Goal: Task Accomplishment & Management: Manage account settings

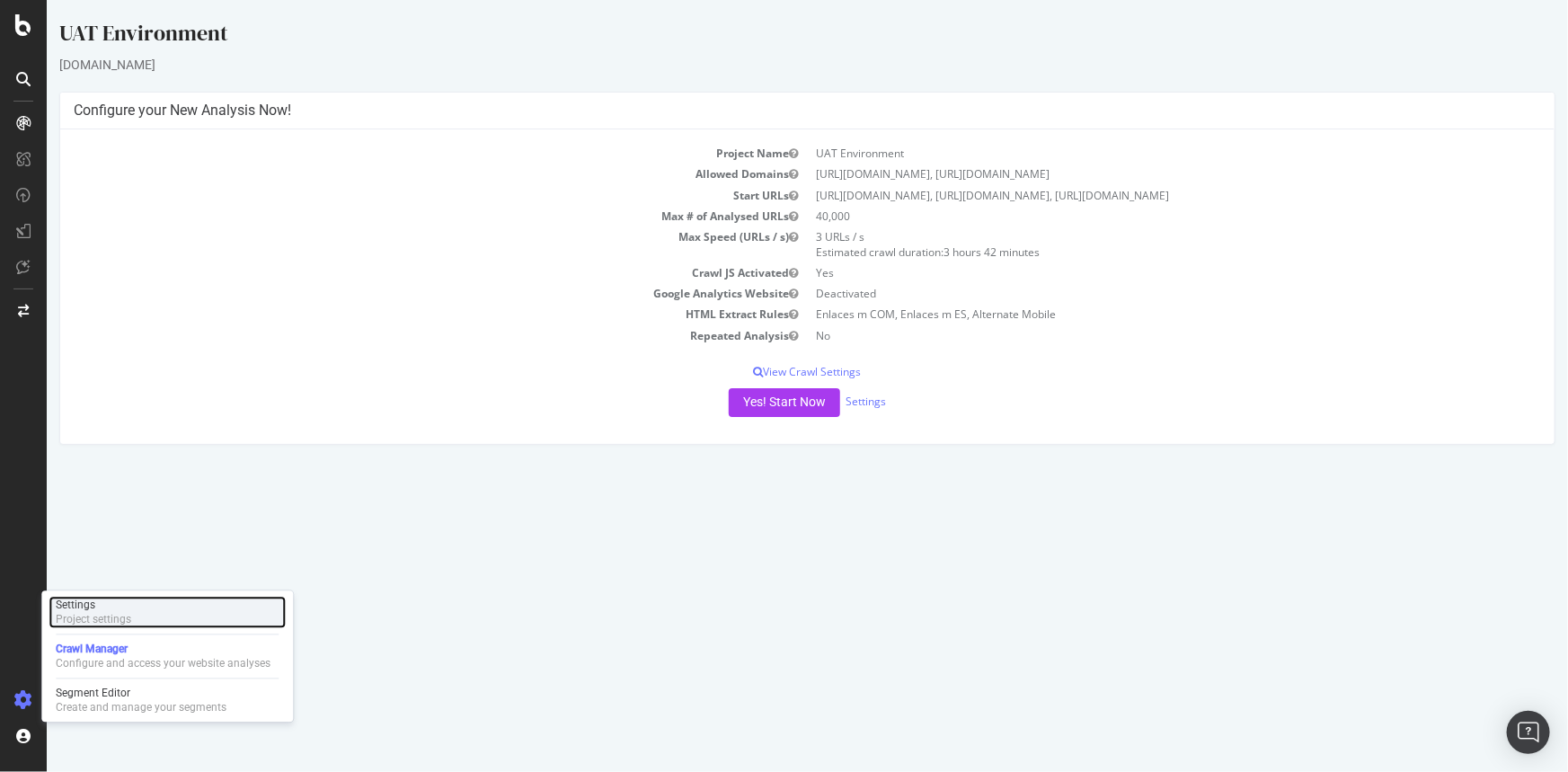
click at [171, 617] on div "Settings Project settings" at bounding box center [167, 612] width 237 height 32
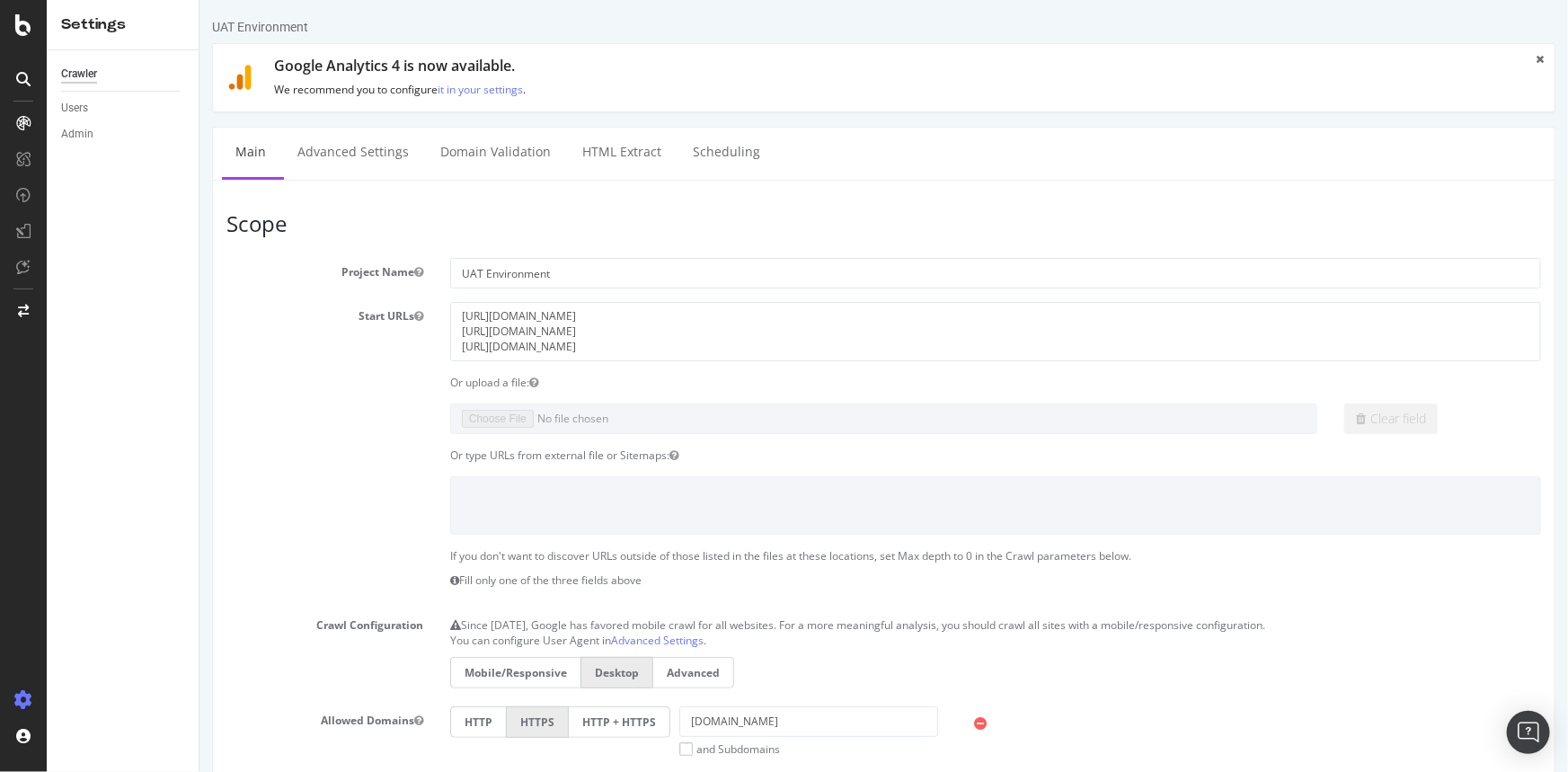
click at [405, 476] on label at bounding box center [324, 479] width 224 height 6
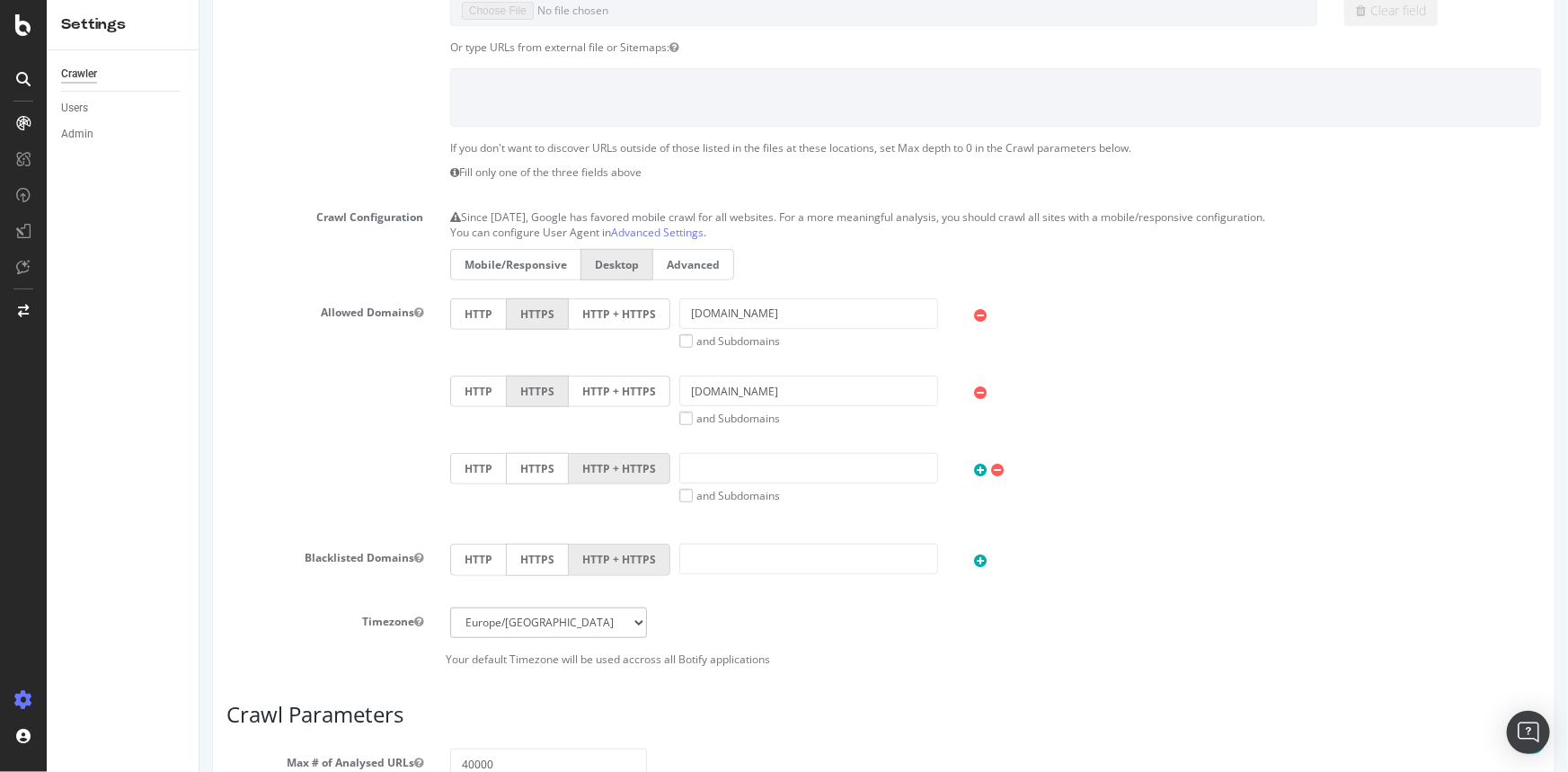
click at [519, 267] on label "Mobile/Responsive" at bounding box center [514, 264] width 130 height 31
click at [199, 0] on input "Mobile/Responsive" at bounding box center [199, 0] width 0 height 0
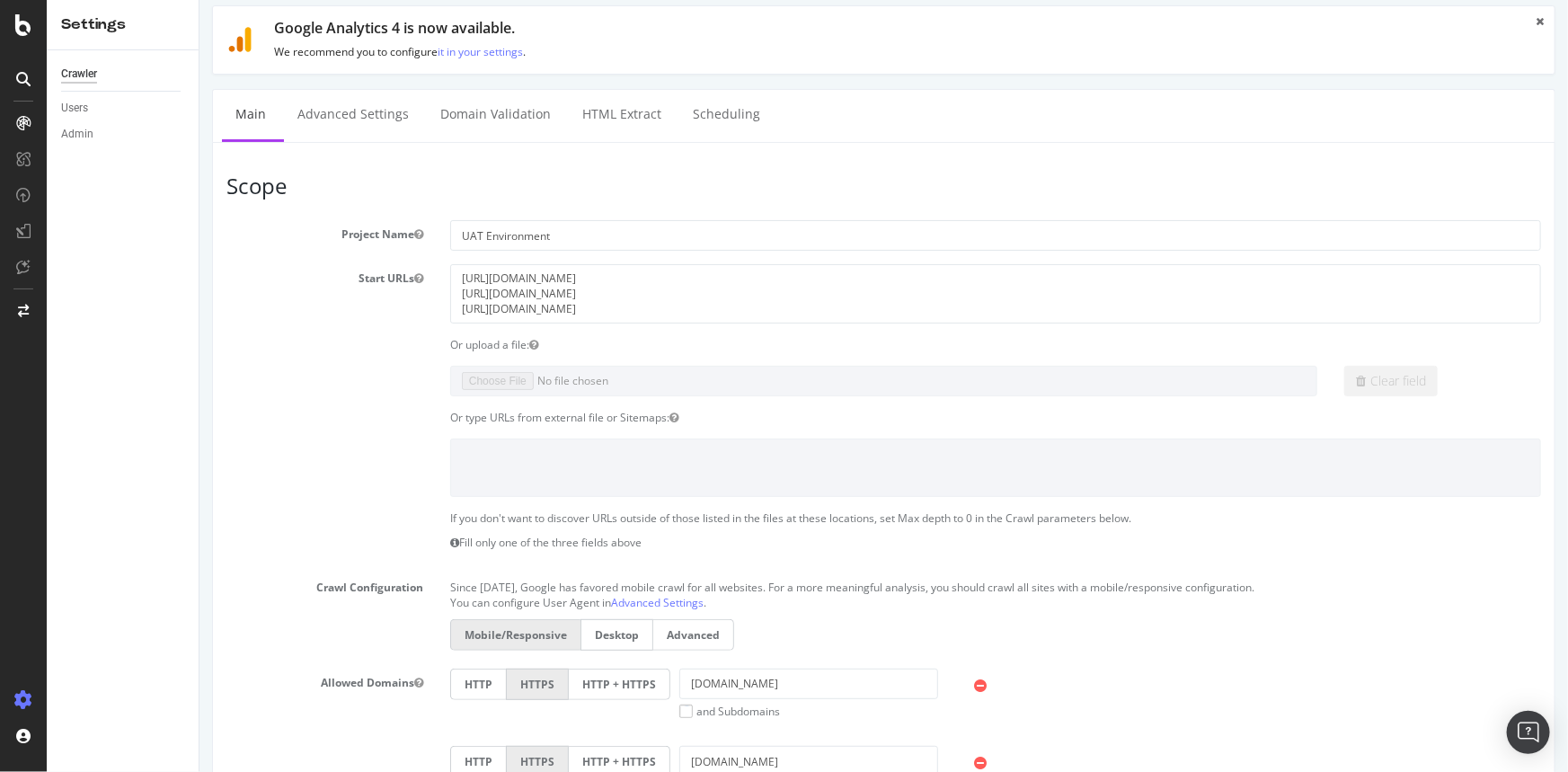
scroll to position [0, 0]
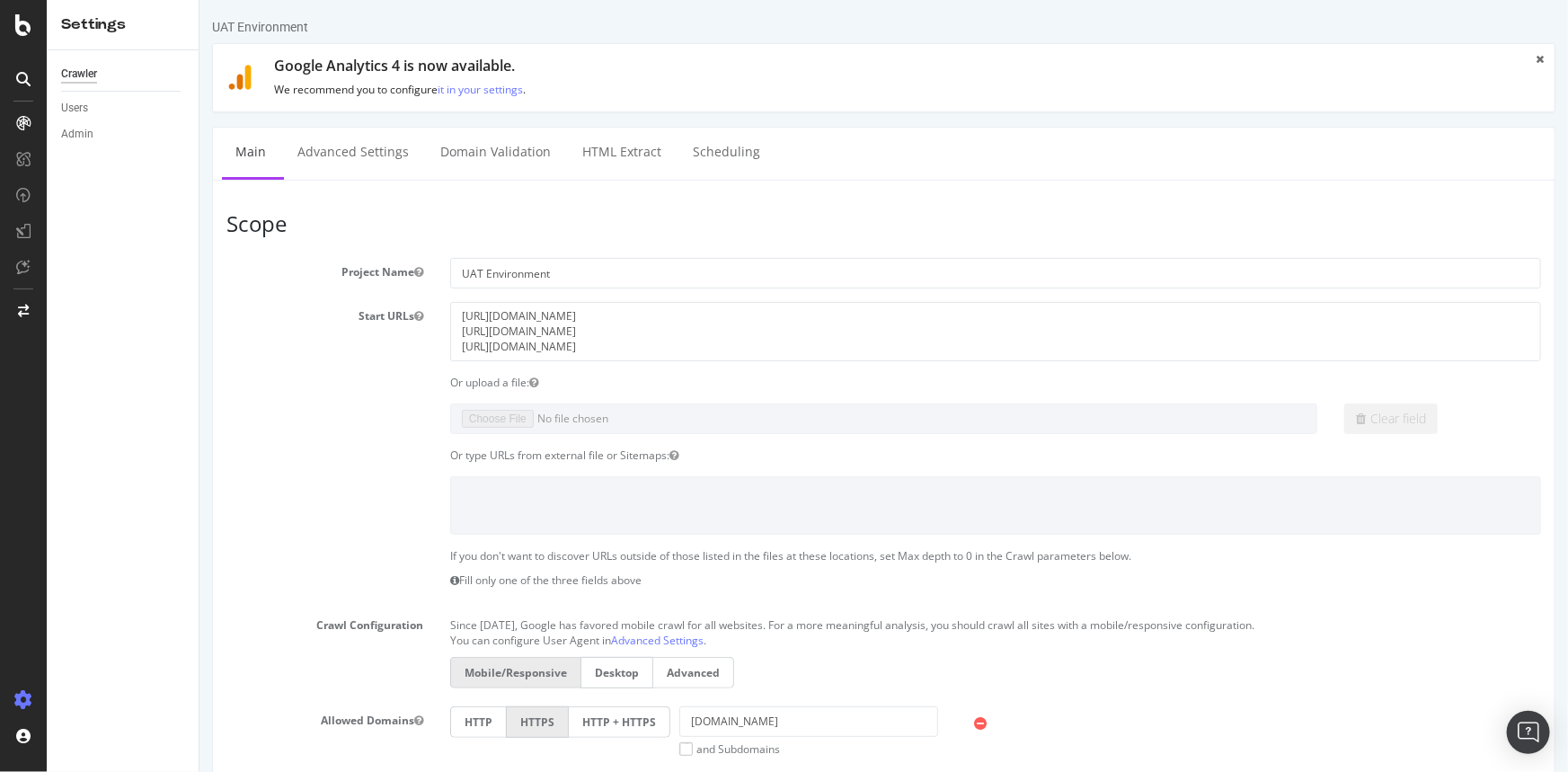
click at [310, 377] on div "Or upload a file:" at bounding box center [882, 382] width 1342 height 16
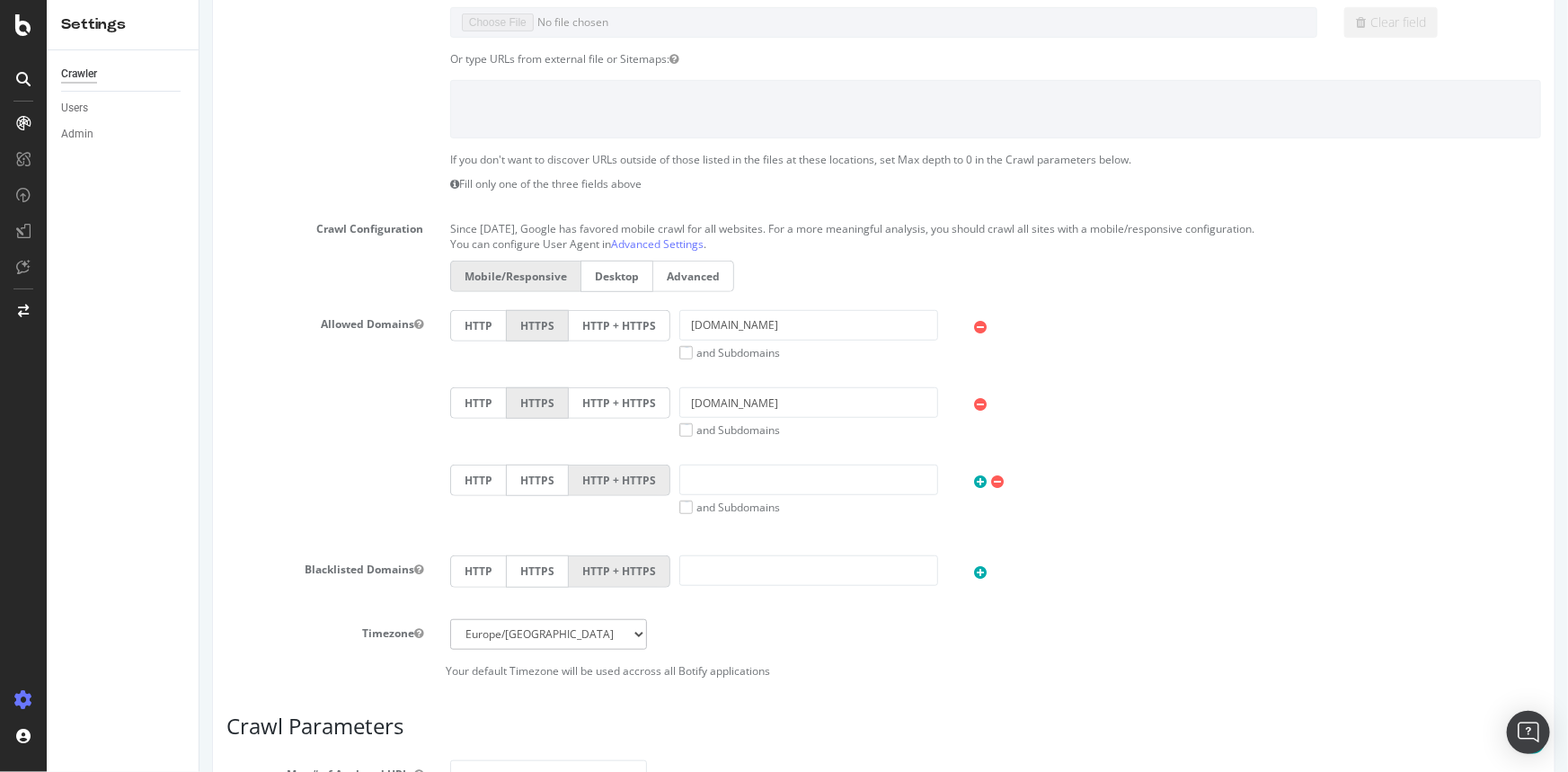
scroll to position [408, 0]
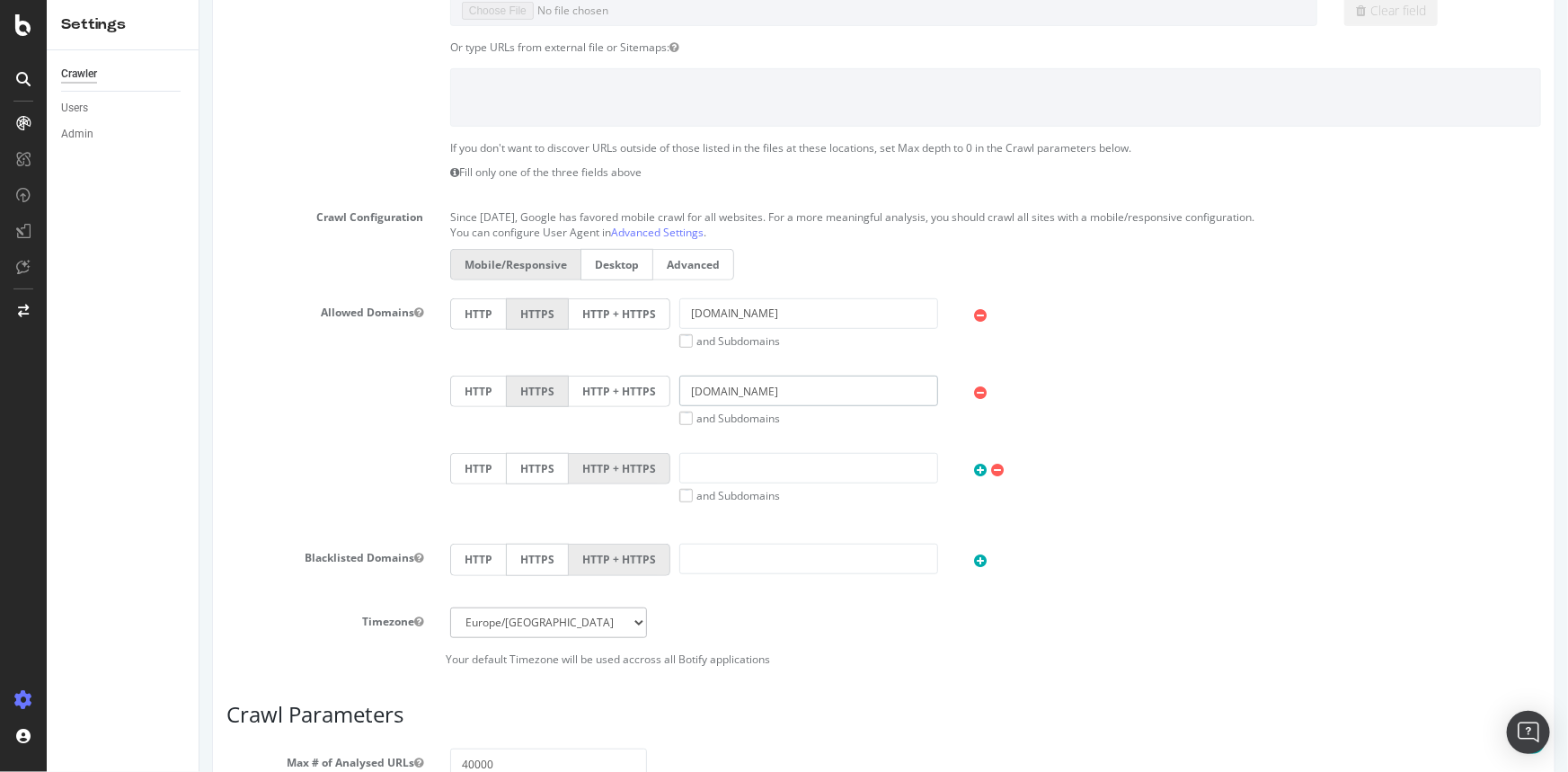
click at [813, 385] on input "[DOMAIN_NAME]" at bounding box center [808, 391] width 259 height 30
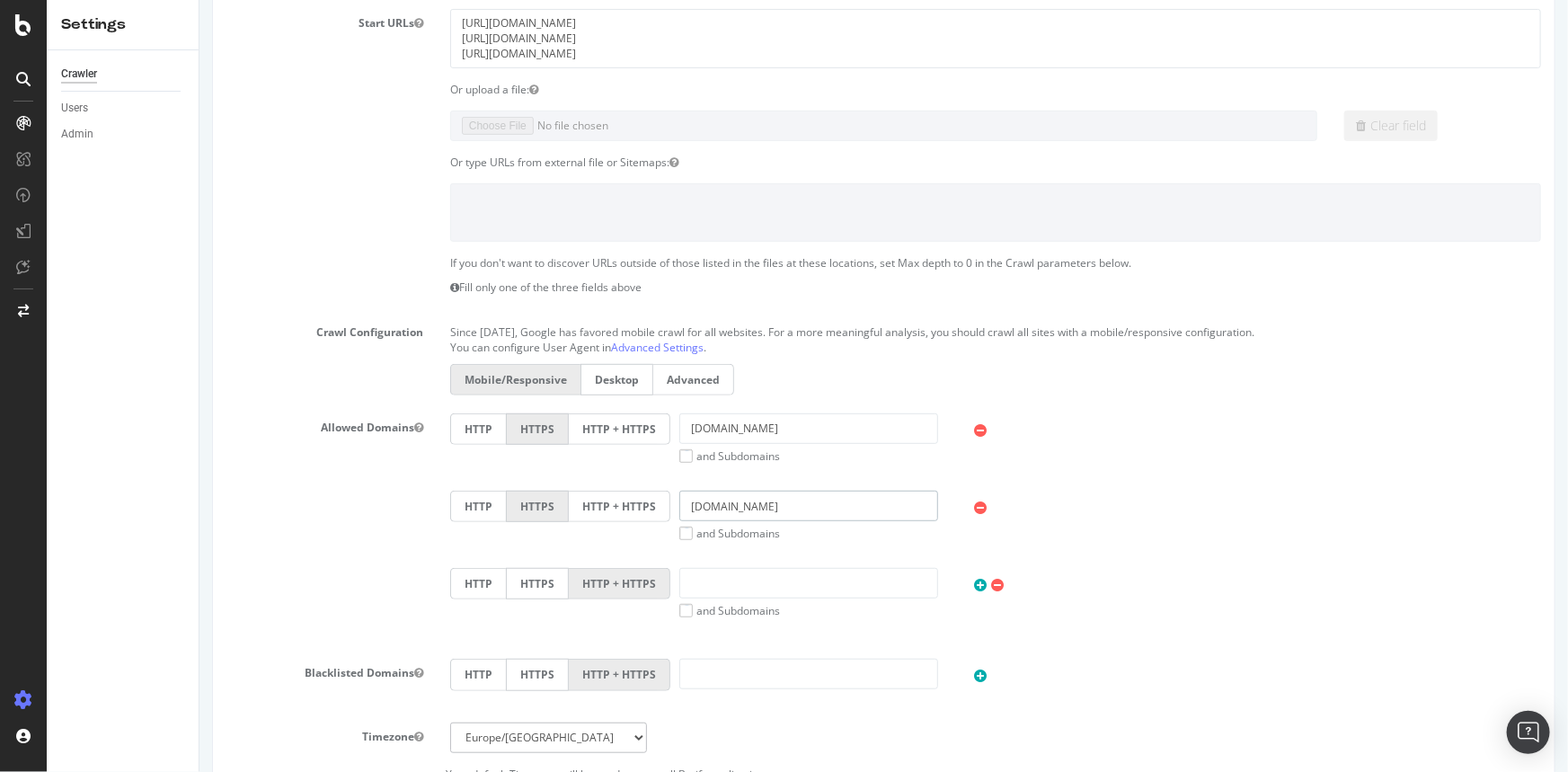
scroll to position [414, 0]
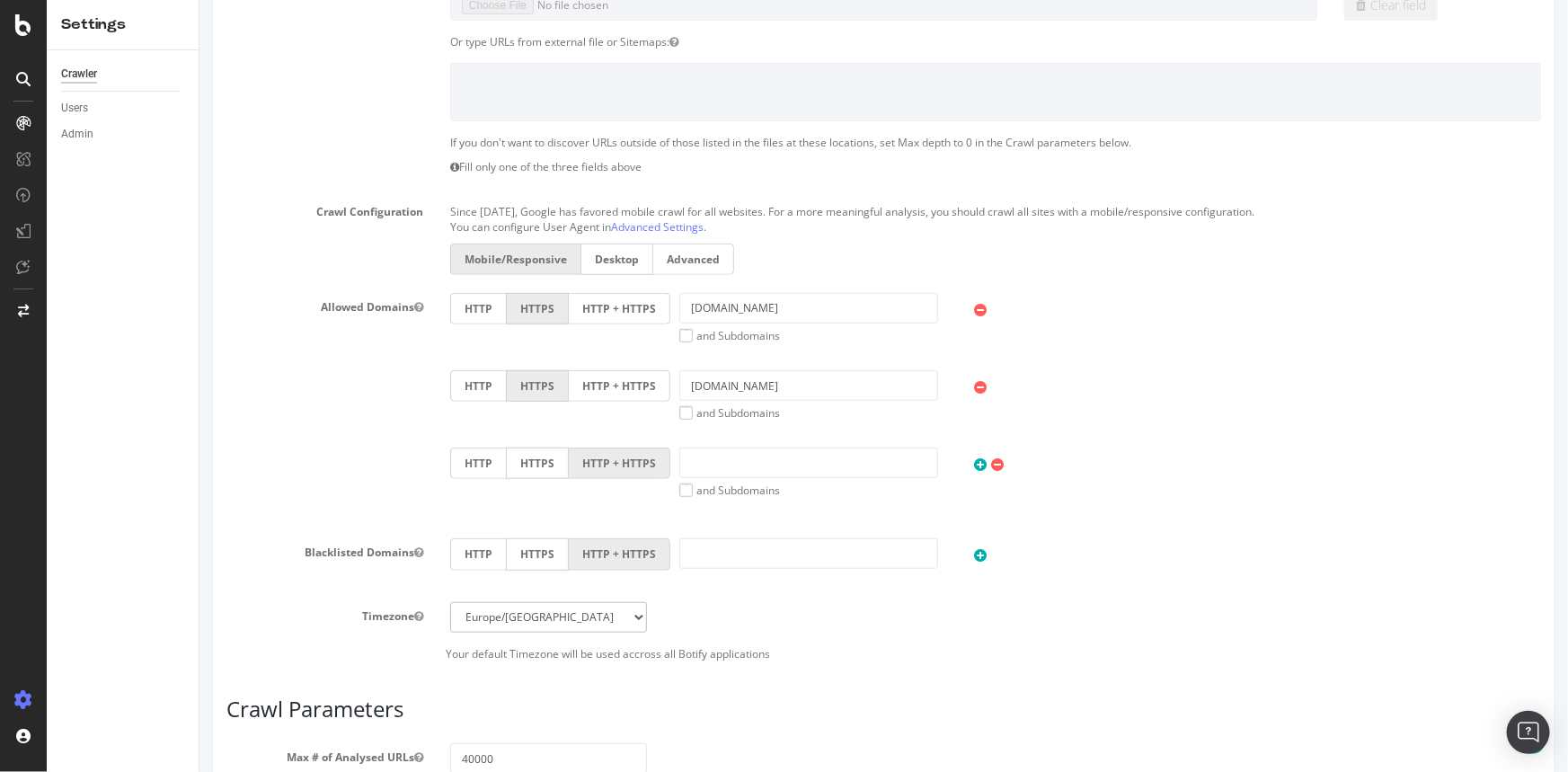
click at [634, 376] on label "HTTP + HTTPS" at bounding box center [618, 386] width 102 height 31
click at [199, 0] on input "HTTP + HTTPS" at bounding box center [199, 0] width 0 height 0
click at [602, 314] on label "HTTP + HTTPS" at bounding box center [618, 308] width 102 height 31
click at [199, 0] on input "HTTP + HTTPS" at bounding box center [199, 0] width 0 height 0
click at [515, 308] on label "HTTPS" at bounding box center [536, 308] width 63 height 31
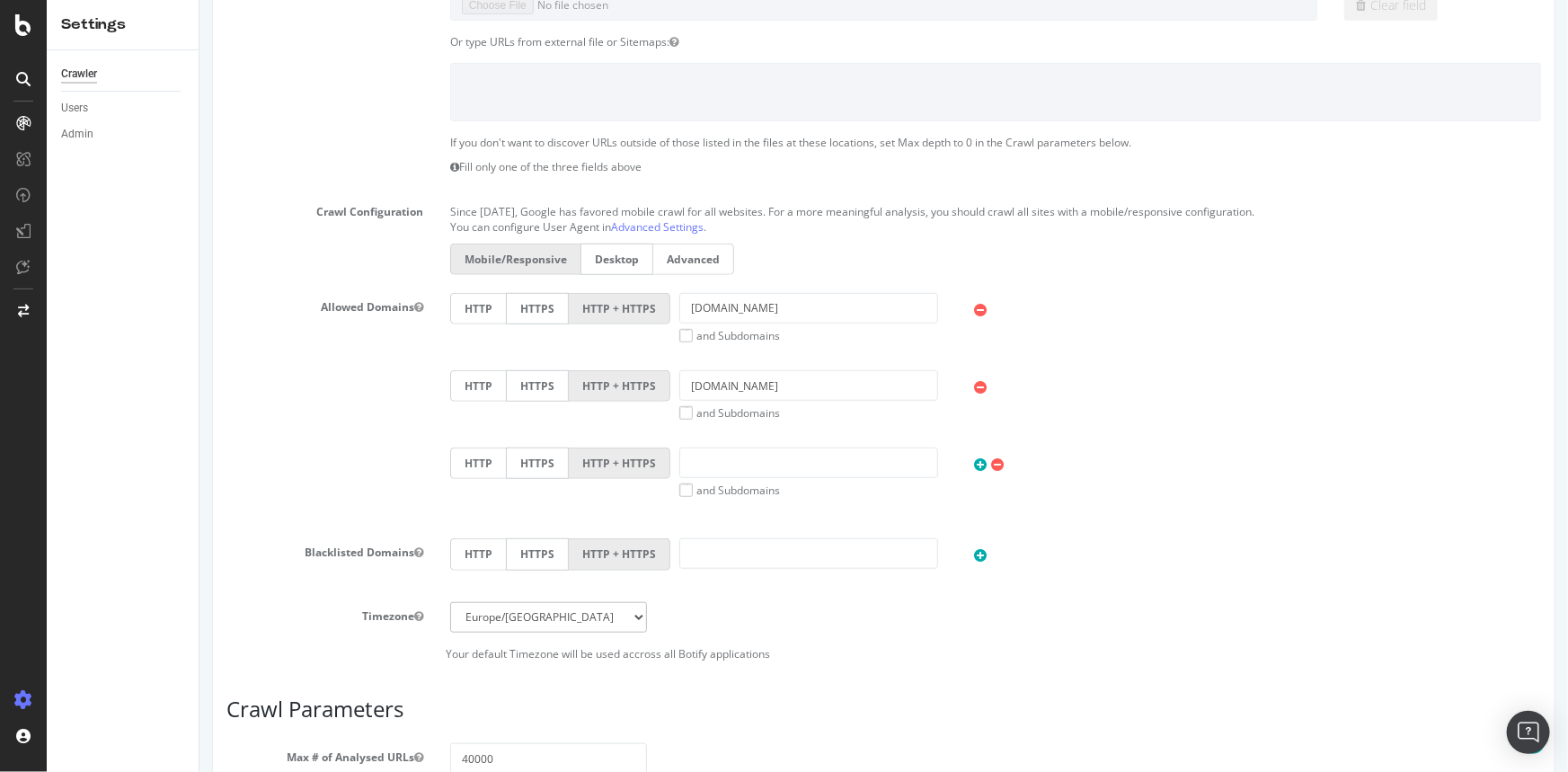
click at [199, 0] on input "HTTPS" at bounding box center [199, 0] width 0 height 0
click at [596, 313] on label "HTTP + HTTPS" at bounding box center [618, 308] width 102 height 31
click at [199, 0] on input "HTTP + HTTPS" at bounding box center [199, 0] width 0 height 0
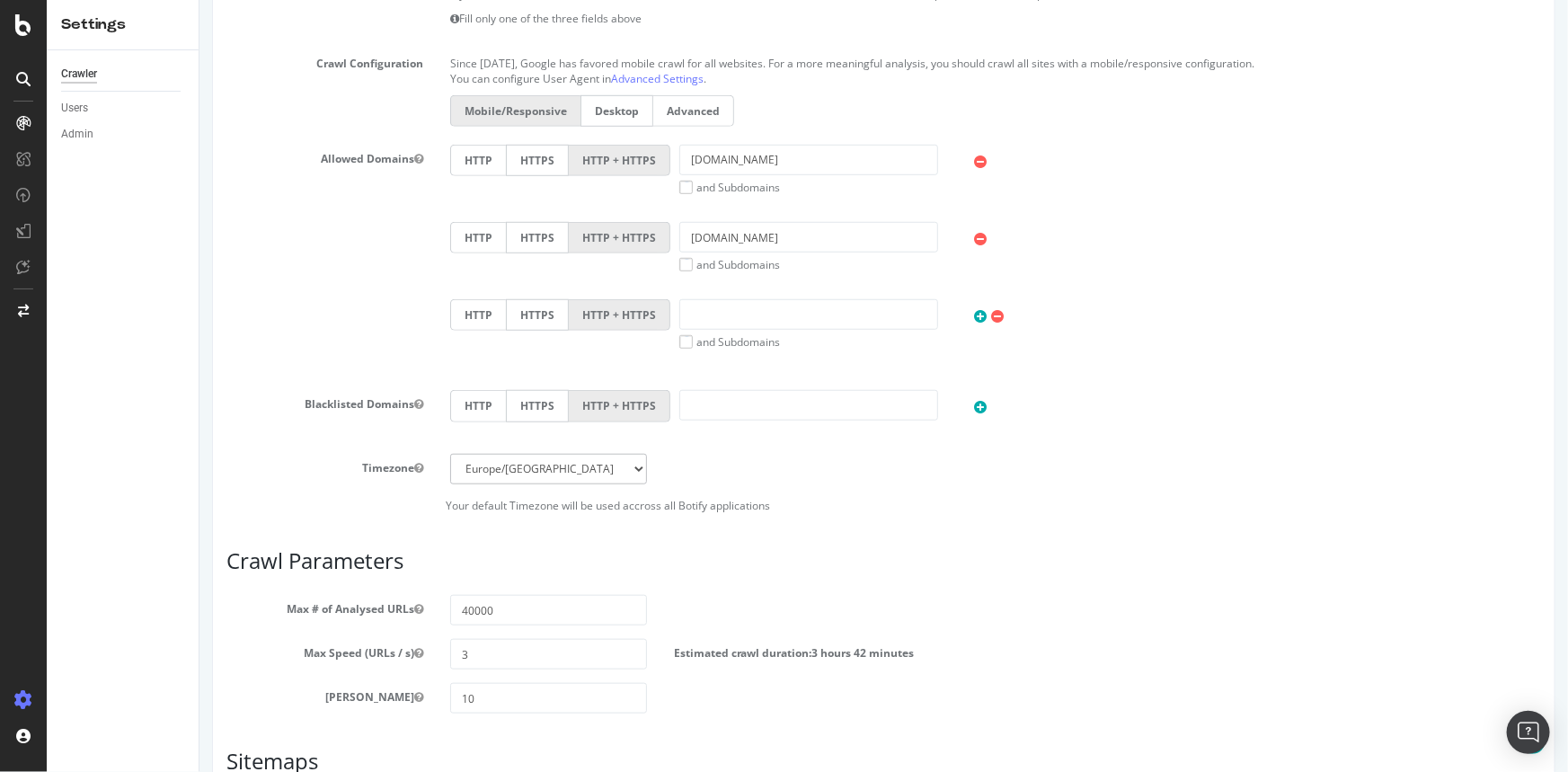
scroll to position [821, 0]
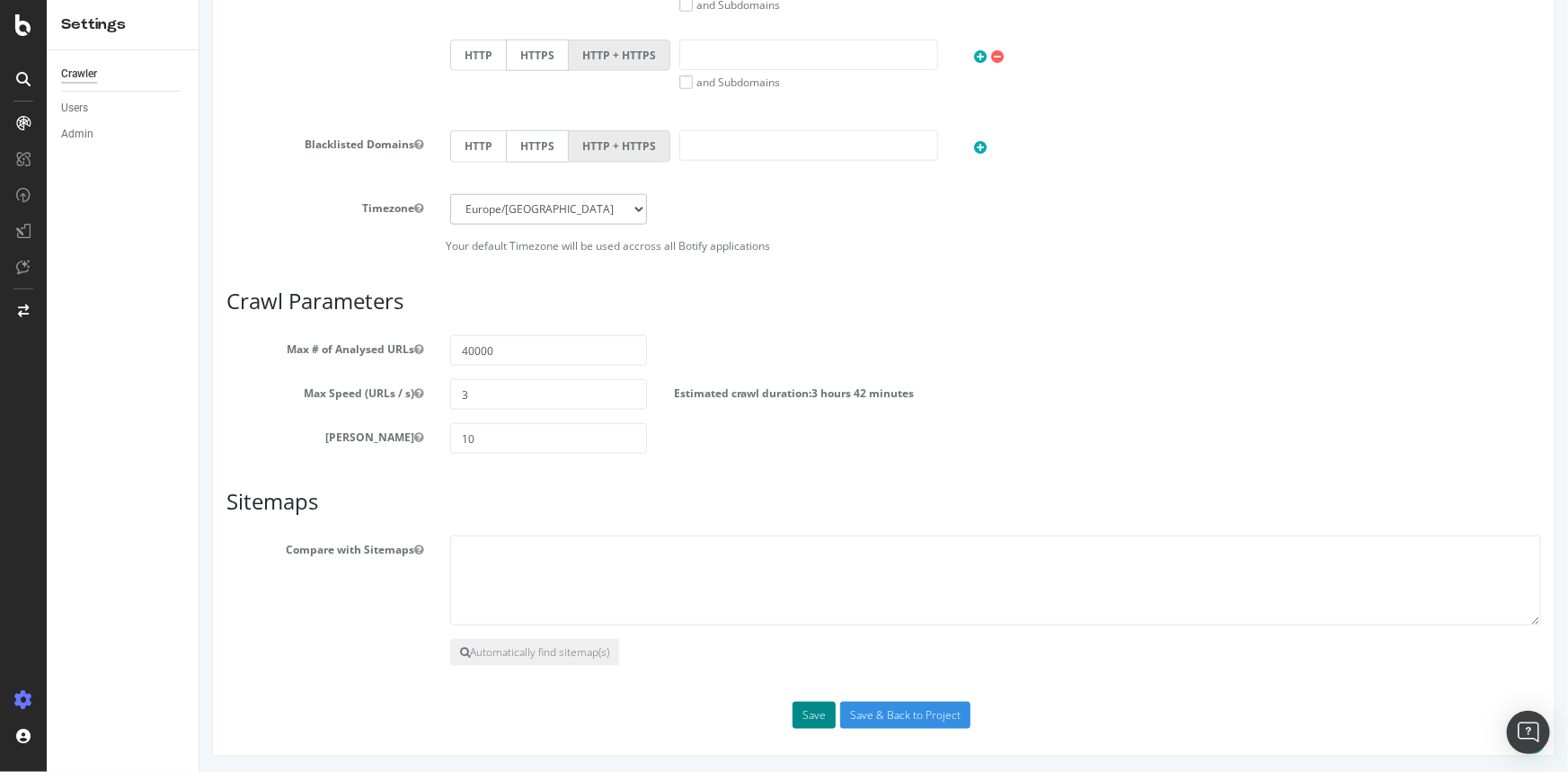
click at [801, 722] on button "Save" at bounding box center [812, 714] width 43 height 27
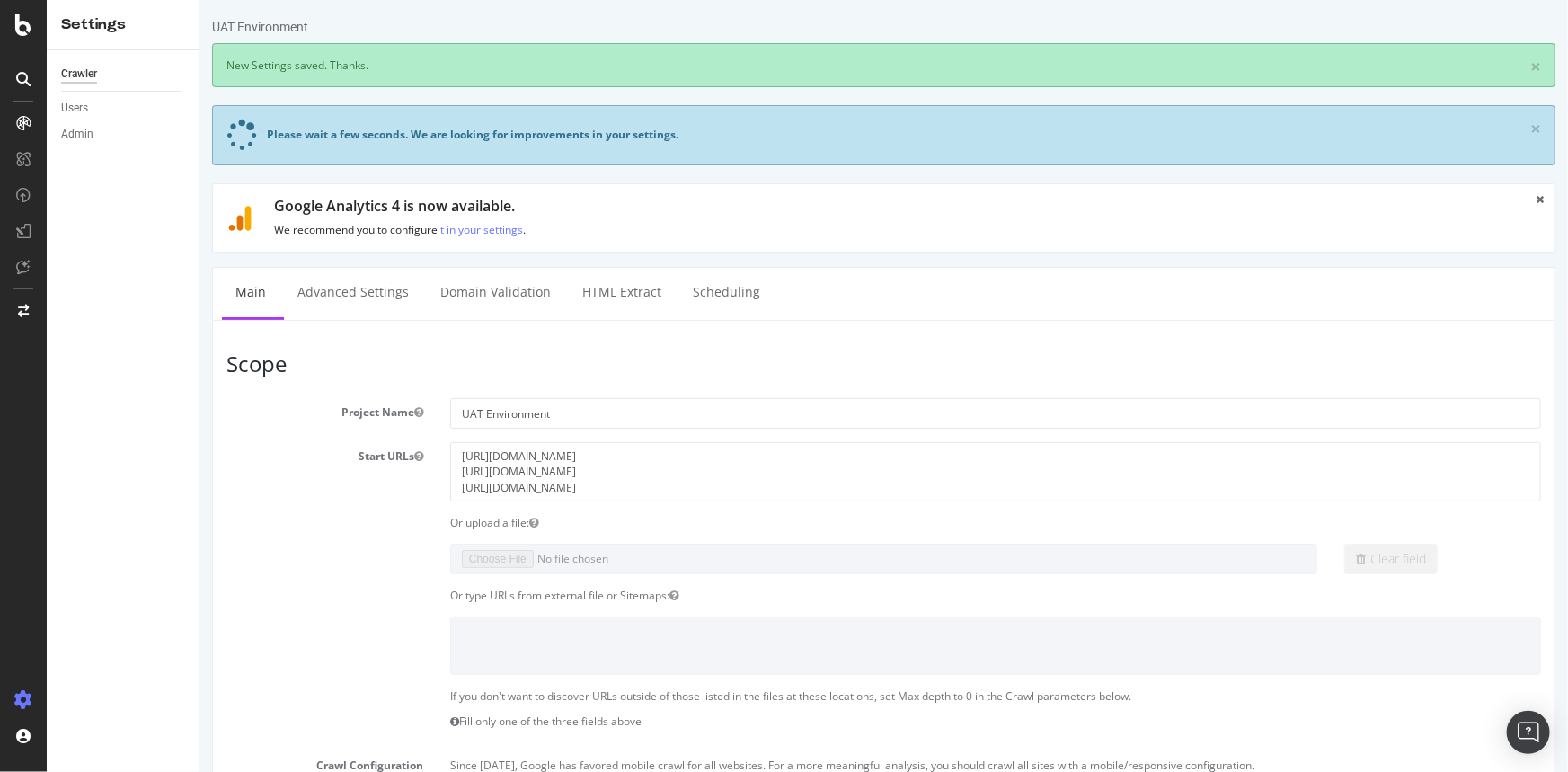
scroll to position [0, 0]
click at [354, 301] on link "Advanced Settings" at bounding box center [352, 292] width 138 height 50
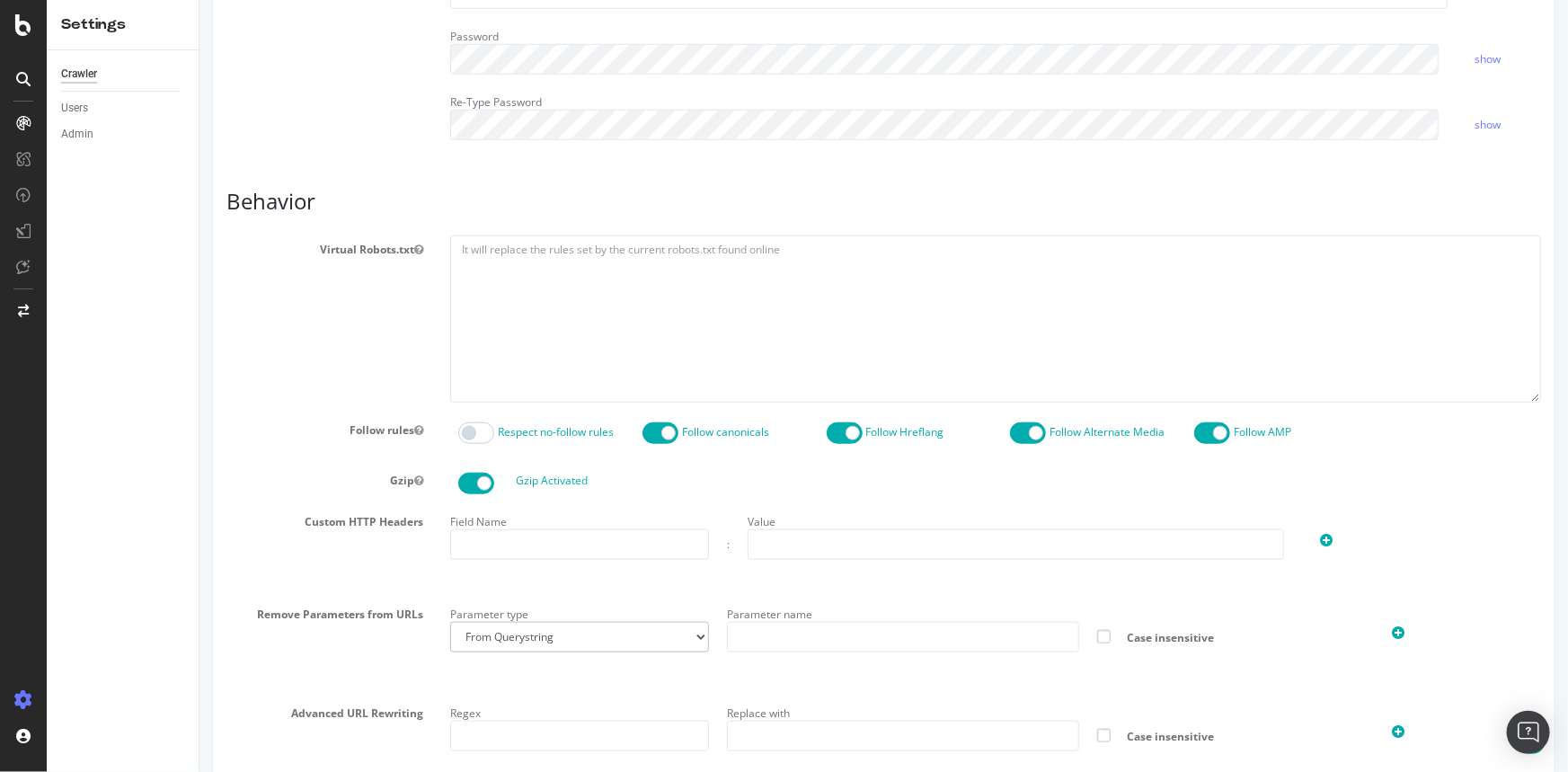
scroll to position [385, 0]
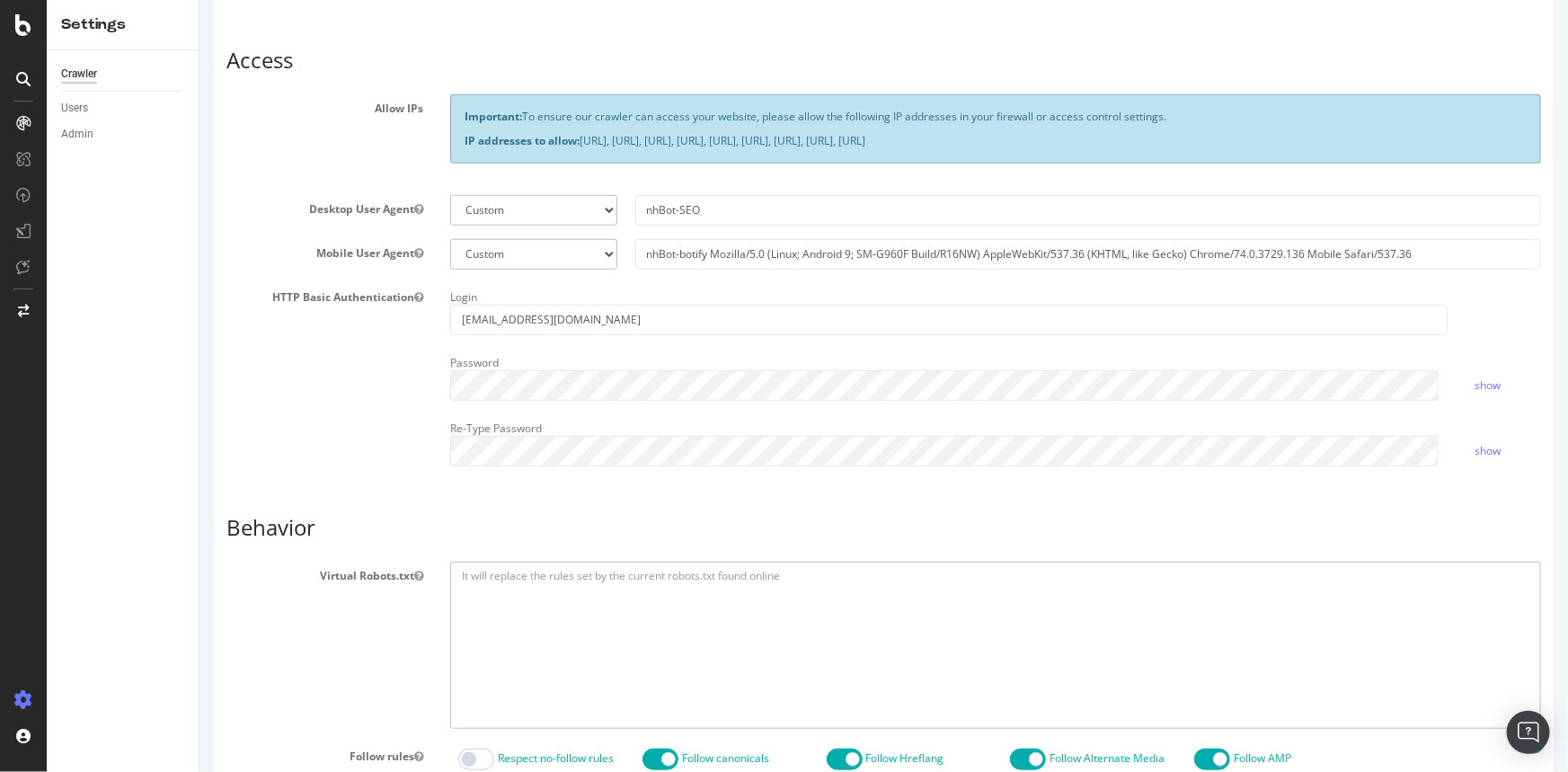
click at [497, 580] on textarea at bounding box center [994, 644] width 1090 height 166
click at [496, 516] on h3 "Behavior" at bounding box center [882, 526] width 1314 height 23
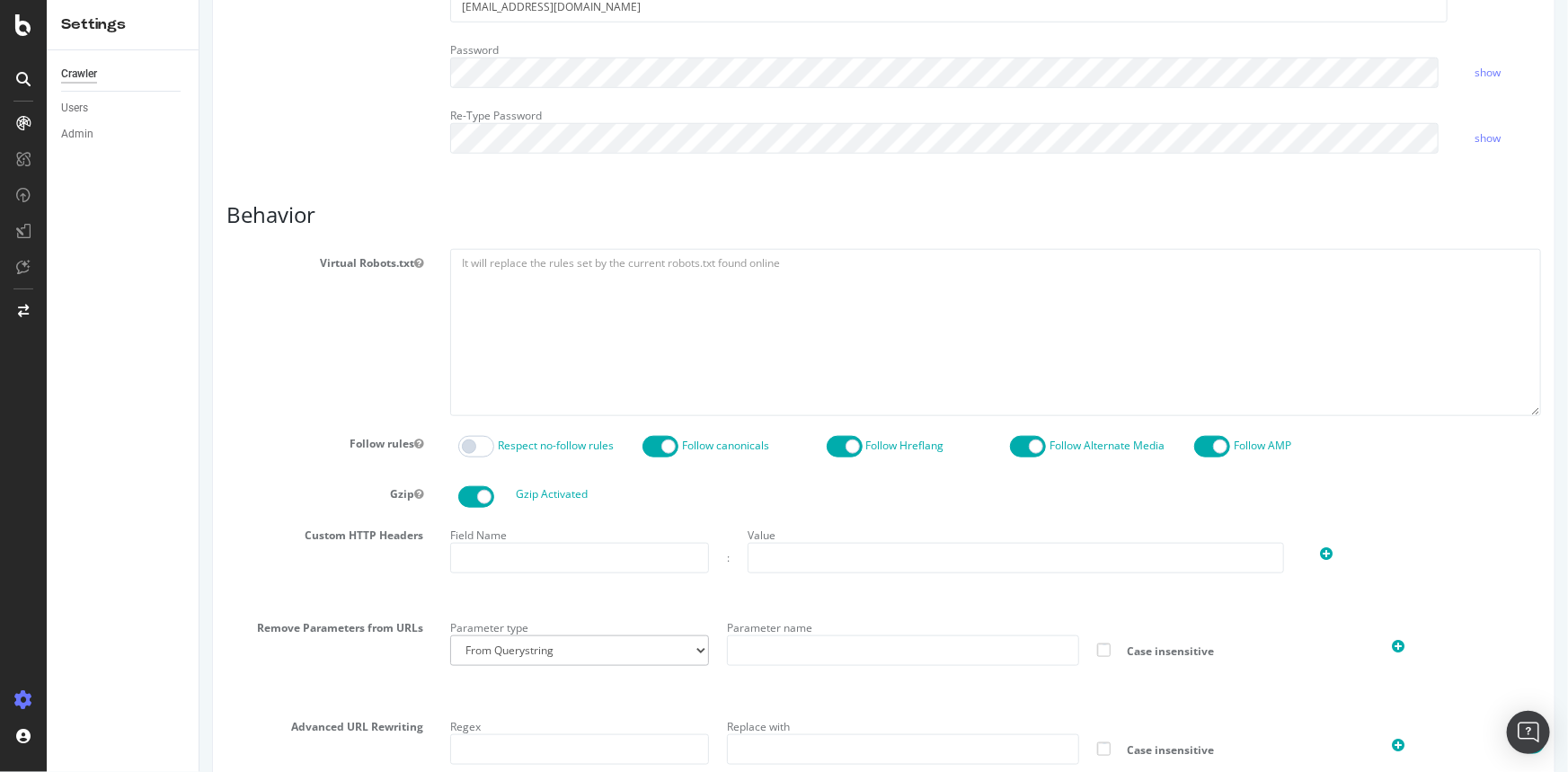
scroll to position [875, 0]
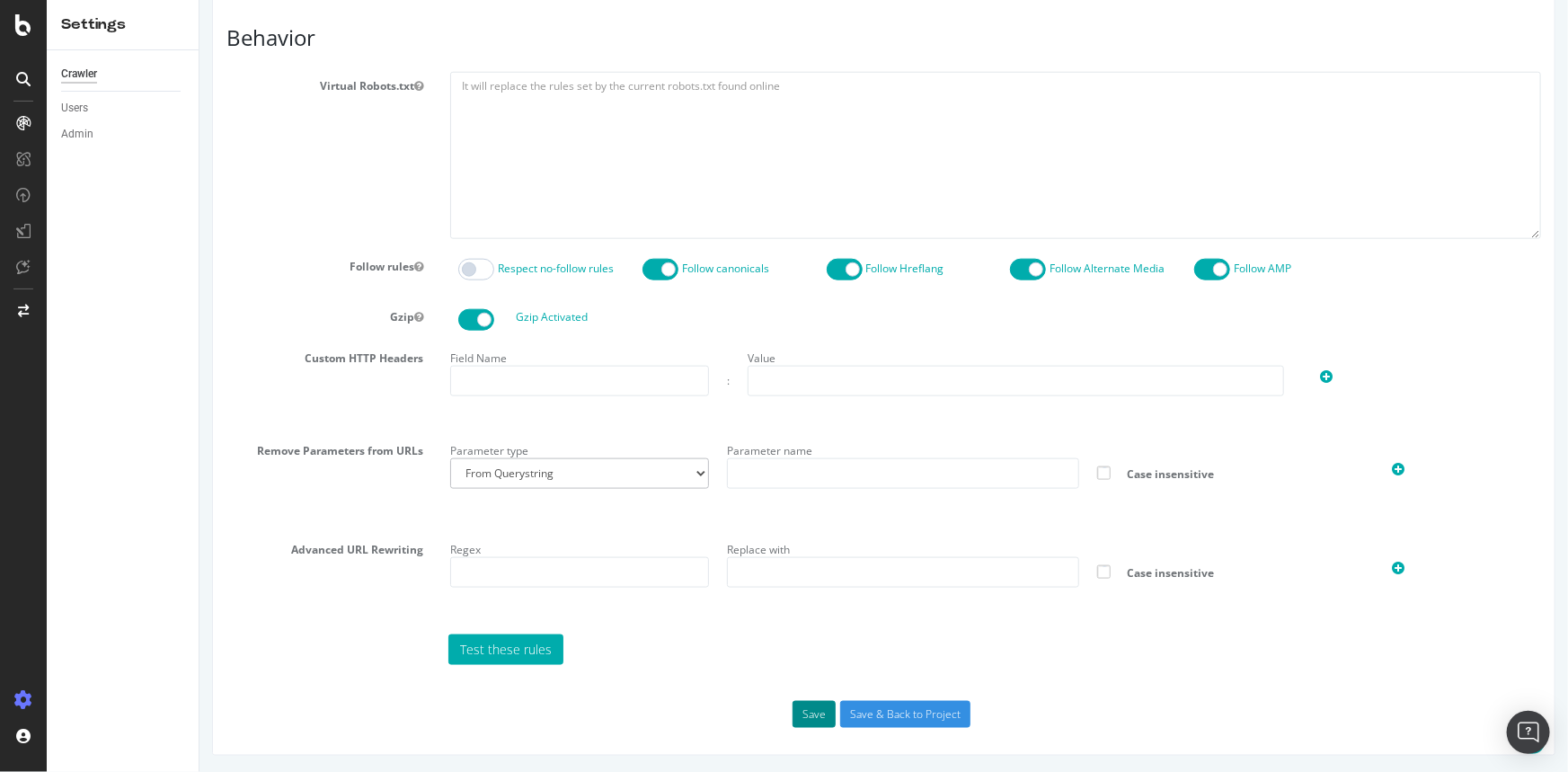
click at [795, 718] on button "Save" at bounding box center [812, 713] width 43 height 27
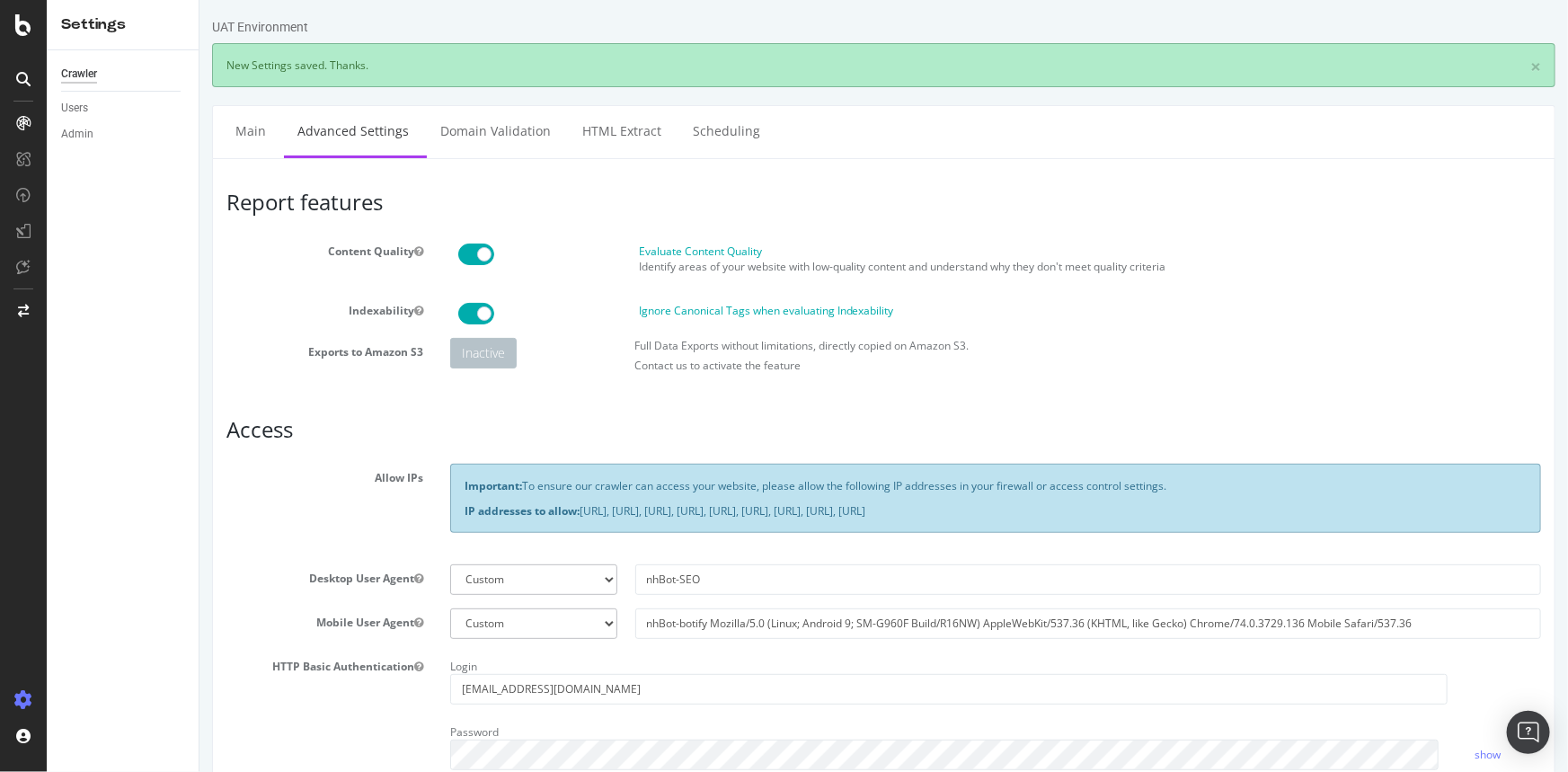
scroll to position [0, 0]
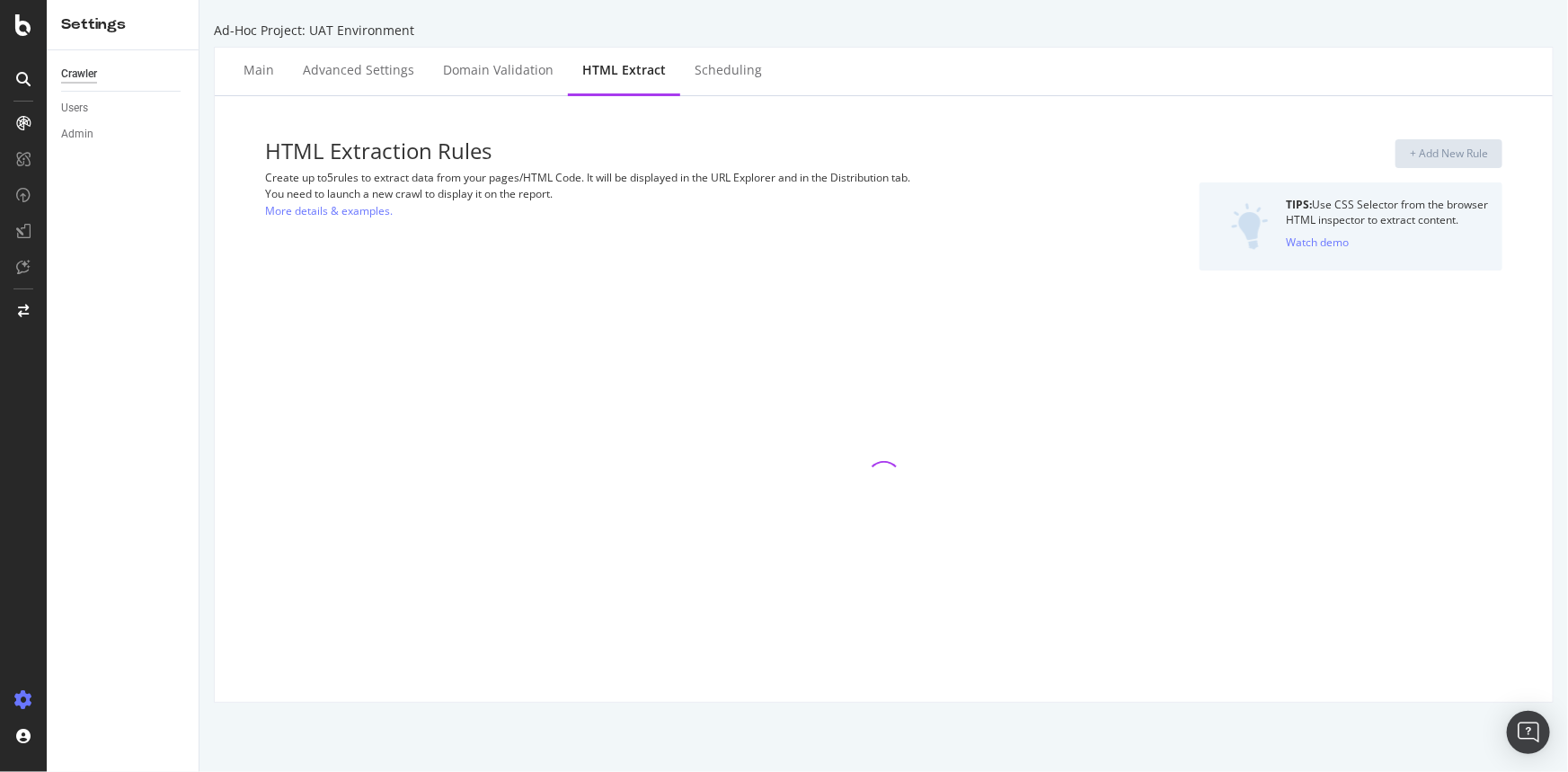
select select "list"
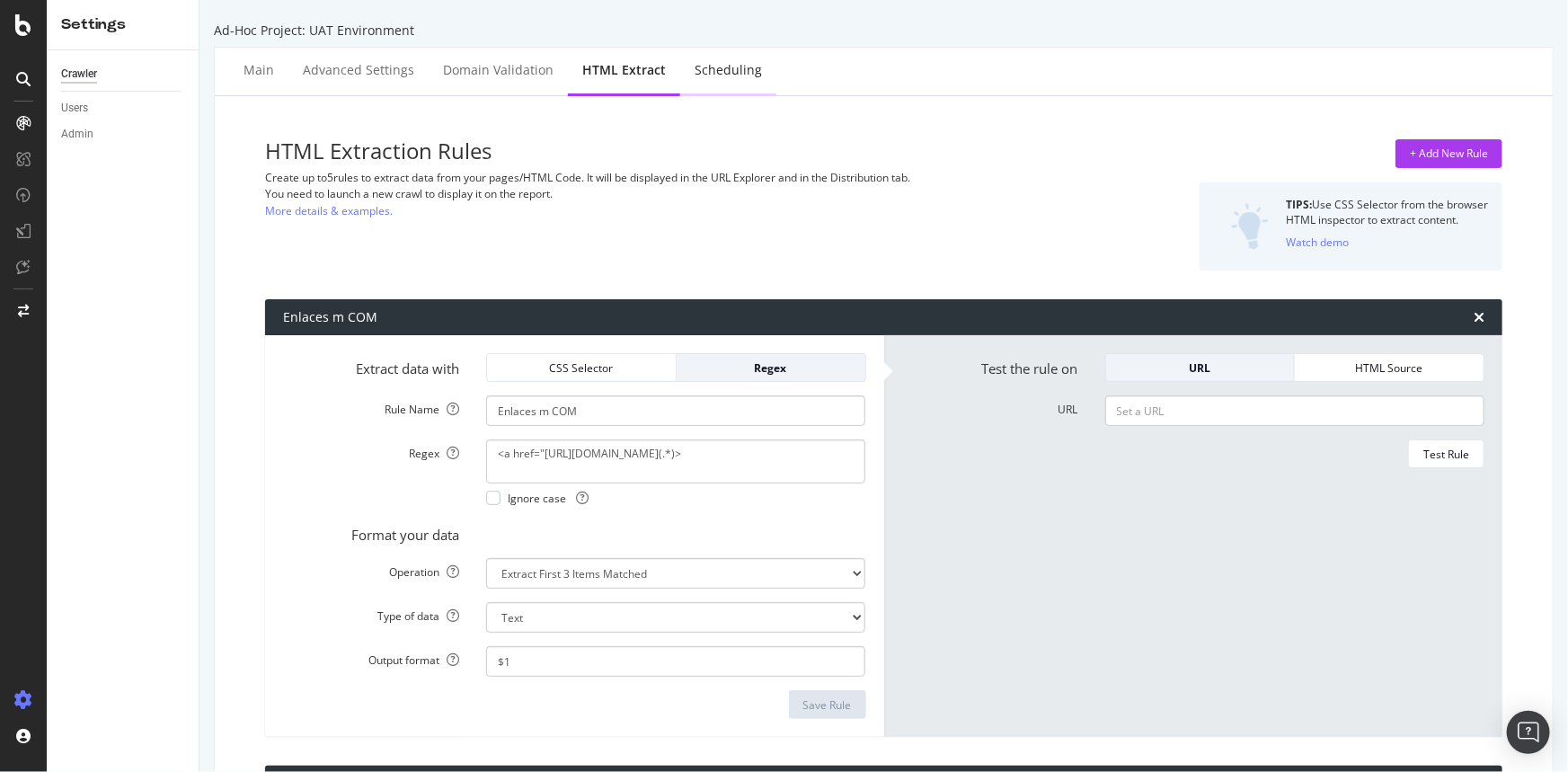
click at [735, 72] on div "Scheduling" at bounding box center [727, 71] width 67 height 18
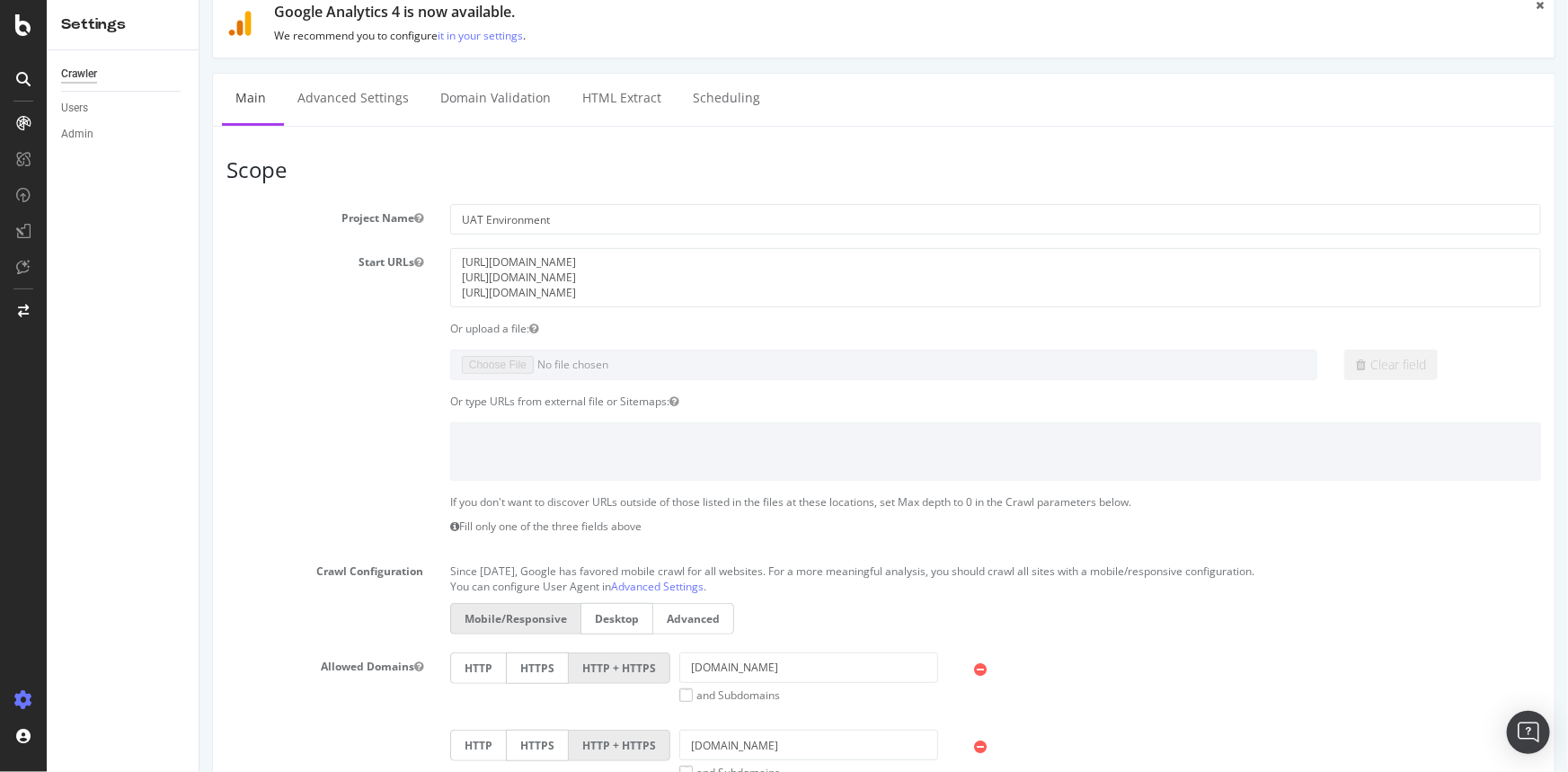
scroll to position [1, 0]
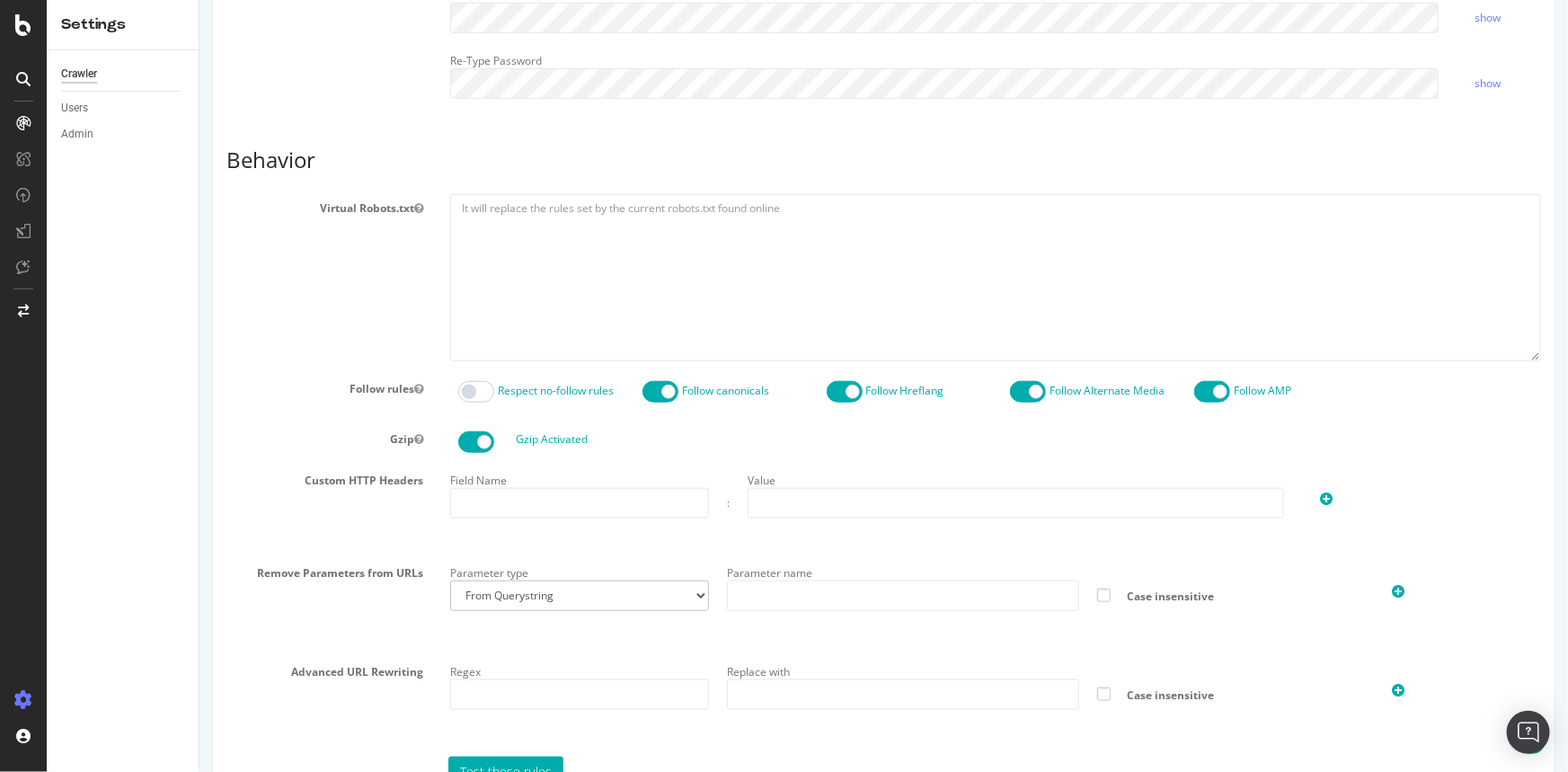
scroll to position [553, 0]
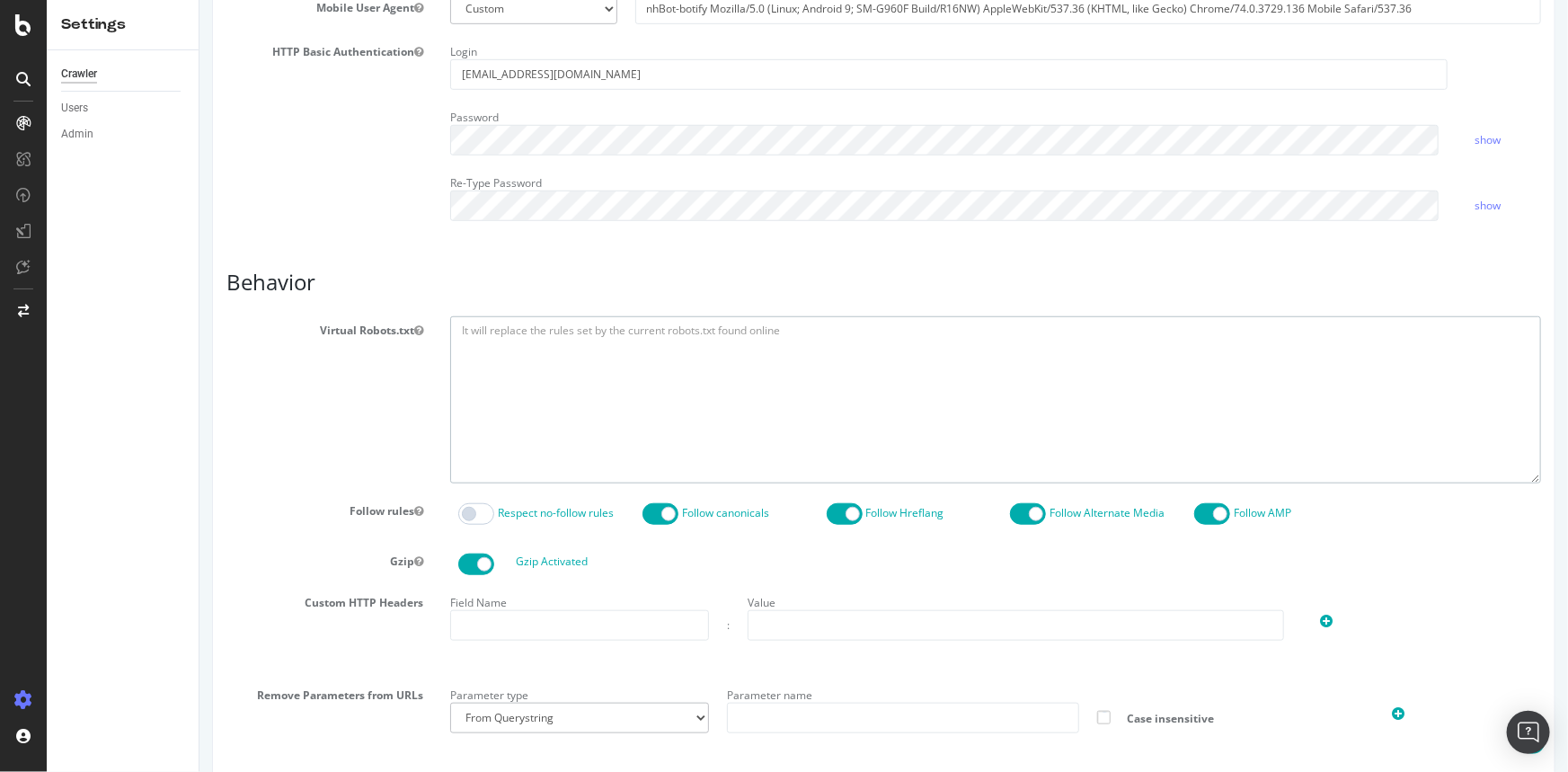
click at [531, 350] on textarea at bounding box center [994, 399] width 1090 height 166
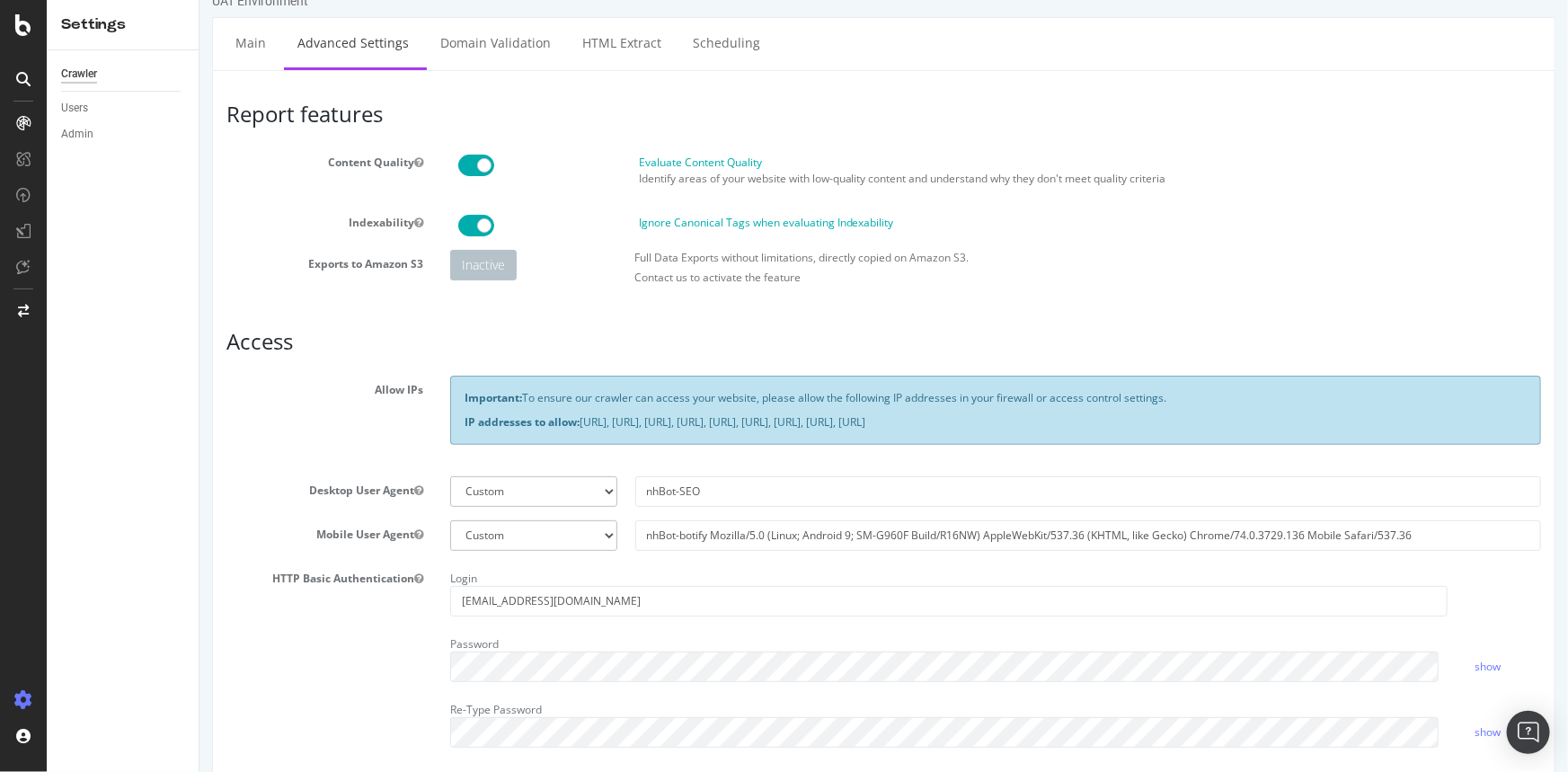
scroll to position [0, 0]
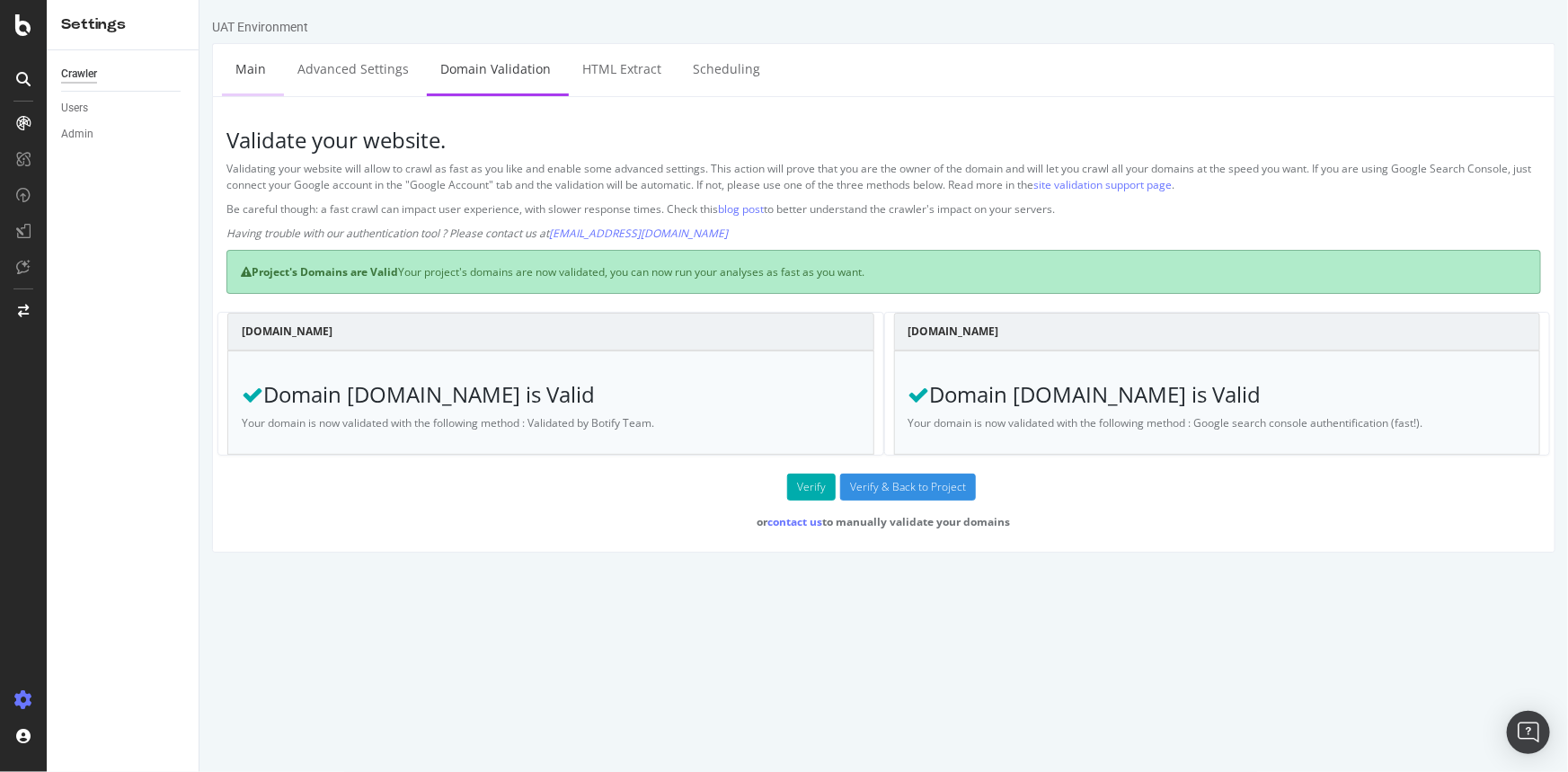
click at [268, 63] on link "Main" at bounding box center [249, 69] width 58 height 50
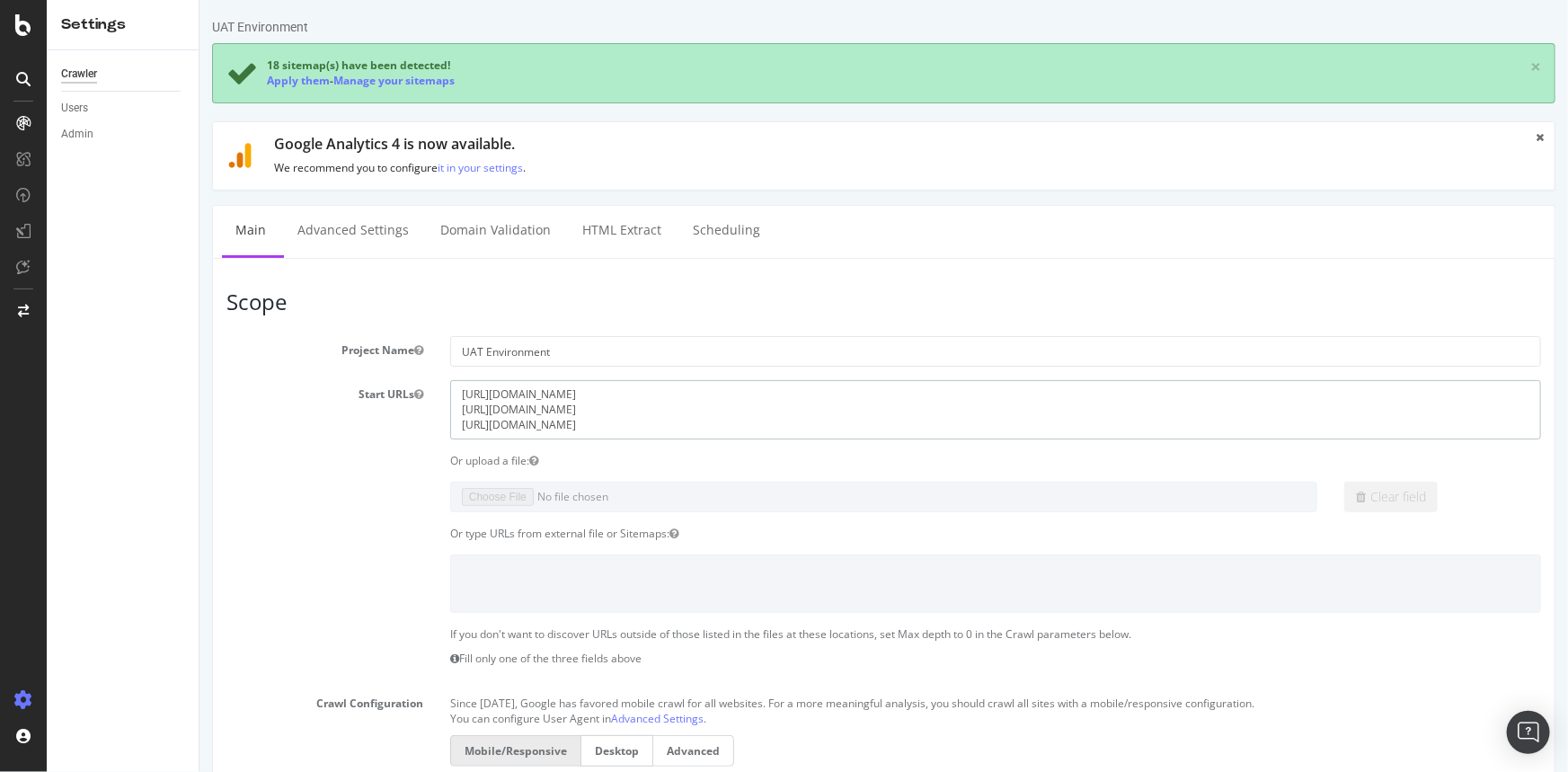
click at [642, 421] on textarea "[URL][DOMAIN_NAME] [URL][DOMAIN_NAME] [URL][DOMAIN_NAME]" at bounding box center [994, 409] width 1090 height 59
click at [634, 412] on textarea "[URL][DOMAIN_NAME] [URL][DOMAIN_NAME] [URL][DOMAIN_NAME]" at bounding box center [994, 409] width 1090 height 59
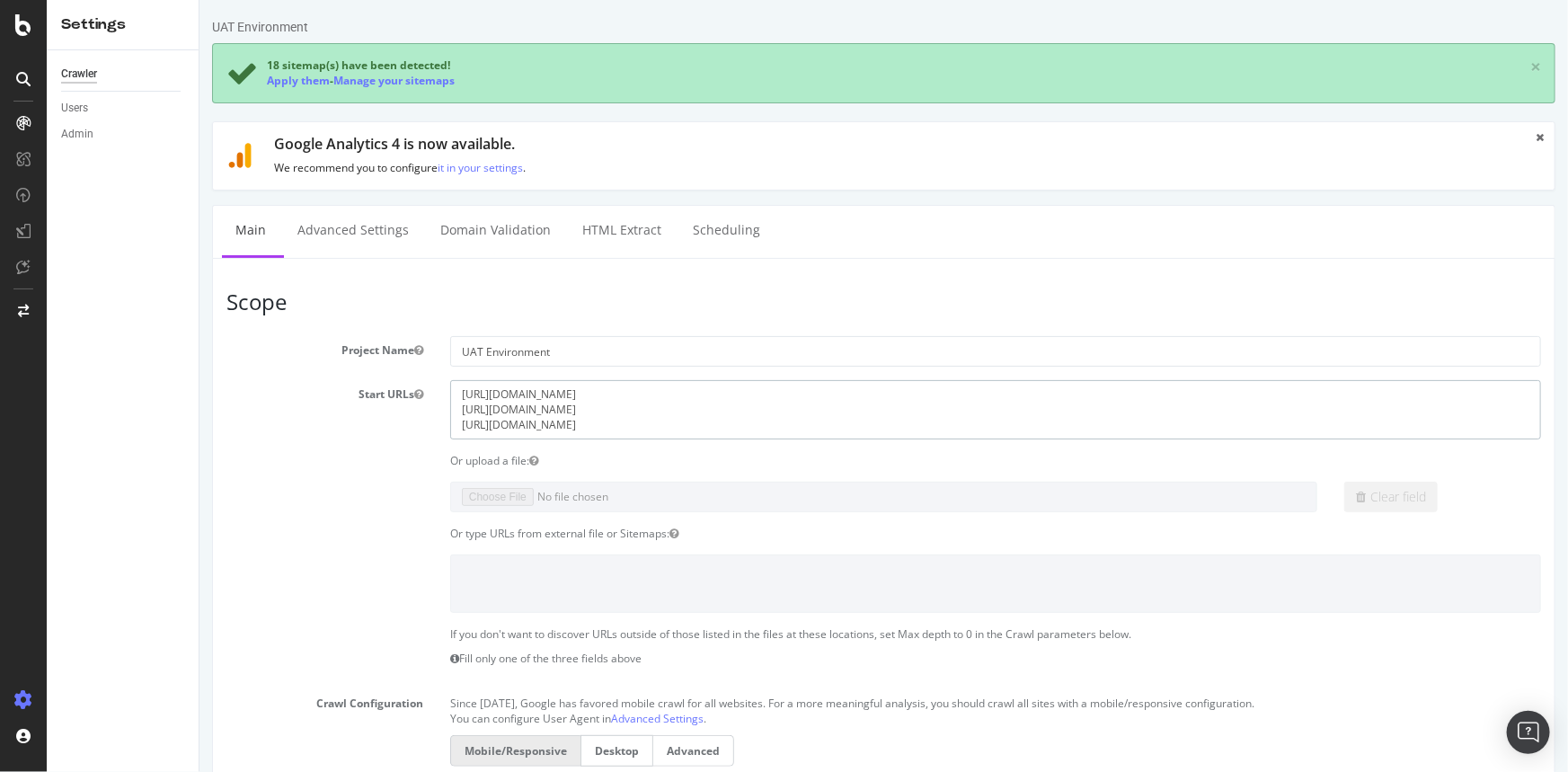
click at [569, 412] on textarea "[URL][DOMAIN_NAME] [URL][DOMAIN_NAME] [URL][DOMAIN_NAME]" at bounding box center [994, 409] width 1090 height 59
click at [859, 421] on textarea "[URL][DOMAIN_NAME] [URL][DOMAIN_NAME] [URL][DOMAIN_NAME]" at bounding box center [994, 409] width 1090 height 59
paste textarea "[URL][DOMAIN_NAME]"
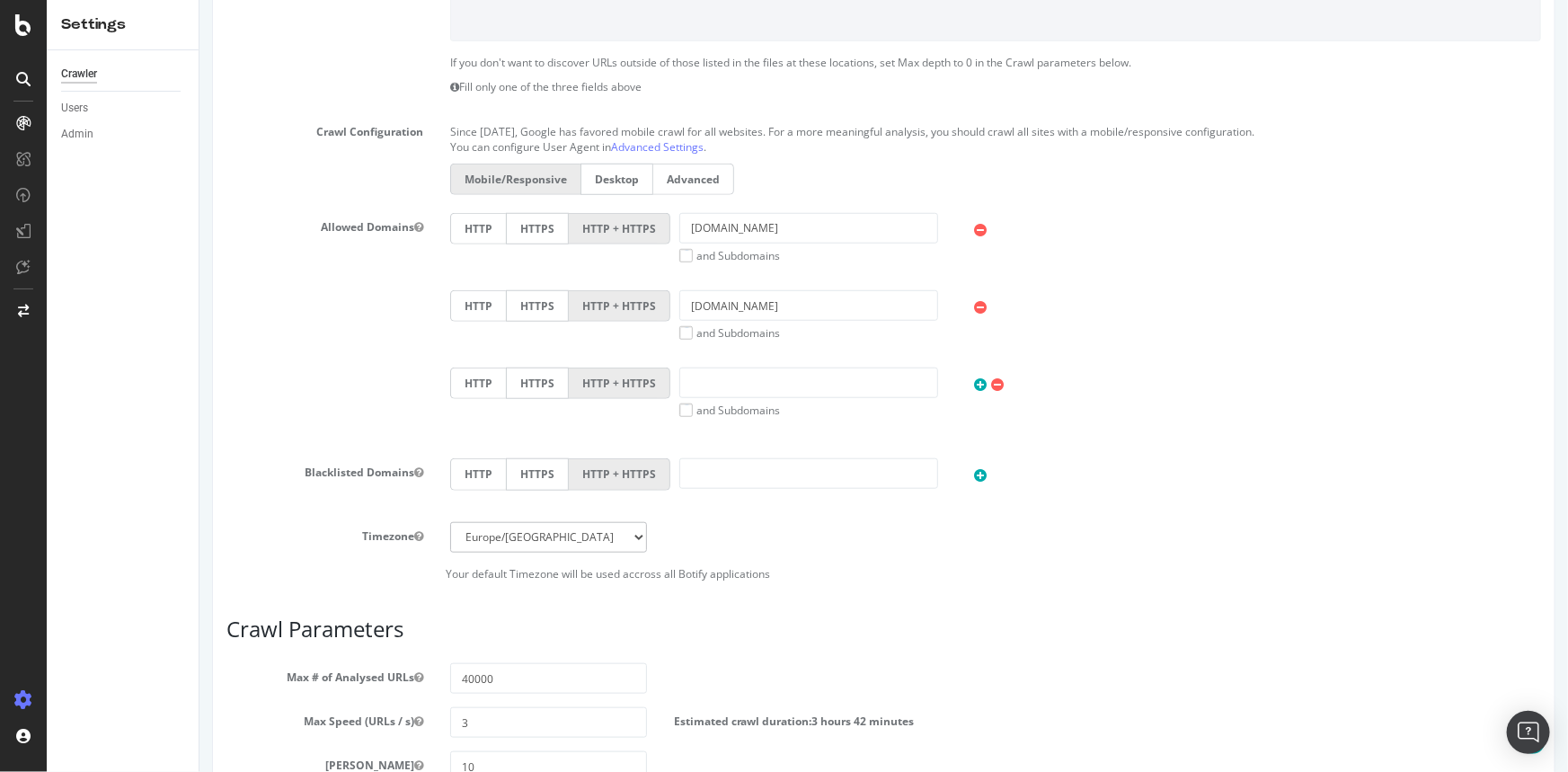
scroll to position [899, 0]
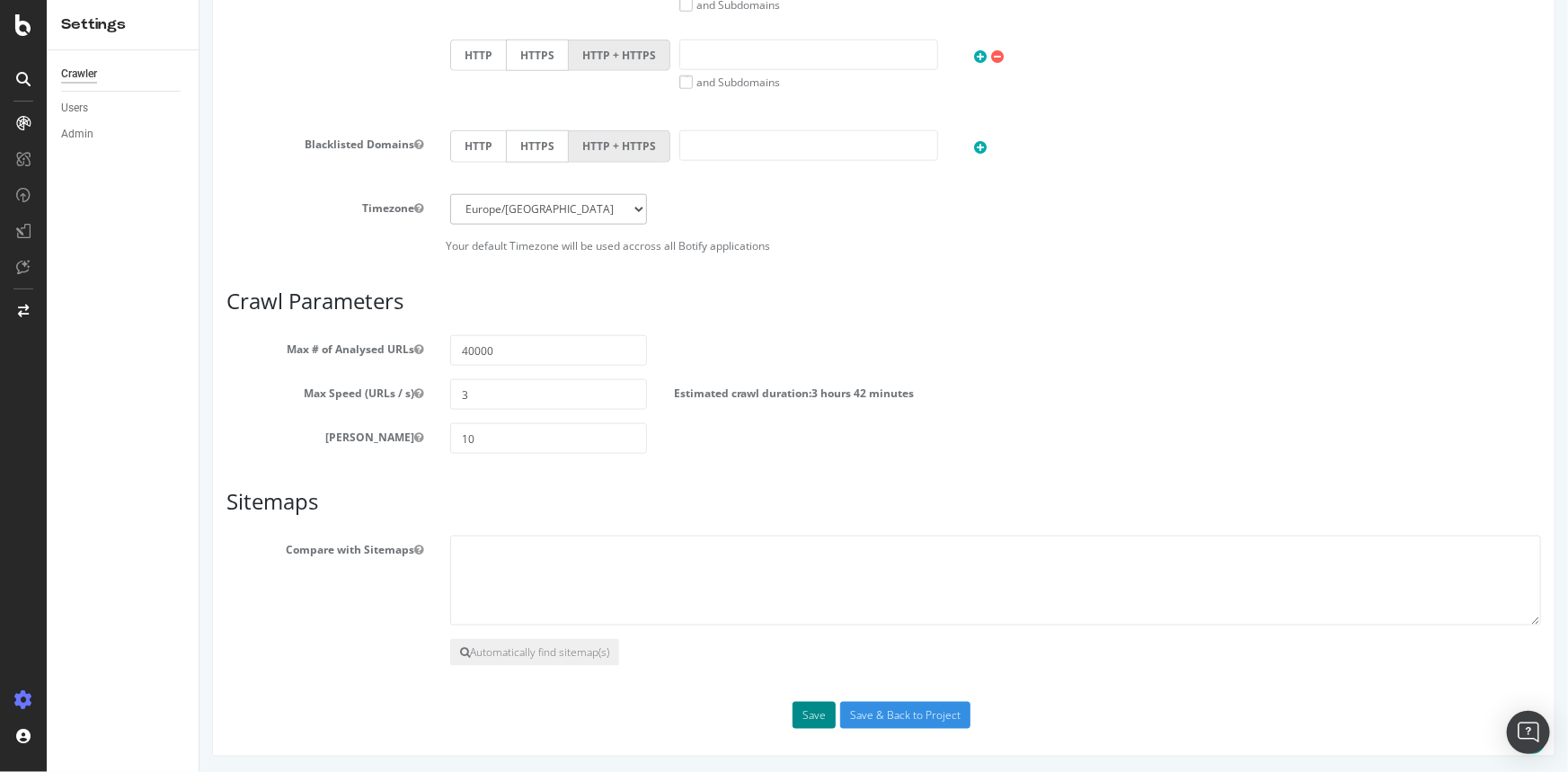
type textarea "[URL][DOMAIN_NAME] [URL][DOMAIN_NAME] [URL][DOMAIN_NAME]"
click at [803, 717] on button "Save" at bounding box center [812, 714] width 43 height 27
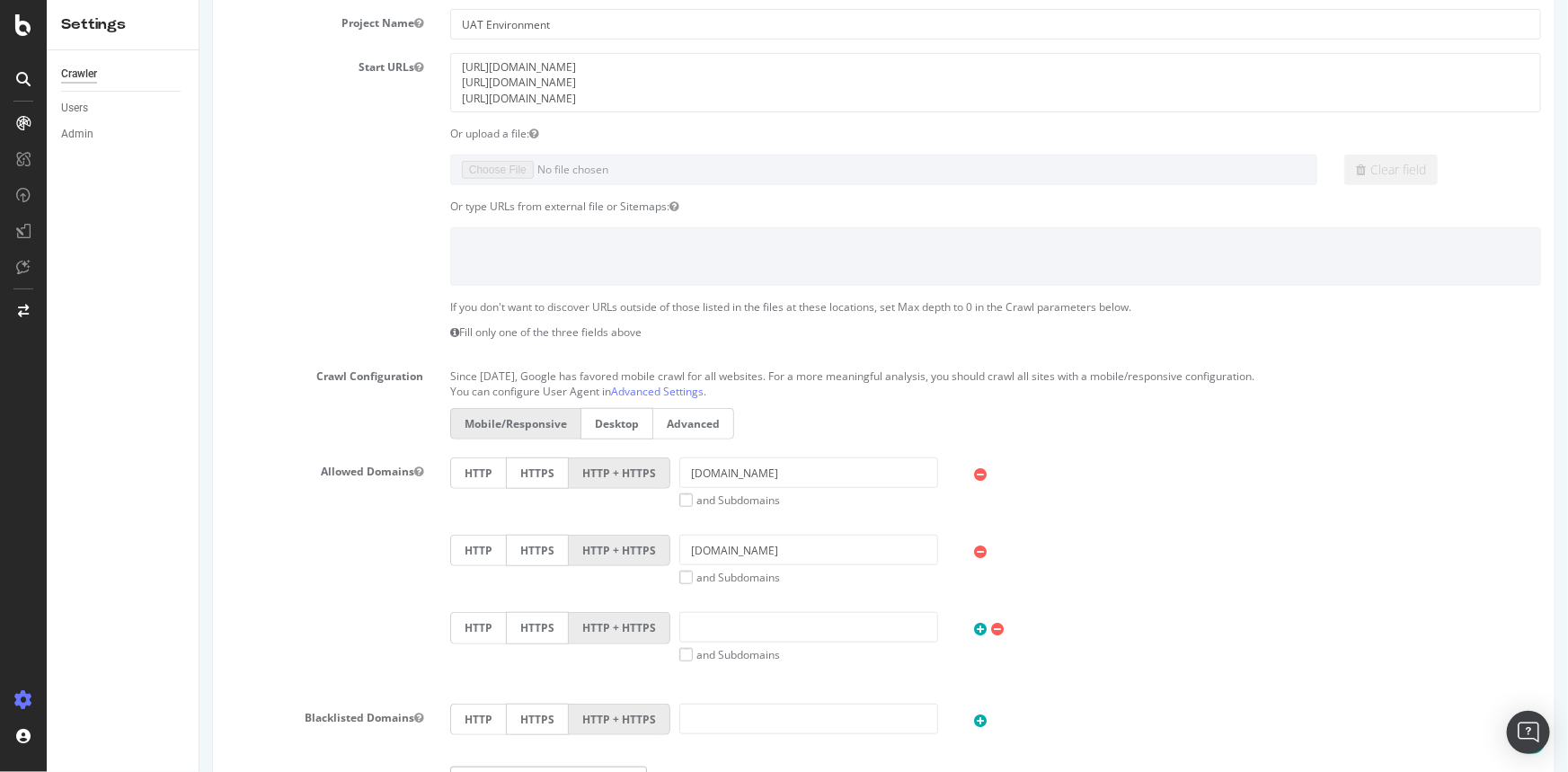
scroll to position [0, 0]
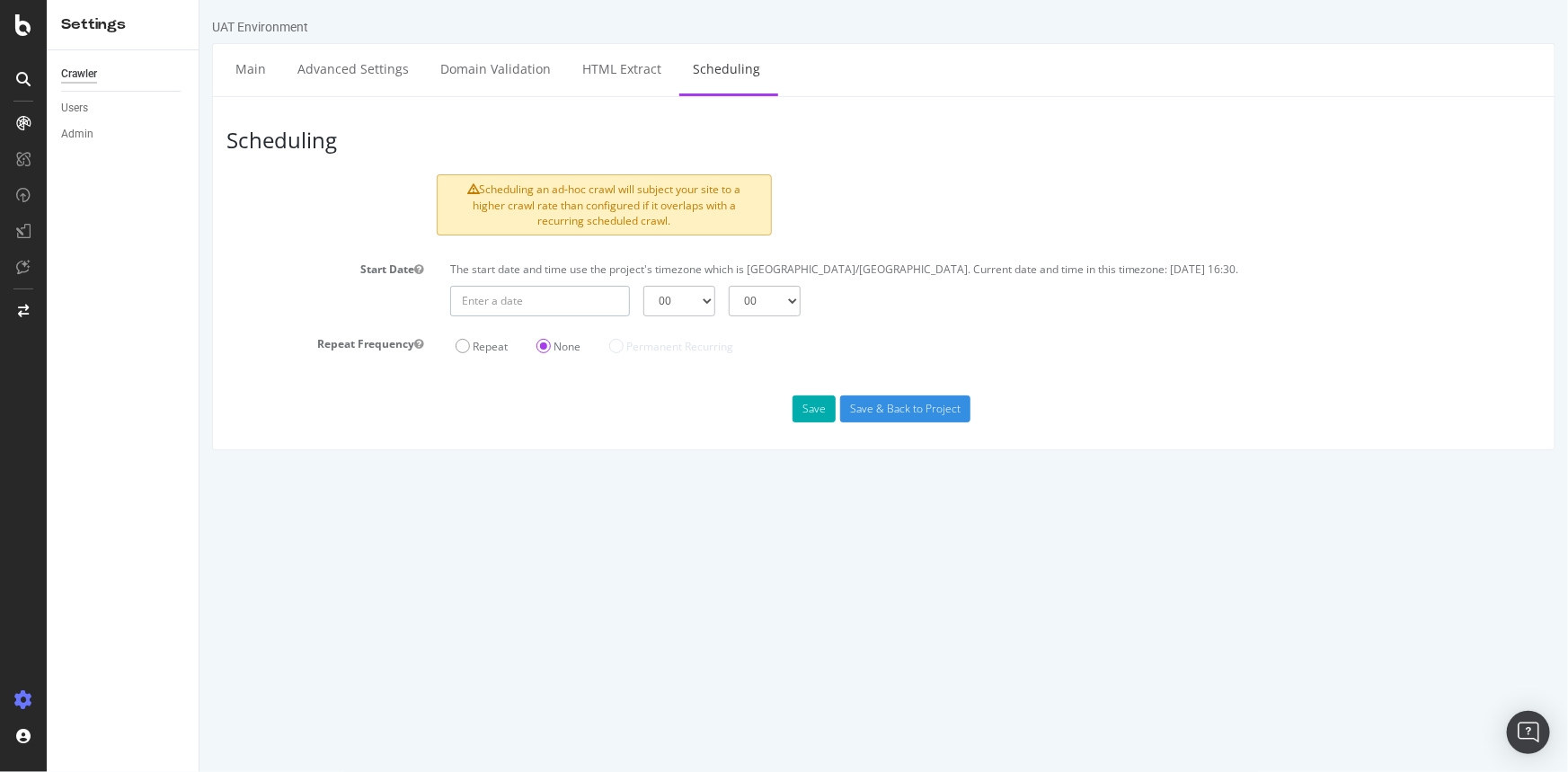
type input "[DATE]"
click at [605, 302] on input "[DATE]" at bounding box center [539, 301] width 180 height 30
click at [517, 421] on td "6" at bounding box center [514, 423] width 43 height 27
click at [688, 304] on select "00 01 02 03 04 05 06 07 08 09 10 11 12 13 14 15 16 17 18 19 20 21 22 23" at bounding box center [678, 301] width 72 height 30
select select "20"
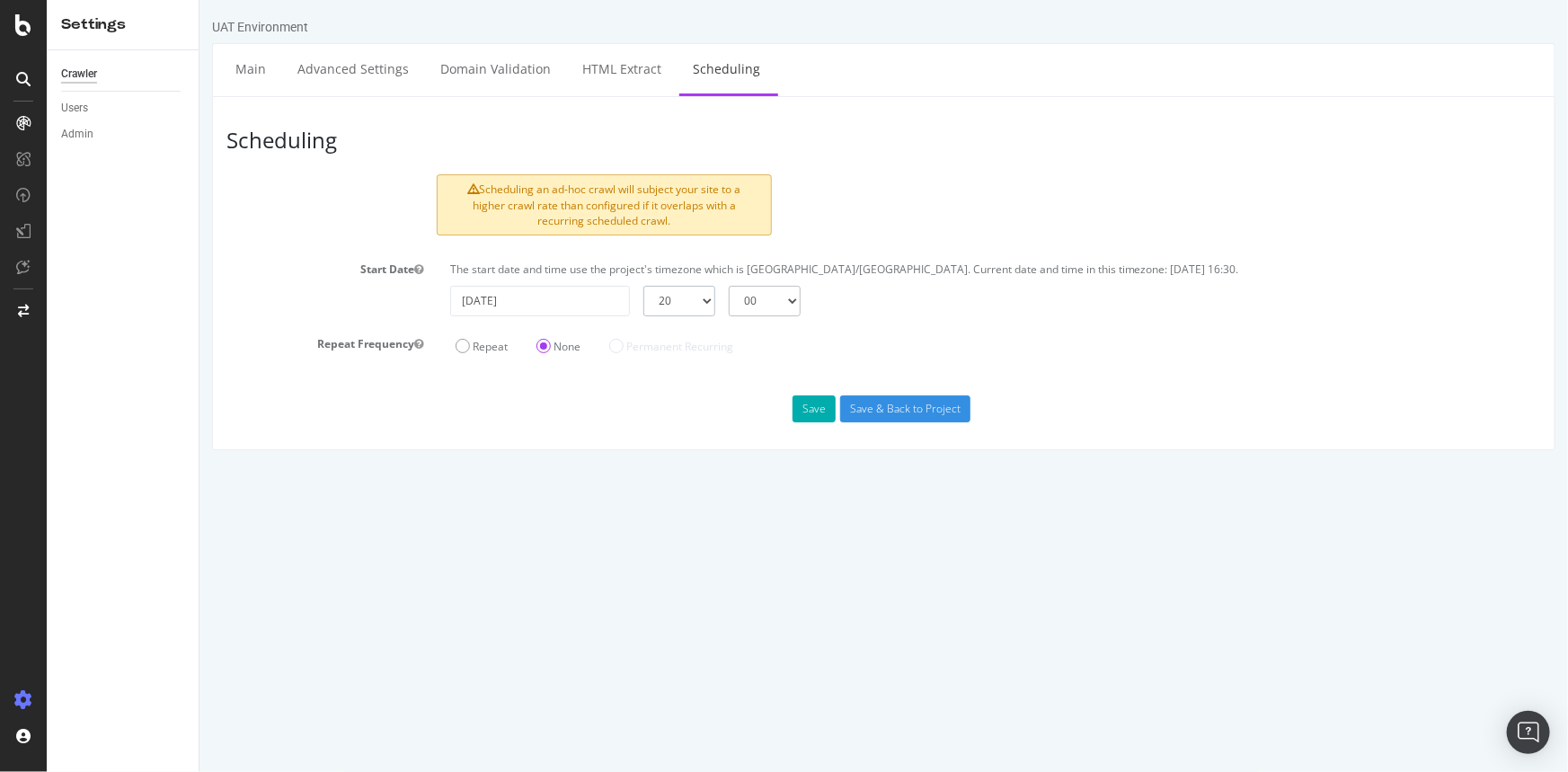
click at [642, 286] on select "00 01 02 03 04 05 06 07 08 09 10 11 12 13 14 15 16 17 18 19 20 21 22 23" at bounding box center [678, 301] width 72 height 30
click at [785, 359] on div "Scheduling Scheduling an ad-hoc crawl will subject your site to a higher crawl …" at bounding box center [882, 273] width 1343 height 354
click at [813, 403] on button "Save" at bounding box center [812, 408] width 43 height 27
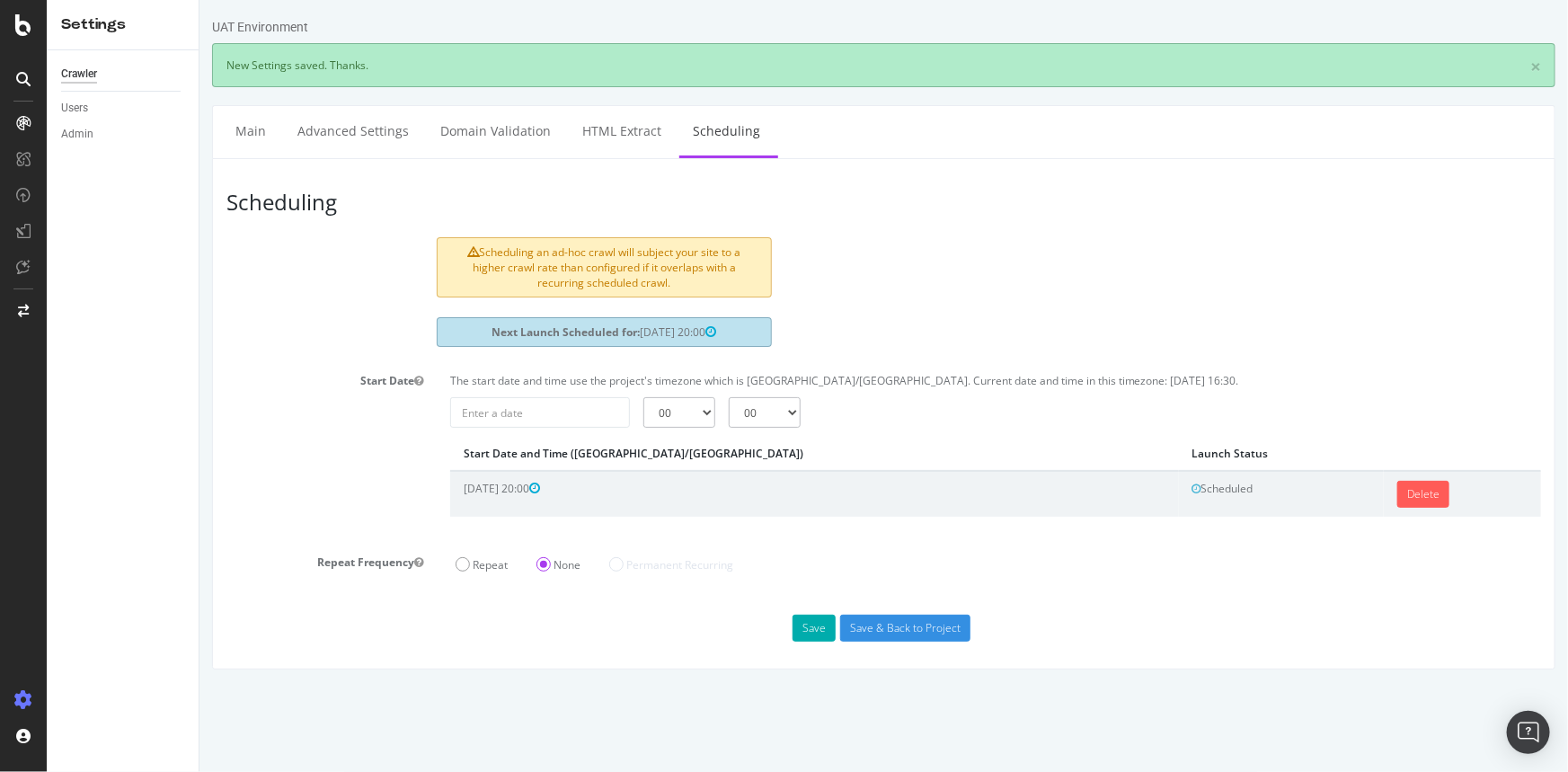
click at [675, 271] on div "Scheduling an ad-hoc crawl will subject your site to a higher crawl rate than c…" at bounding box center [602, 268] width 335 height 61
click at [663, 289] on div at bounding box center [663, 289] width 0 height 0
drag, startPoint x: 672, startPoint y: 637, endPoint x: 742, endPoint y: 568, distance: 98.3
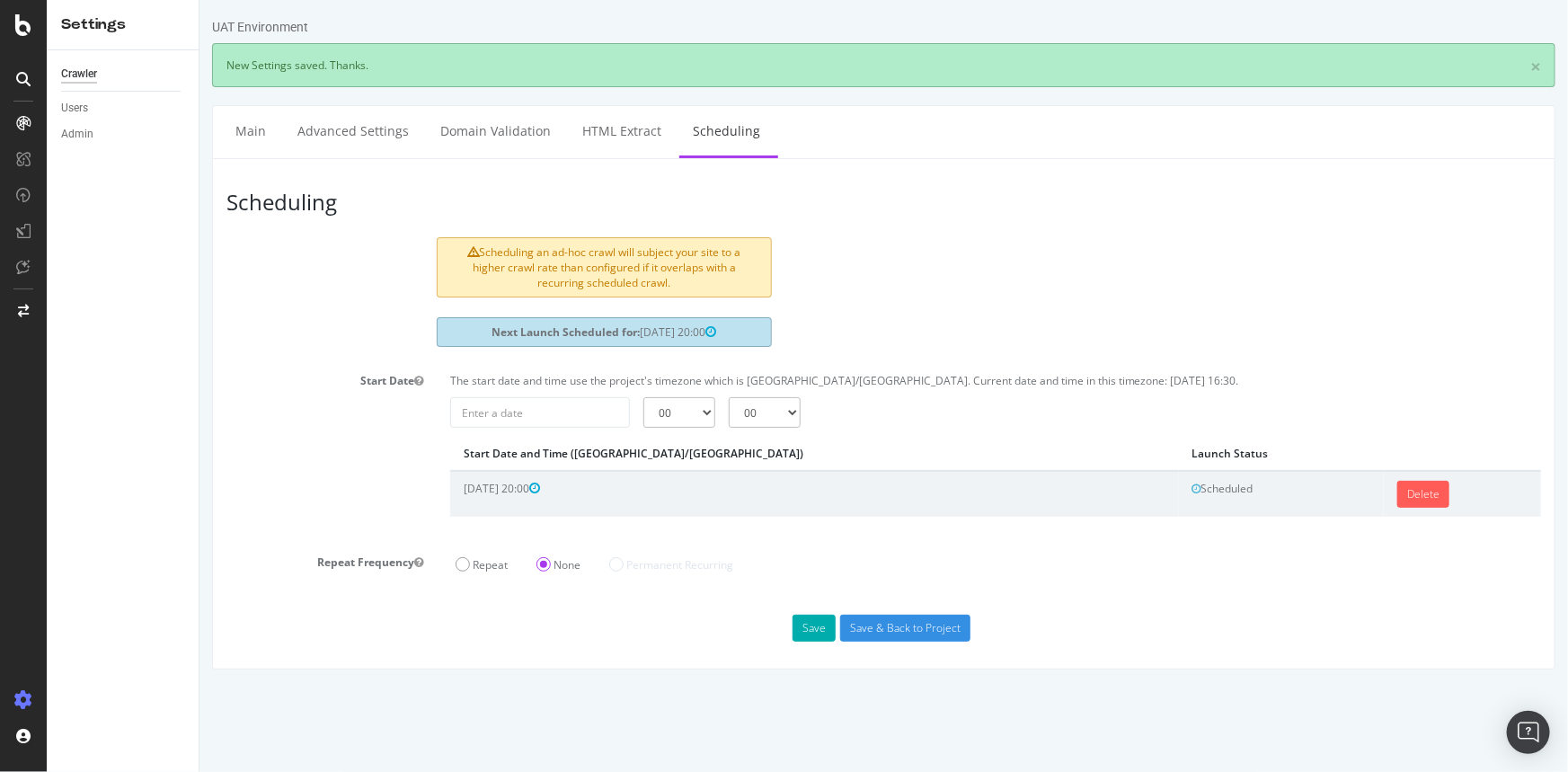
click at [671, 637] on div "Save Save & Back to Project" at bounding box center [882, 627] width 1342 height 27
click at [26, 28] on icon at bounding box center [24, 26] width 17 height 22
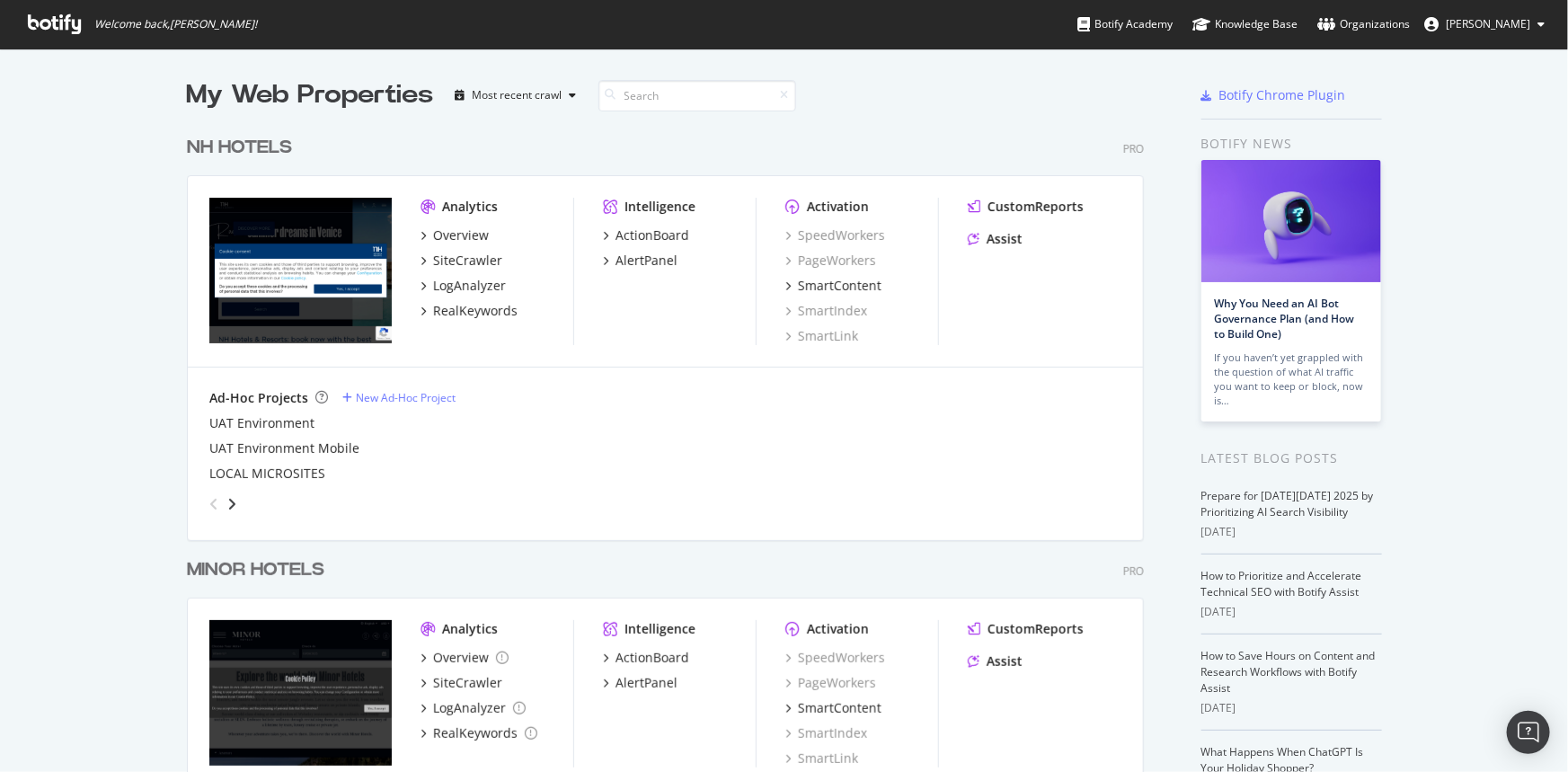
click at [621, 451] on div "UAT Environment Mobile" at bounding box center [665, 448] width 911 height 18
click at [249, 147] on div "NH HOTELS" at bounding box center [239, 148] width 105 height 26
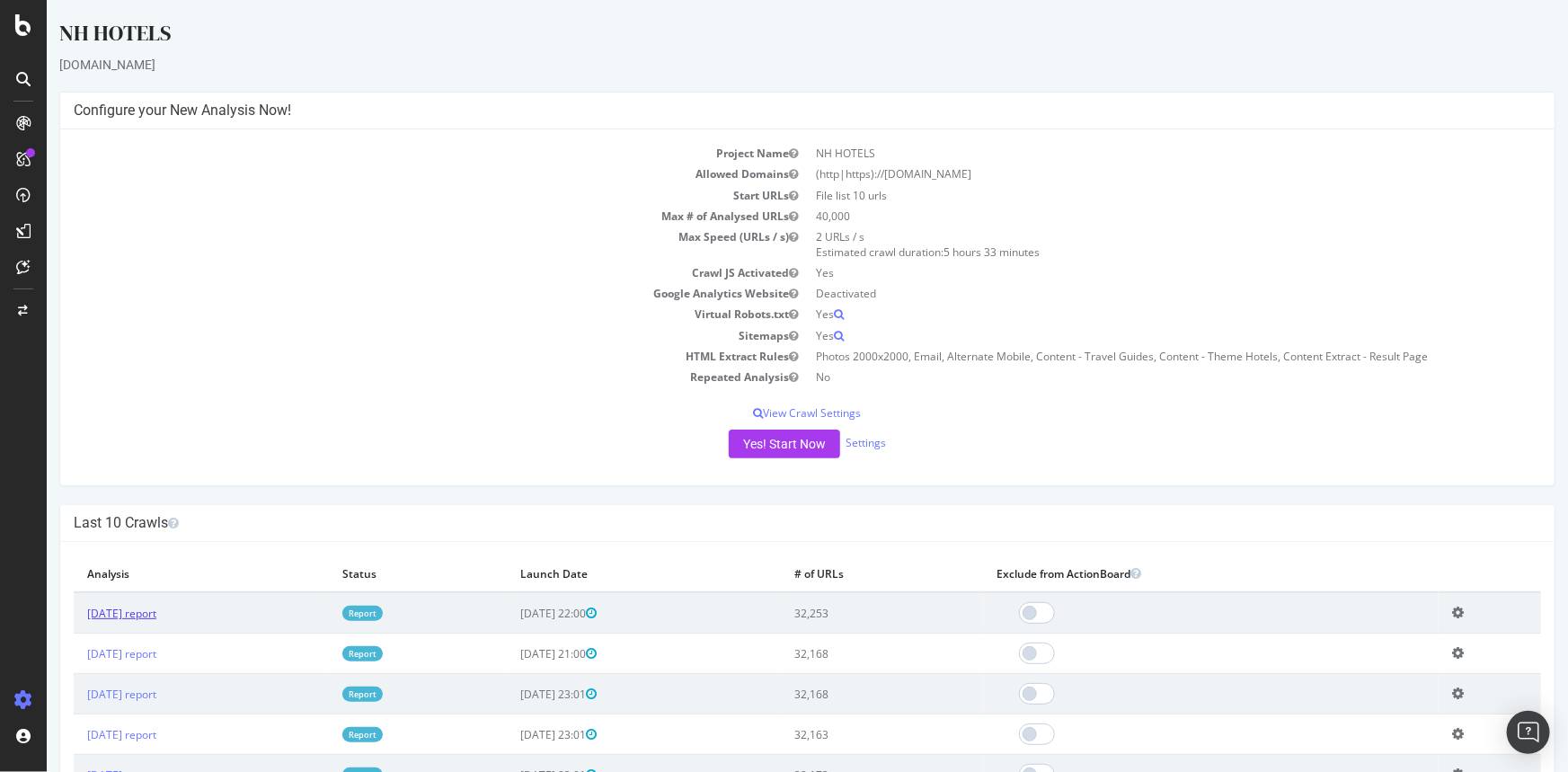
click at [155, 613] on link "[DATE] report" at bounding box center [120, 612] width 69 height 16
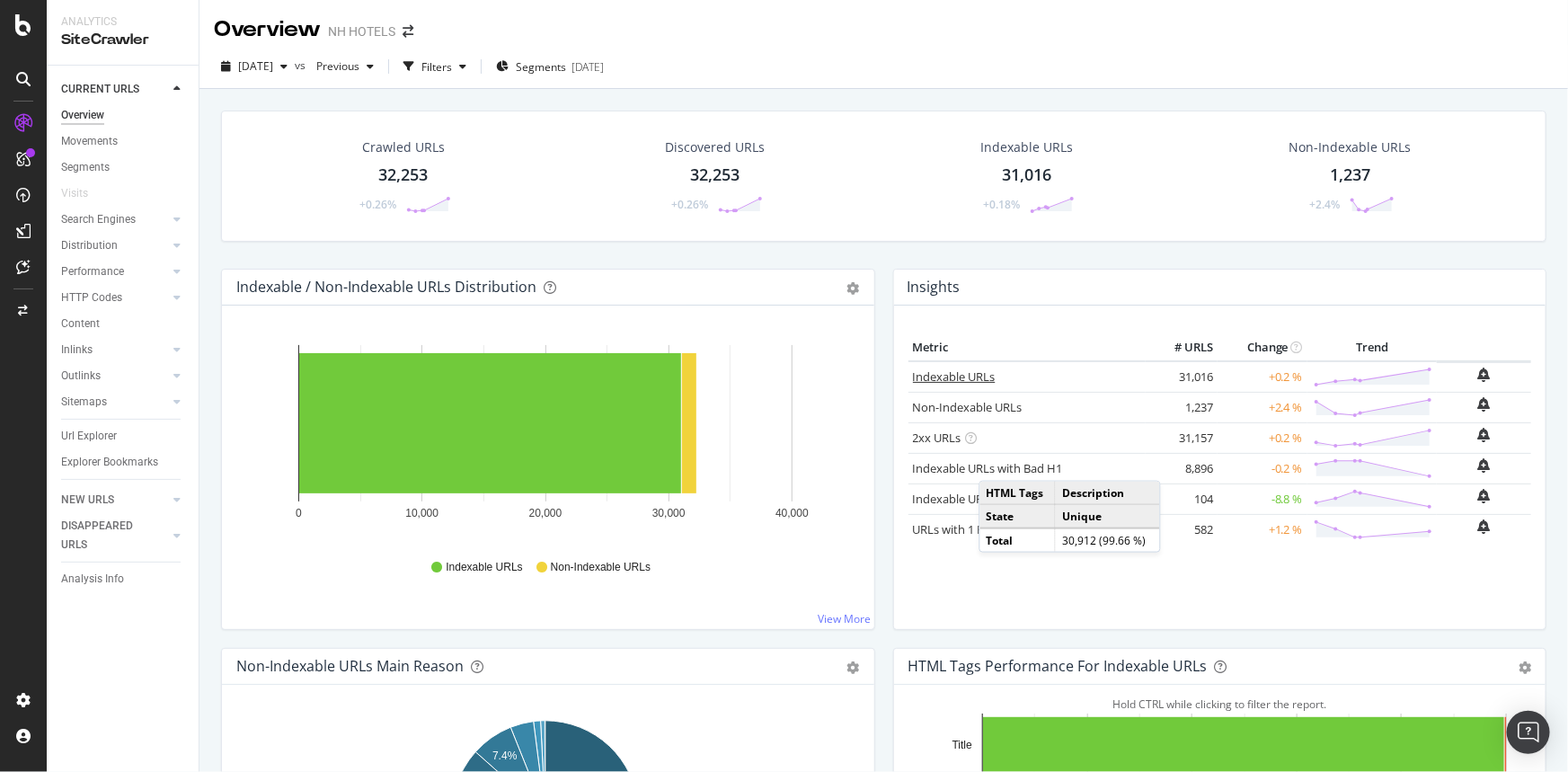
click at [970, 377] on link "Indexable URLs" at bounding box center [954, 377] width 83 height 17
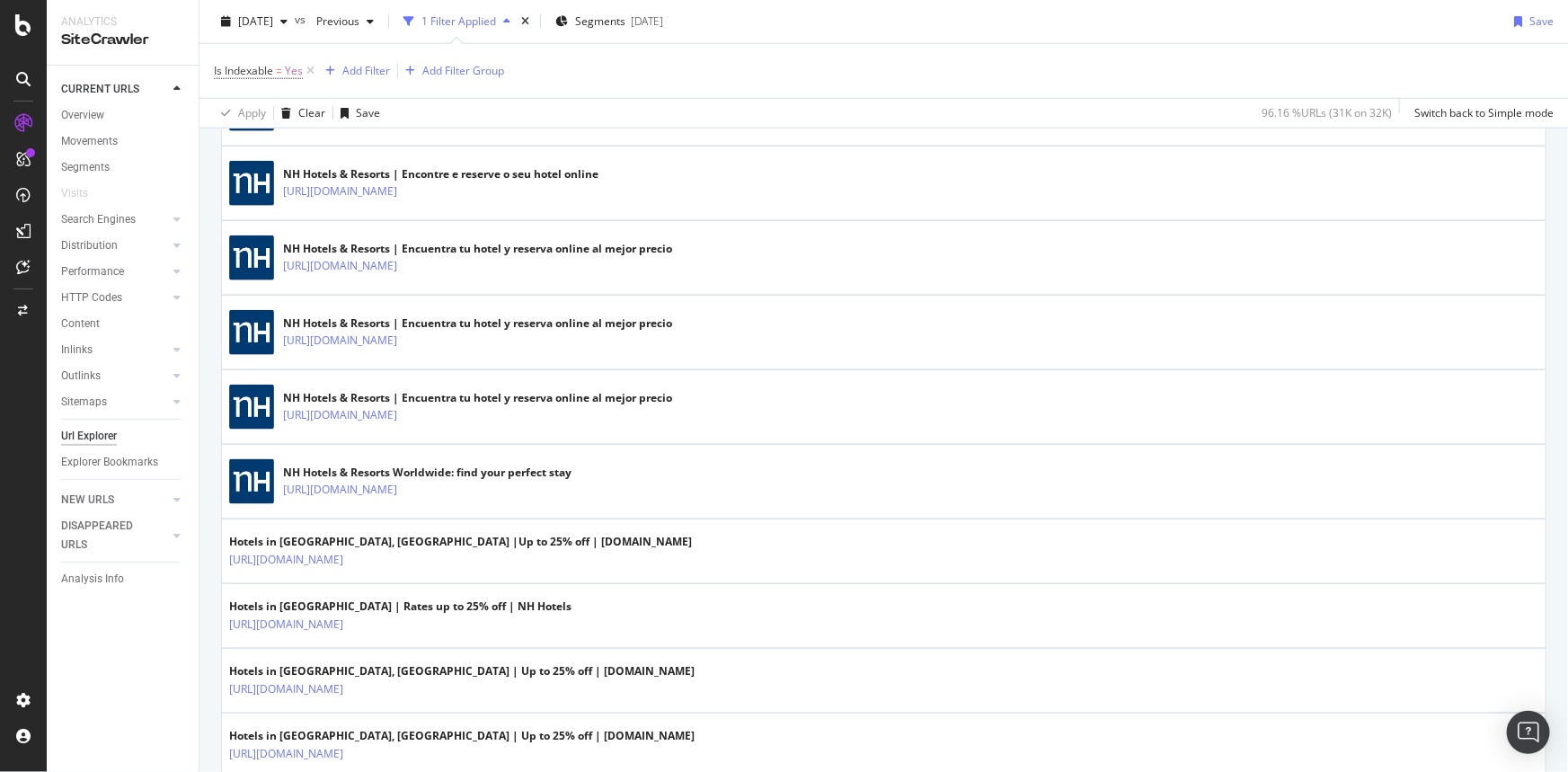
scroll to position [899, 0]
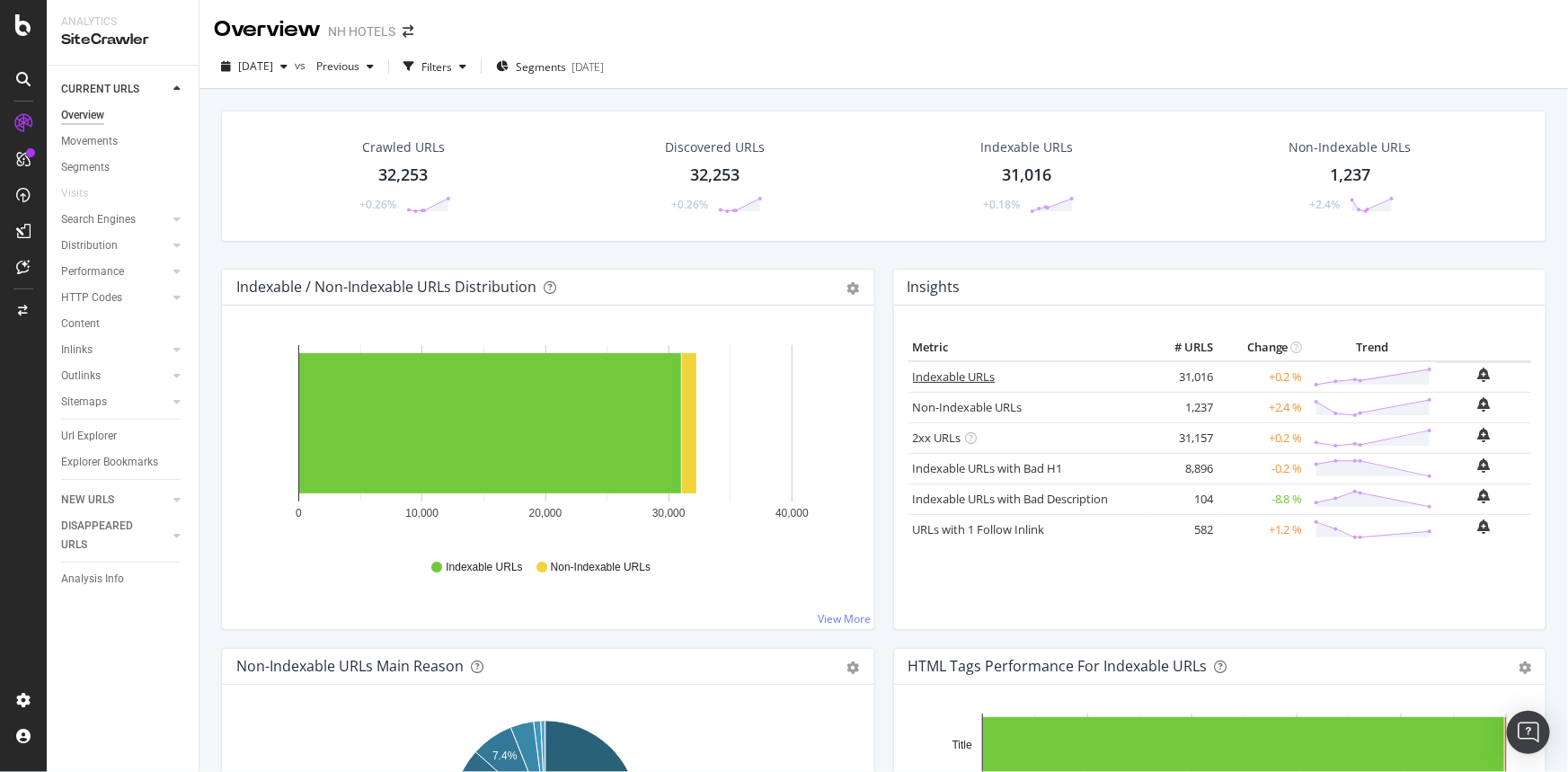
click at [955, 377] on link "Indexable URLs" at bounding box center [954, 377] width 83 height 17
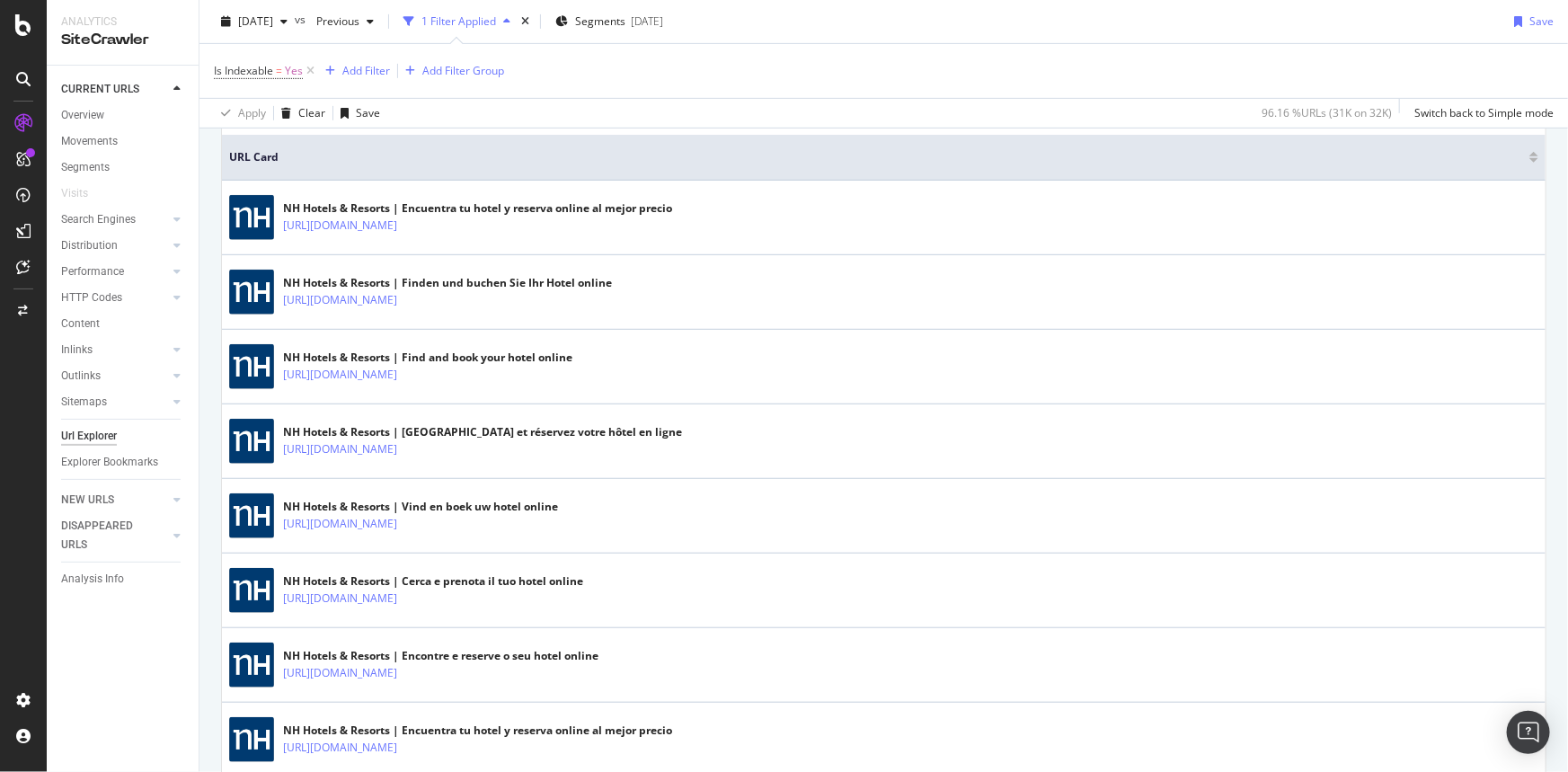
scroll to position [81, 0]
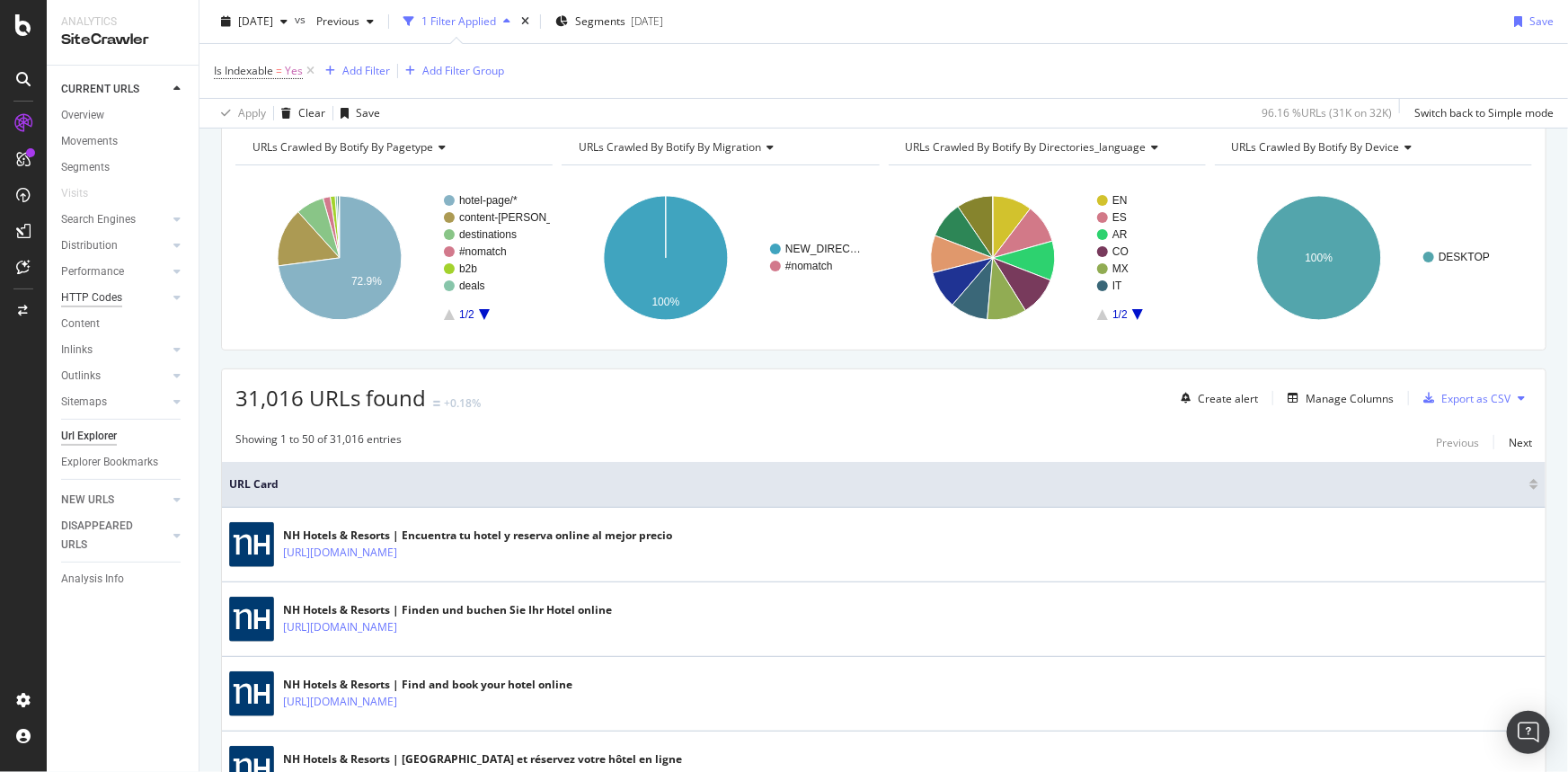
click at [107, 297] on div "HTTP Codes" at bounding box center [92, 297] width 61 height 19
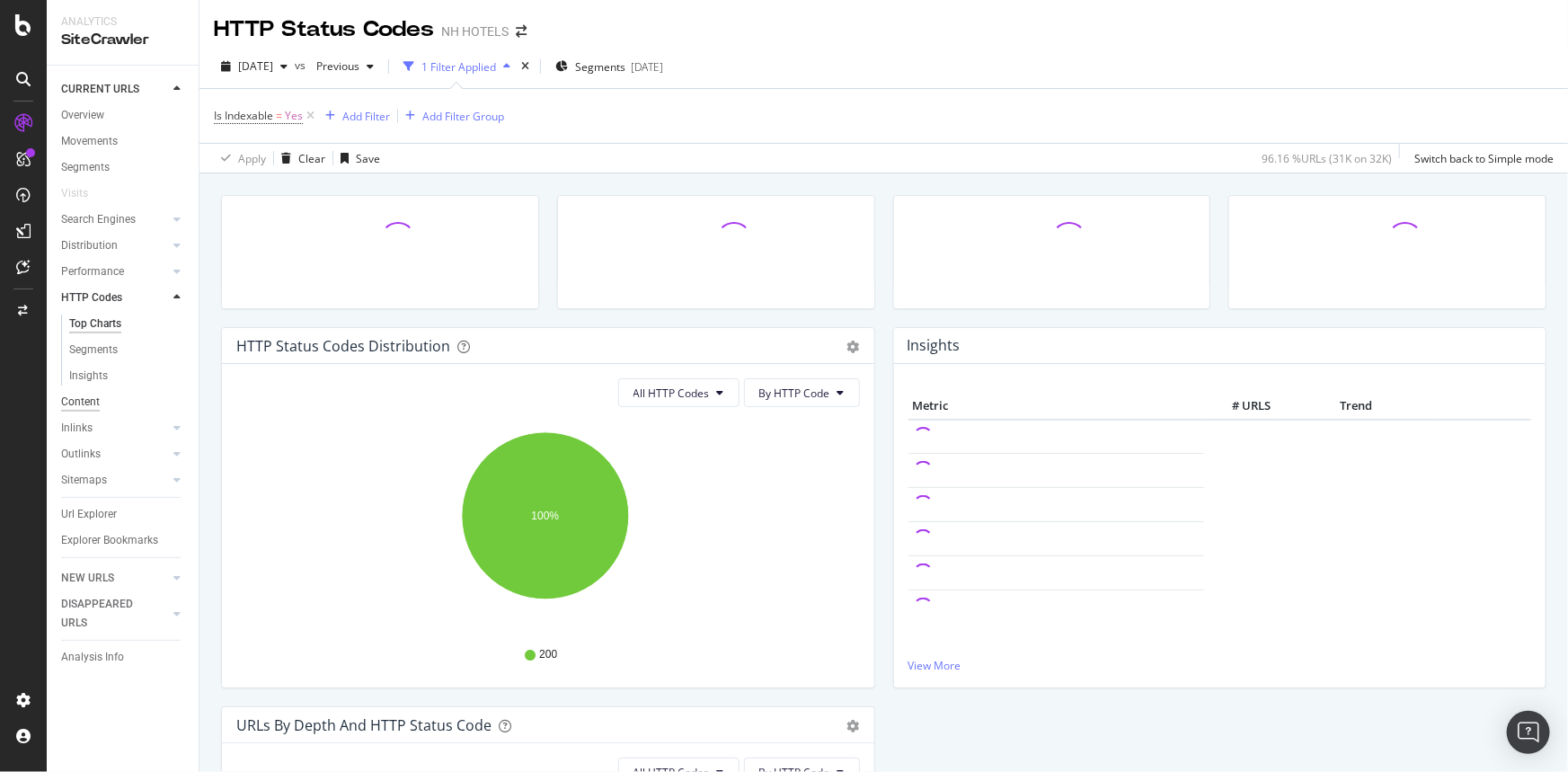
click at [95, 394] on div "Content" at bounding box center [81, 402] width 39 height 19
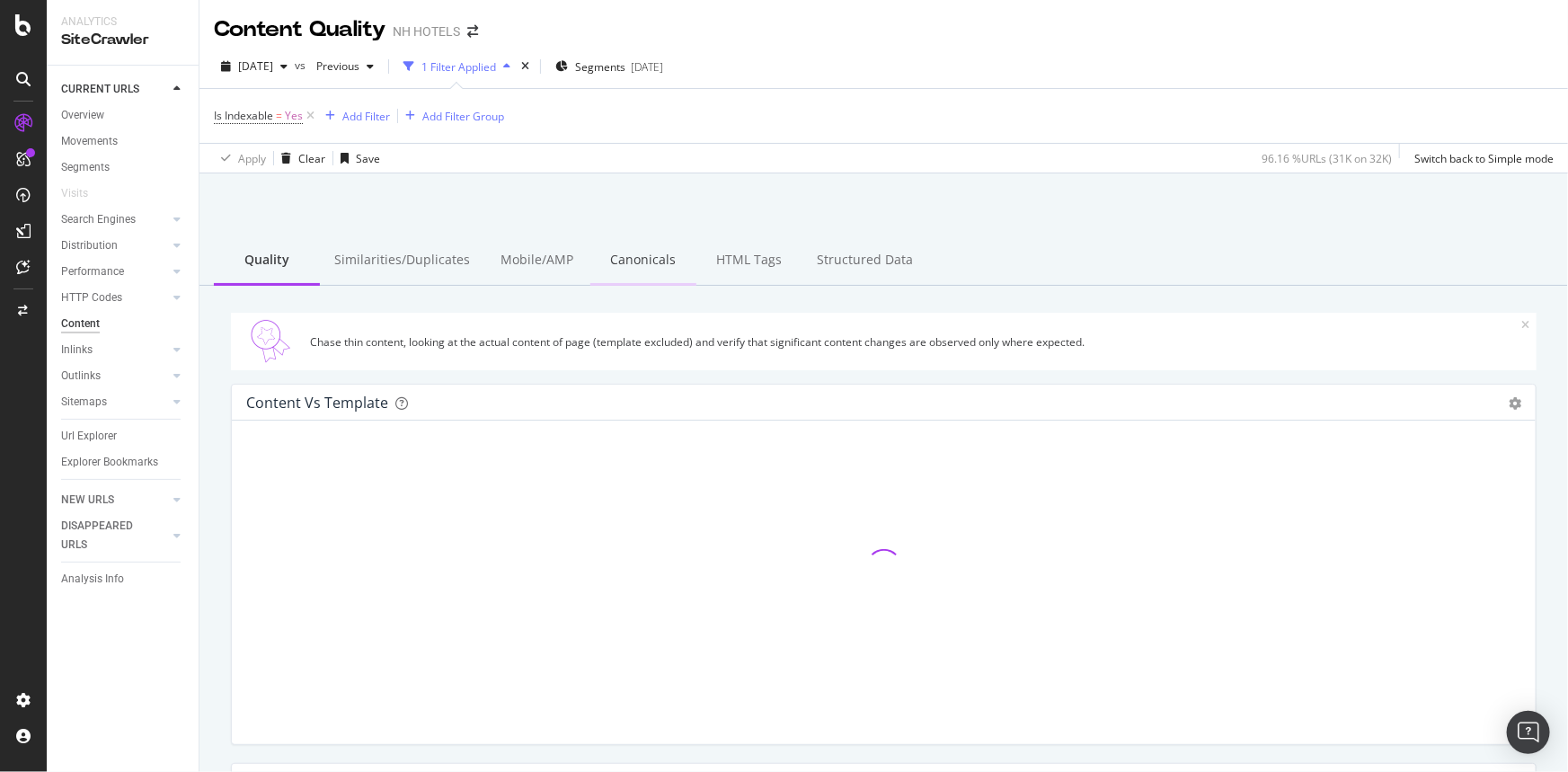
click at [677, 255] on div "Canonicals" at bounding box center [644, 261] width 106 height 50
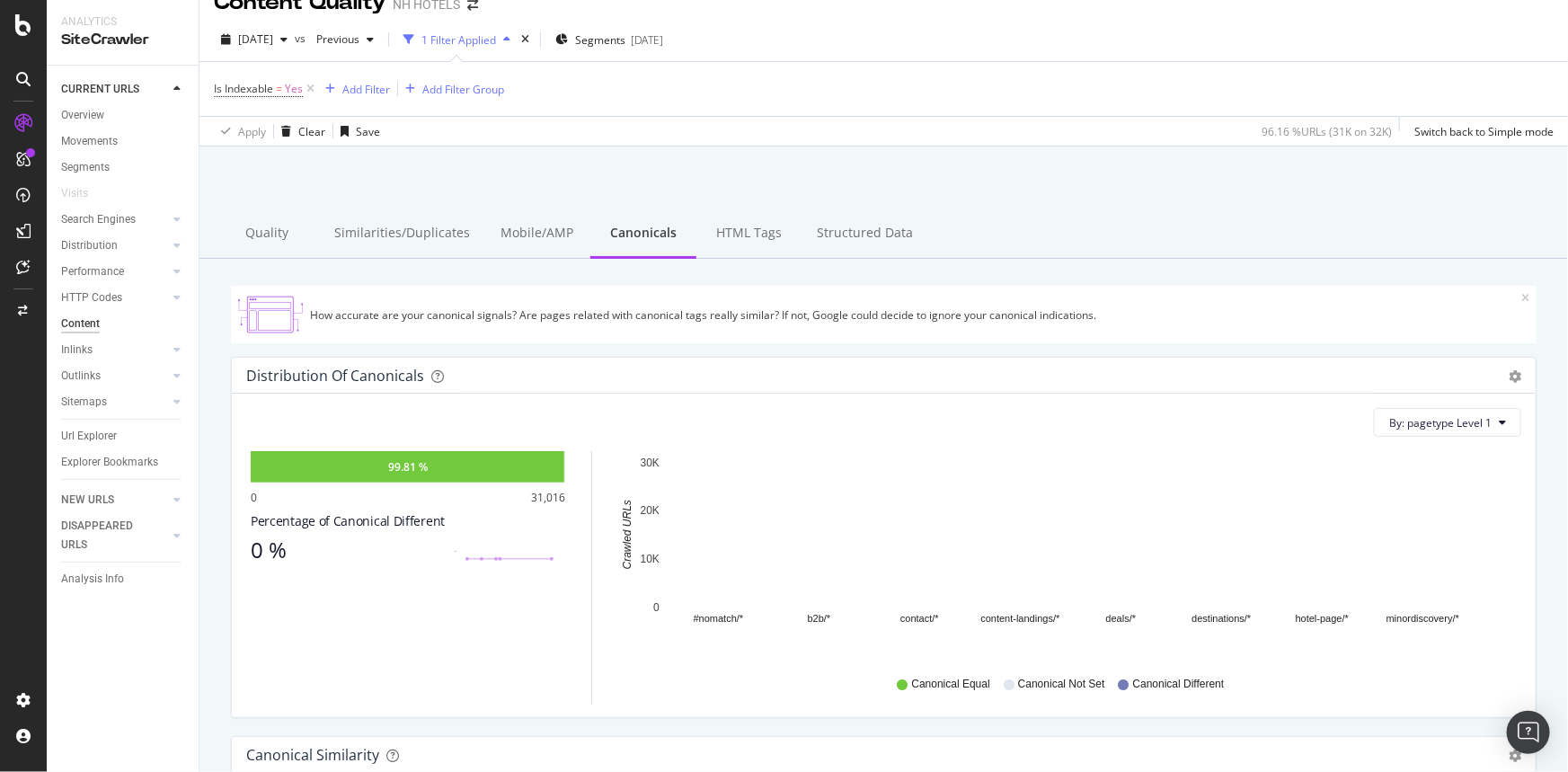
scroll to position [23, 0]
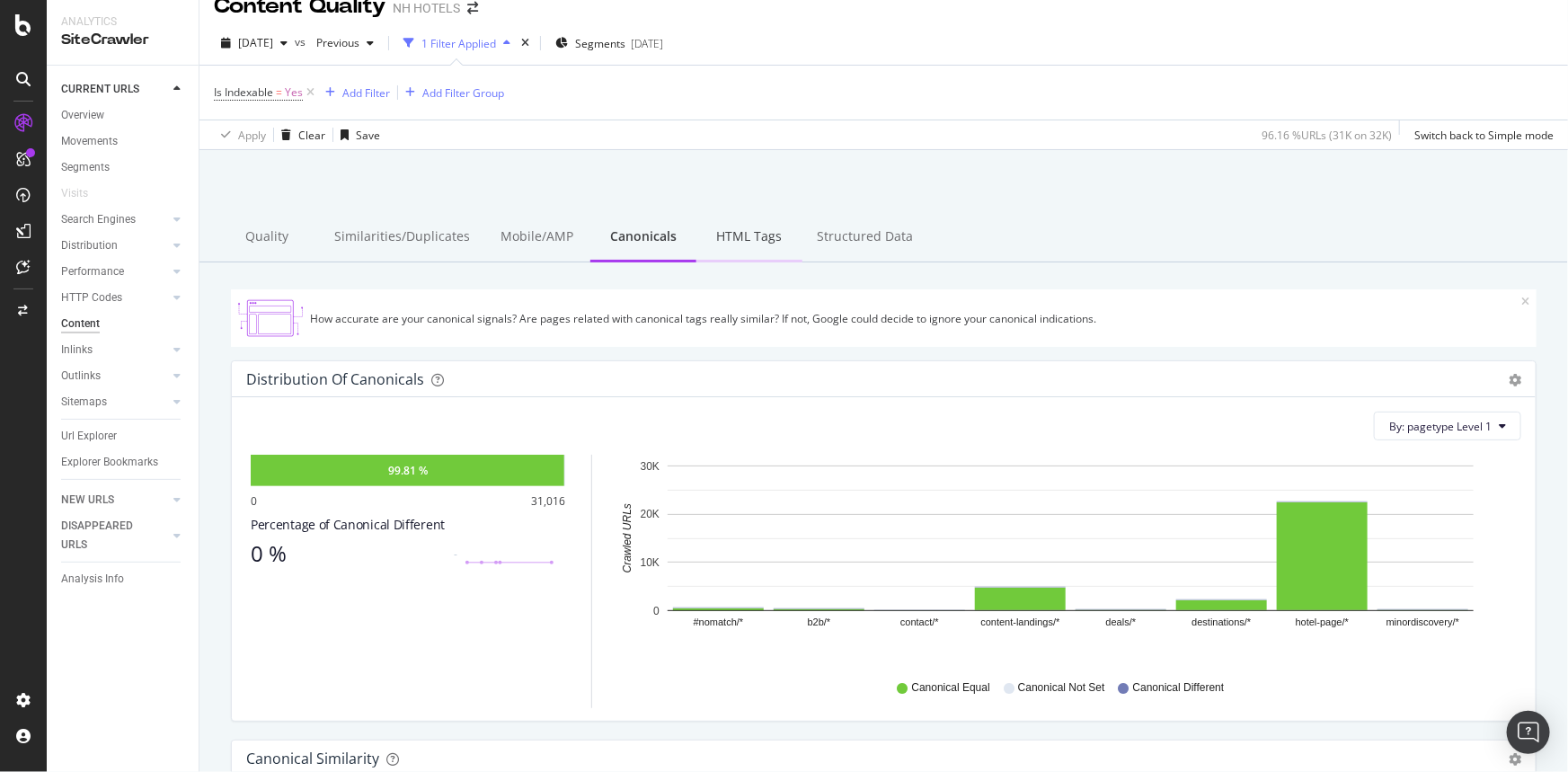
click at [756, 237] on div "HTML Tags" at bounding box center [749, 237] width 106 height 50
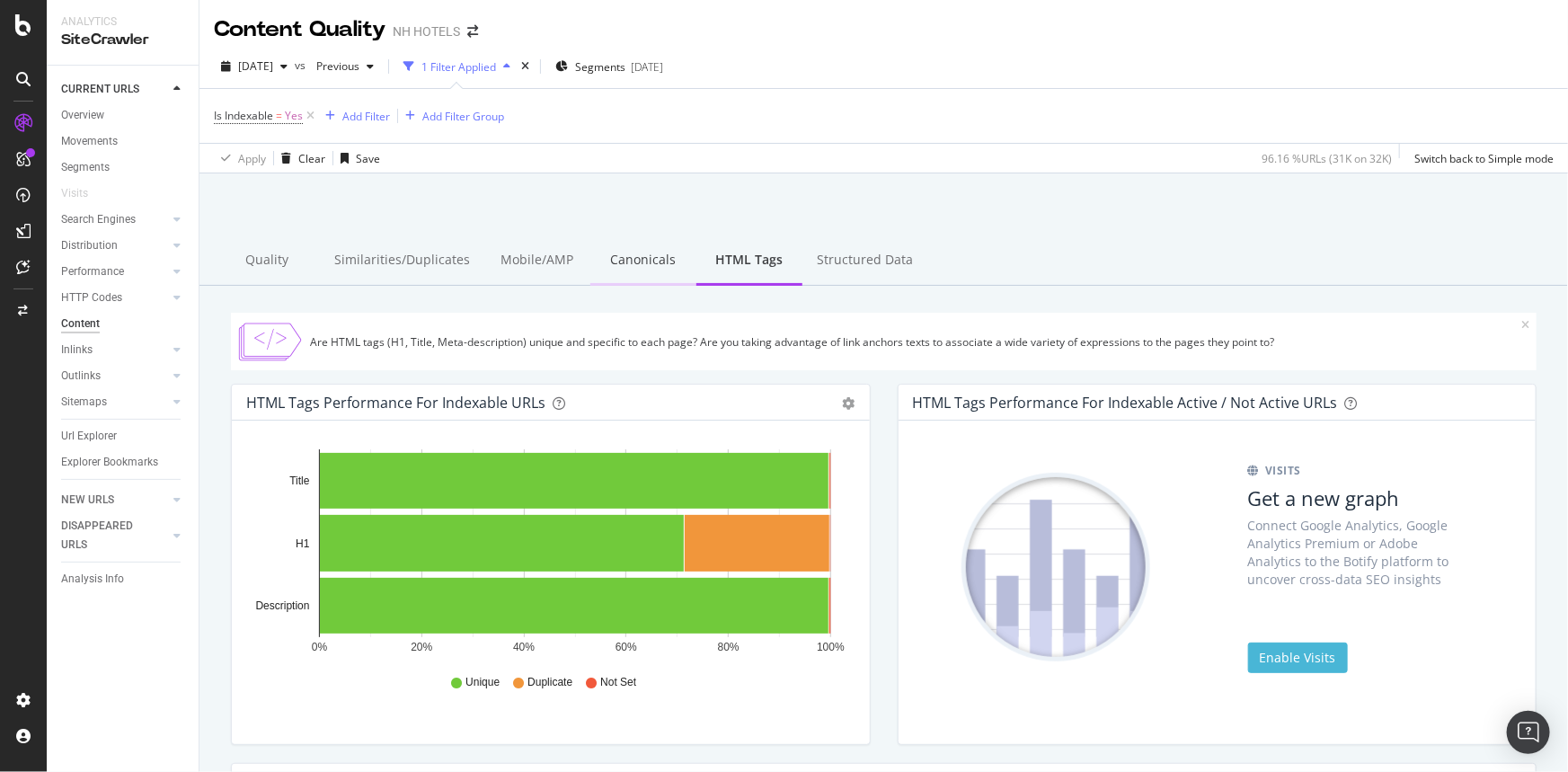
click at [639, 254] on div "Canonicals" at bounding box center [644, 261] width 106 height 50
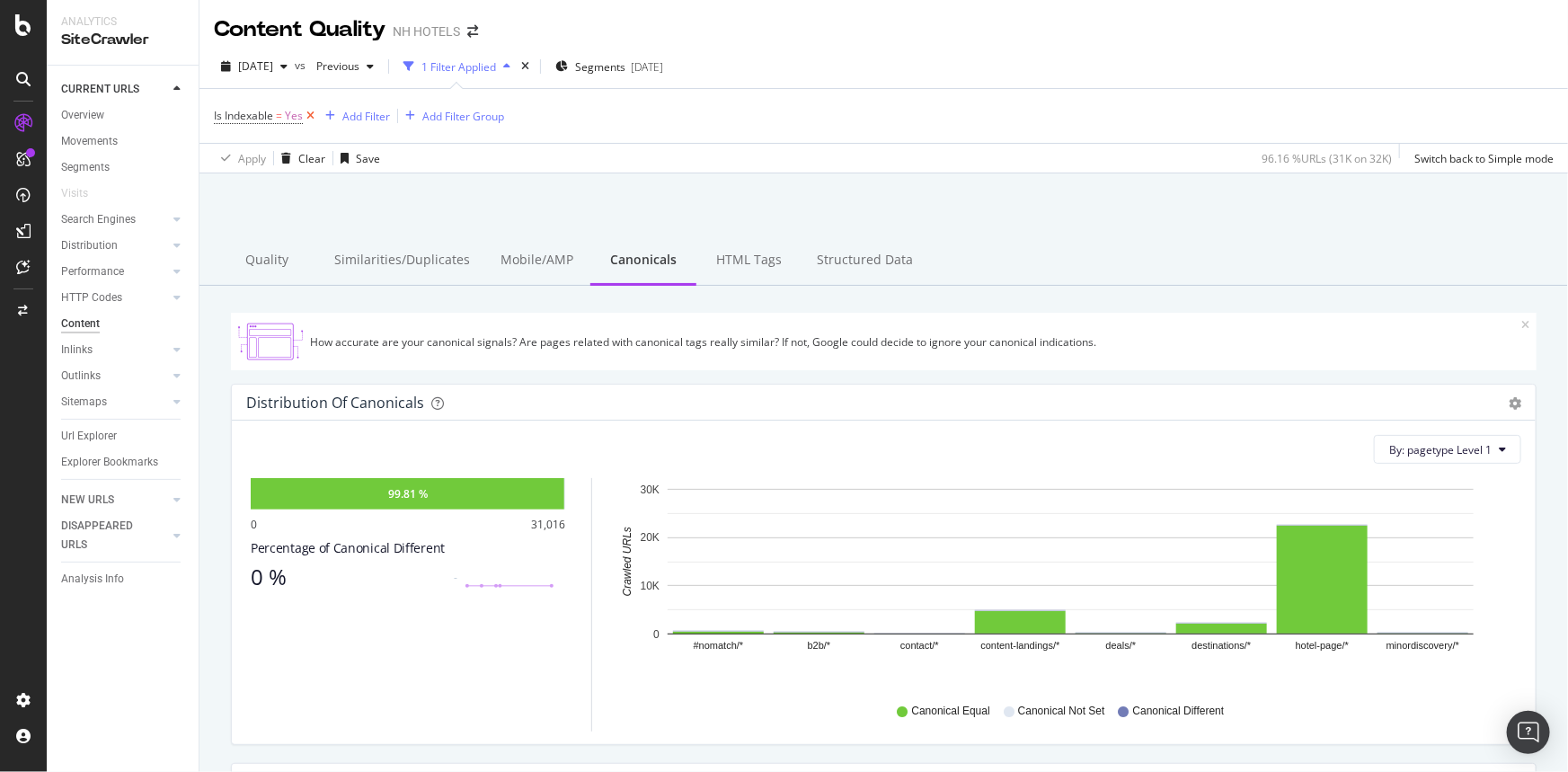
click at [314, 109] on icon at bounding box center [310, 116] width 16 height 18
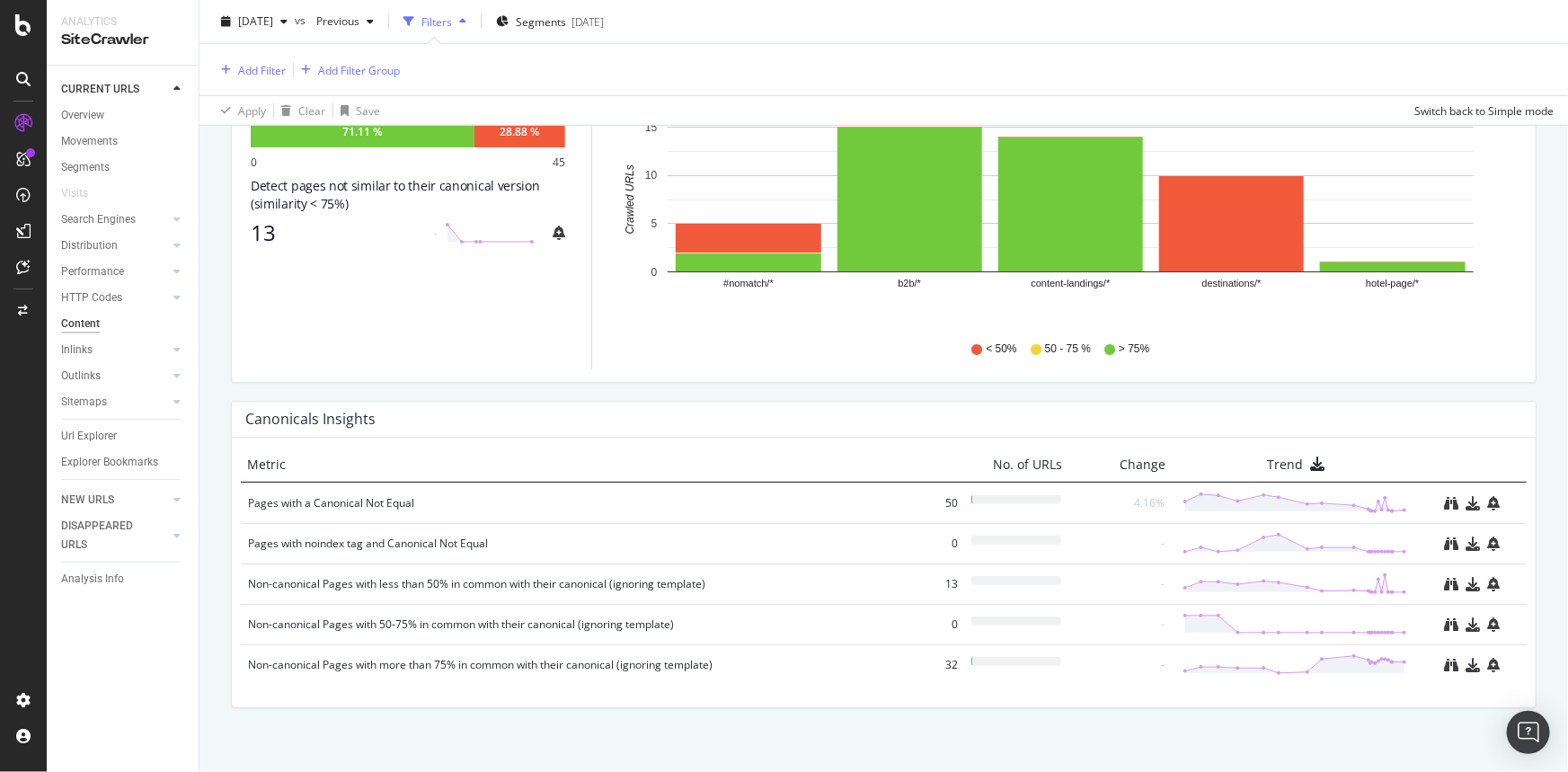
scroll to position [755, 0]
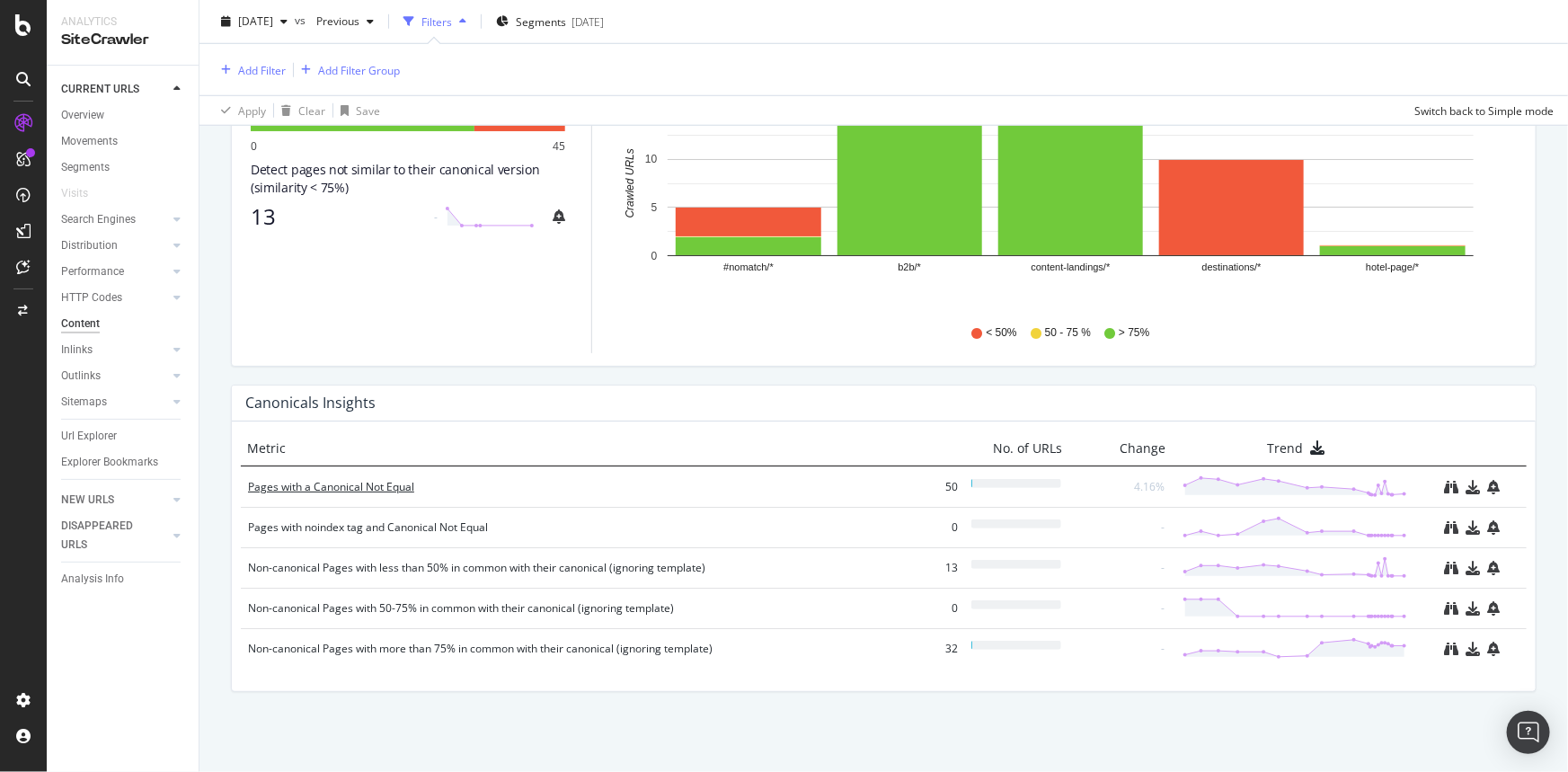
click at [355, 485] on div "Pages with a Canonical Not Equal" at bounding box center [573, 487] width 651 height 18
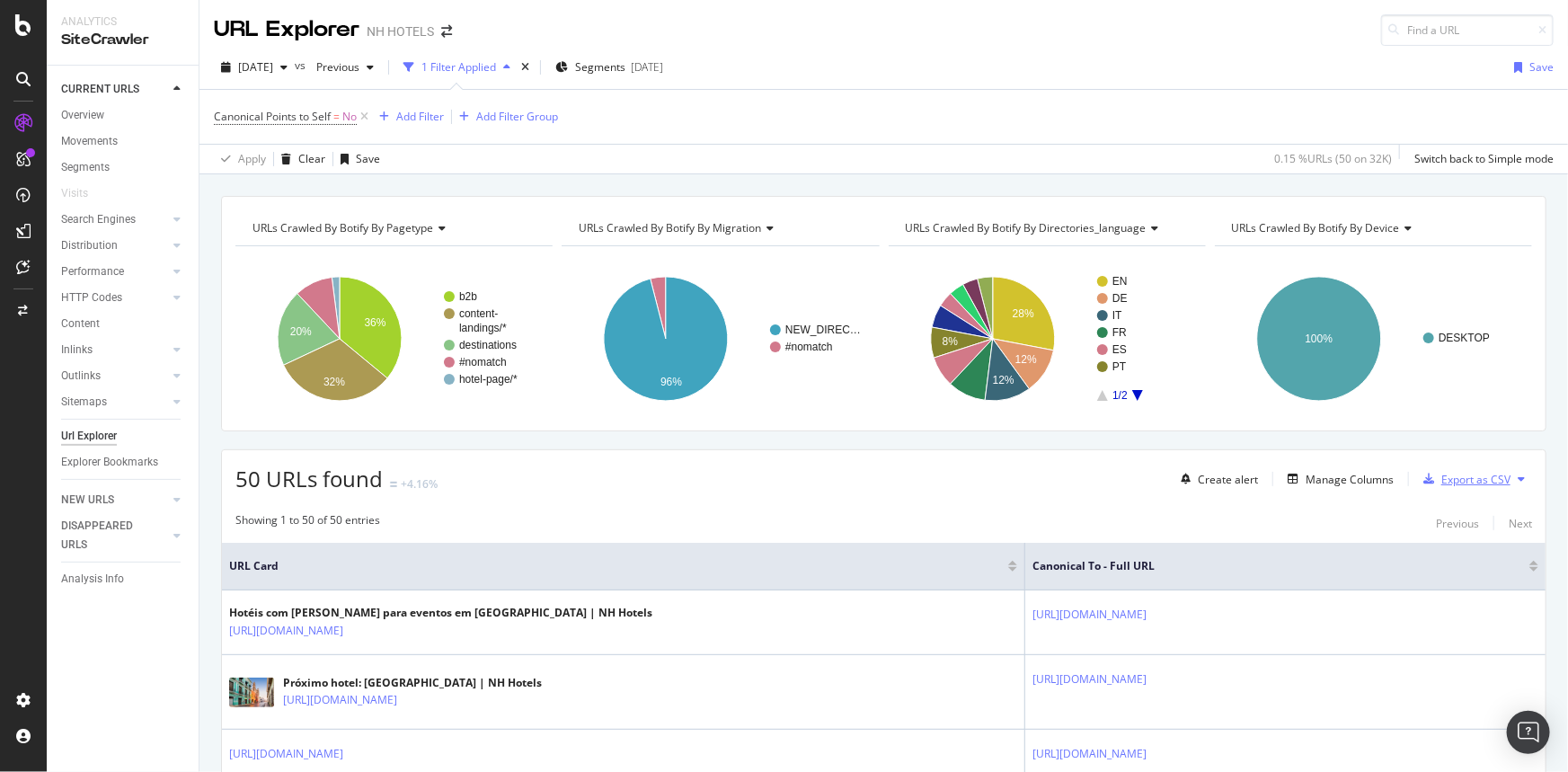
click at [1451, 476] on div "Export as CSV" at bounding box center [1474, 479] width 69 height 16
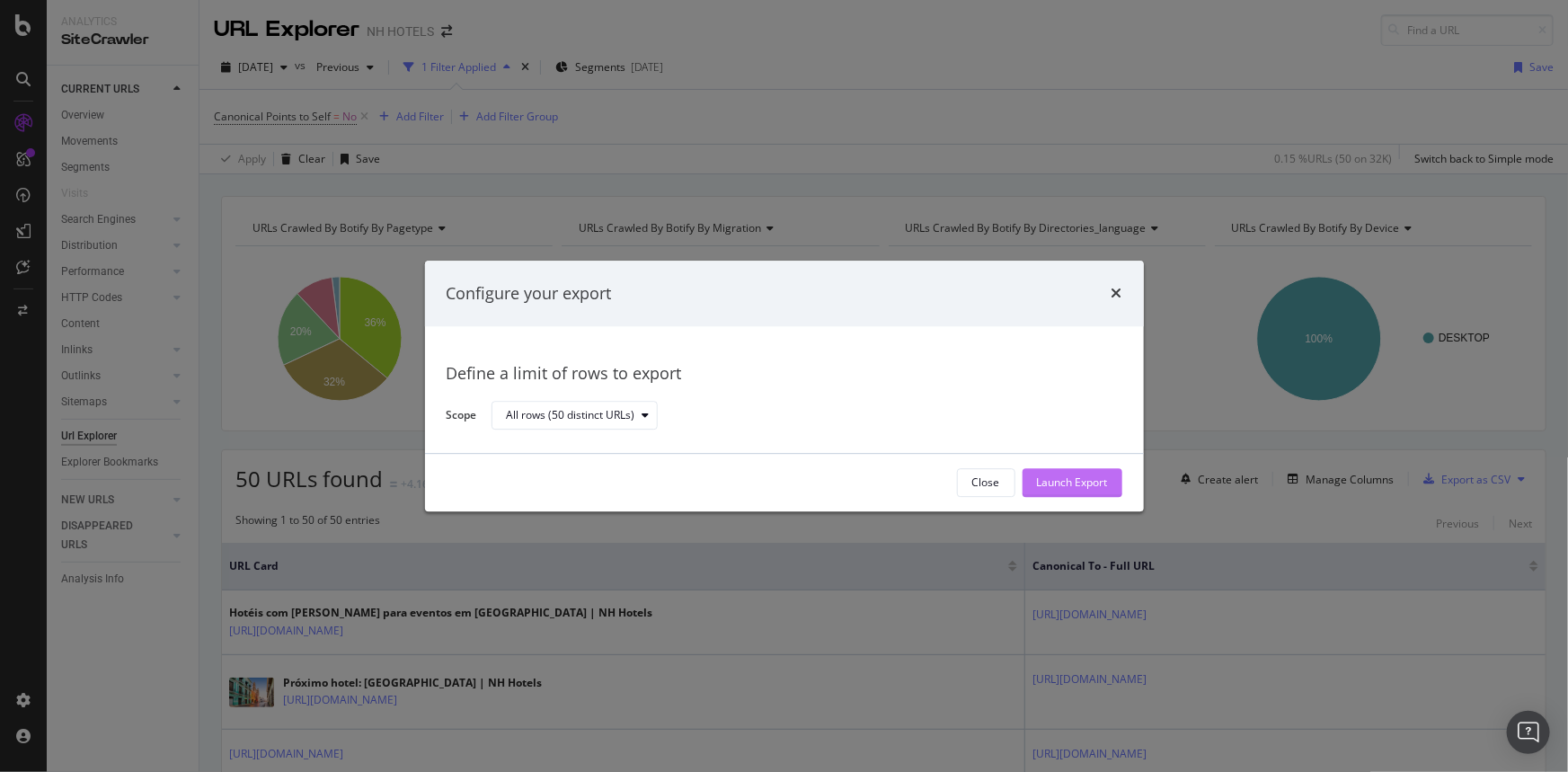
click at [1090, 482] on div "Launch Export" at bounding box center [1072, 482] width 71 height 16
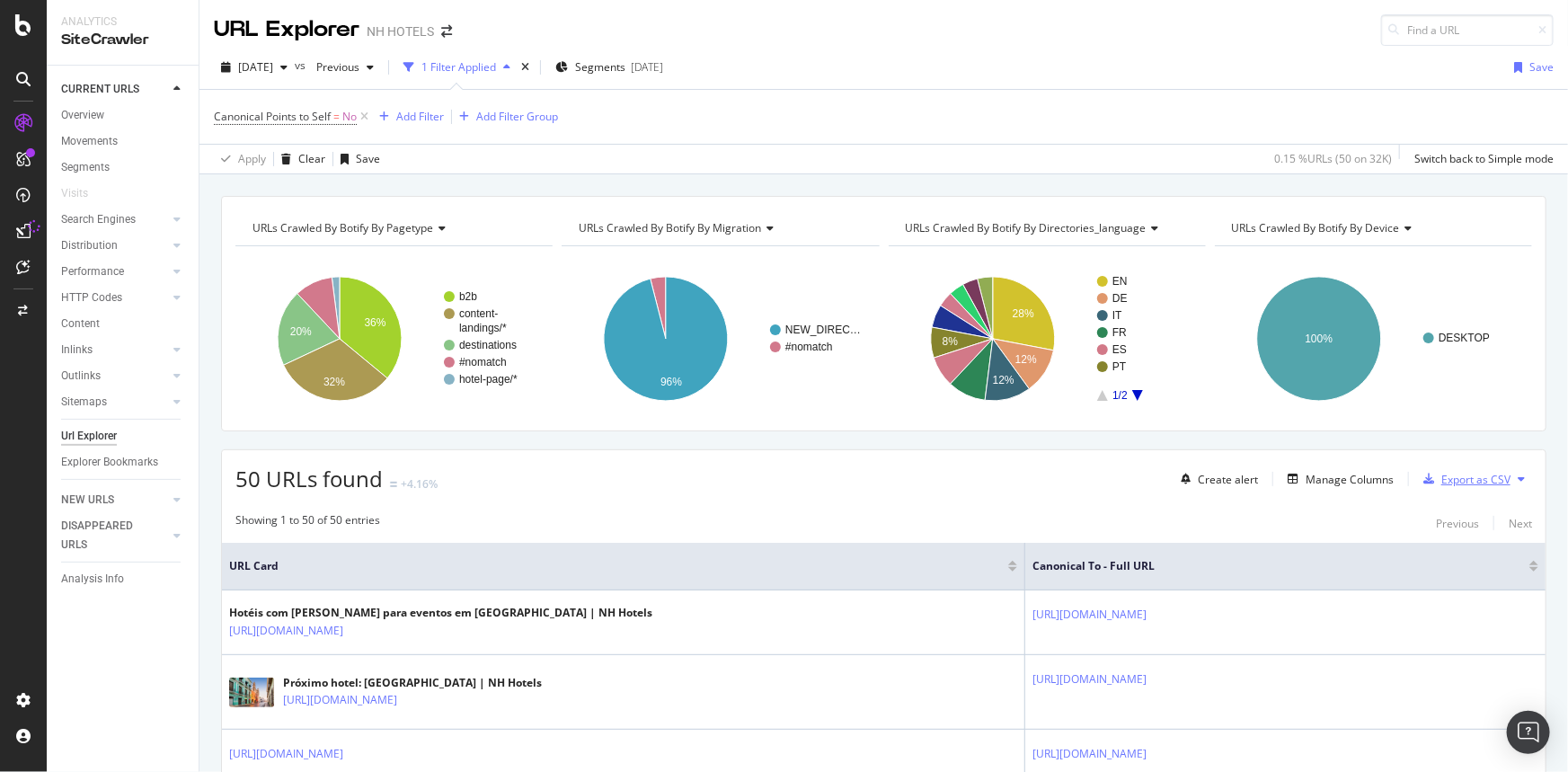
click at [1449, 480] on div "Export as CSV" at bounding box center [1474, 479] width 69 height 16
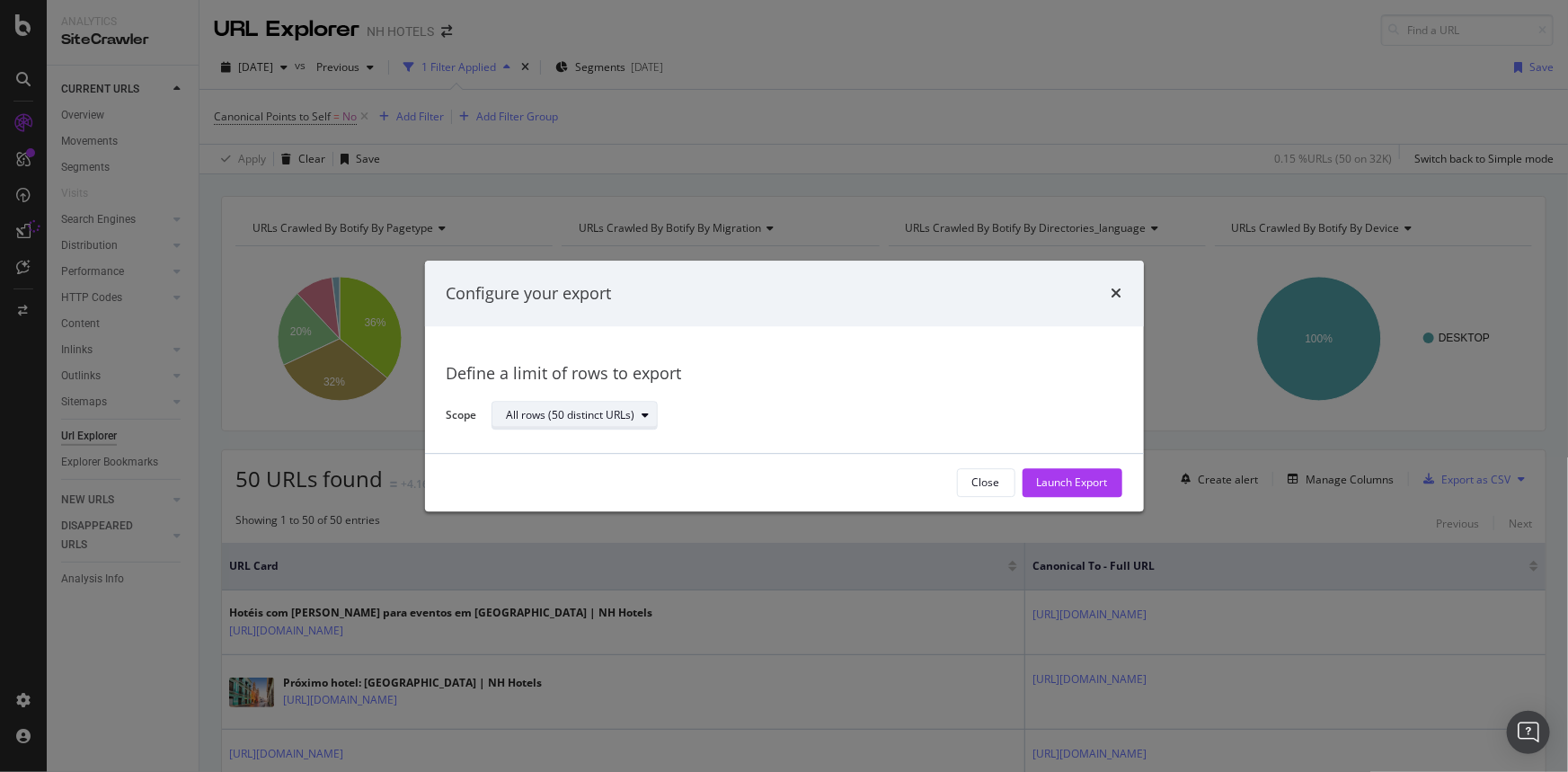
click at [606, 415] on div "All rows (50 distinct URLs)" at bounding box center [571, 416] width 128 height 11
click at [627, 445] on div "All rows (50 distinct URLs)" at bounding box center [582, 446] width 138 height 16
click at [1074, 484] on div "Launch Export" at bounding box center [1072, 482] width 71 height 16
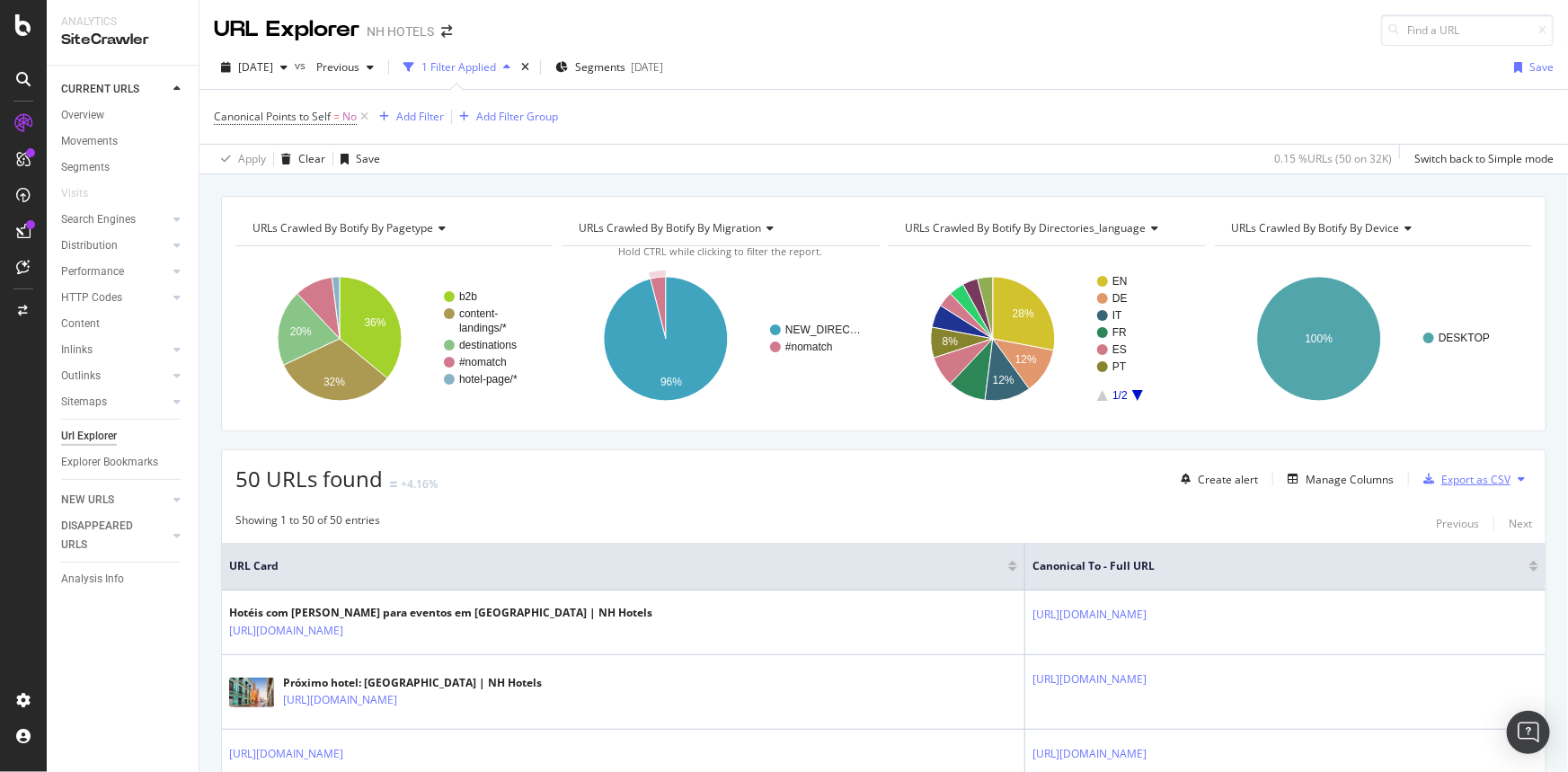
click at [1459, 477] on div "Export as CSV" at bounding box center [1474, 479] width 69 height 16
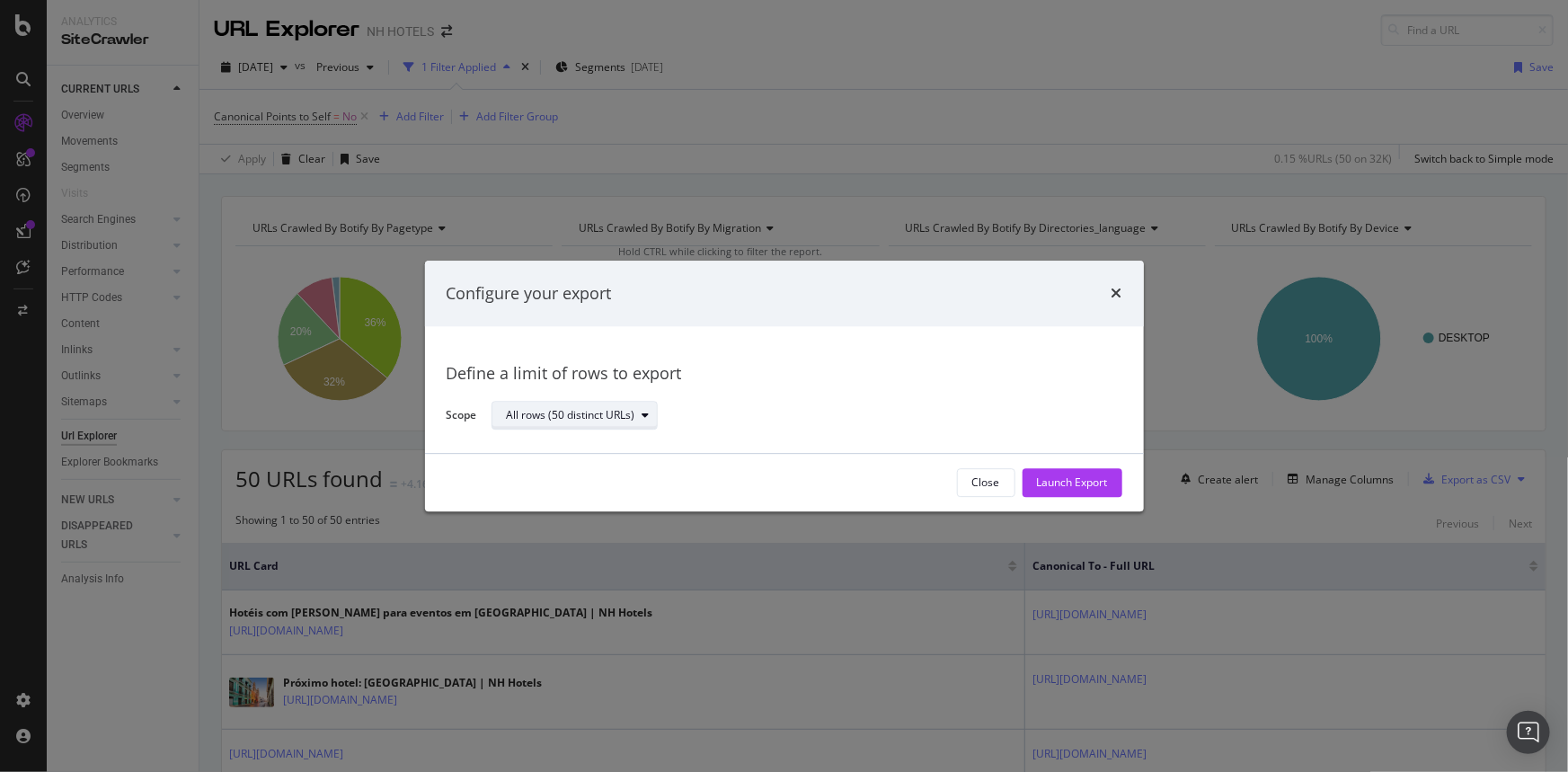
click at [630, 404] on div "All rows (50 distinct URLs)" at bounding box center [582, 415] width 150 height 25
click at [1074, 475] on div "Launch Export" at bounding box center [1072, 482] width 71 height 16
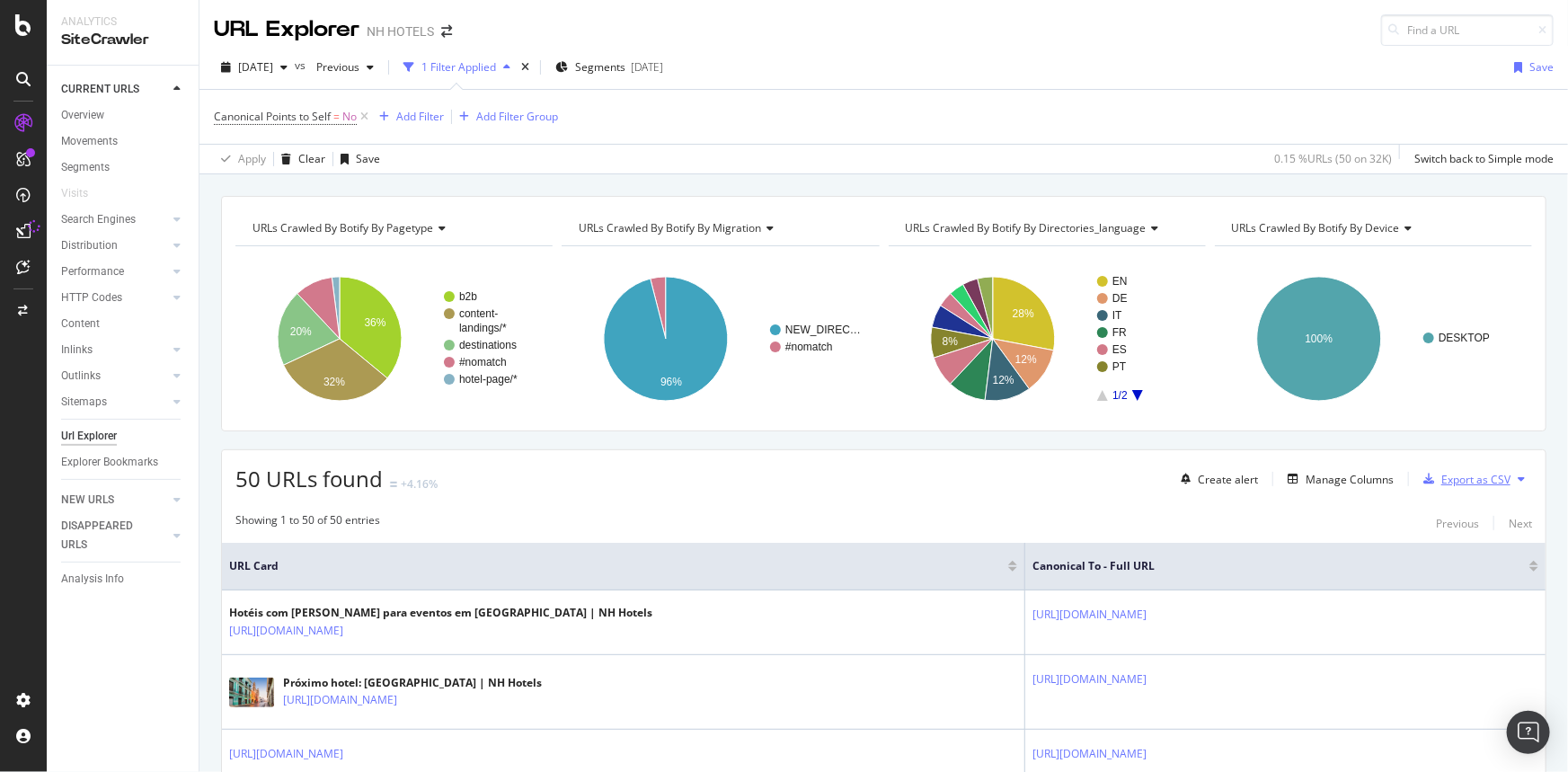
click at [1448, 491] on div "Export as CSV" at bounding box center [1463, 478] width 94 height 27
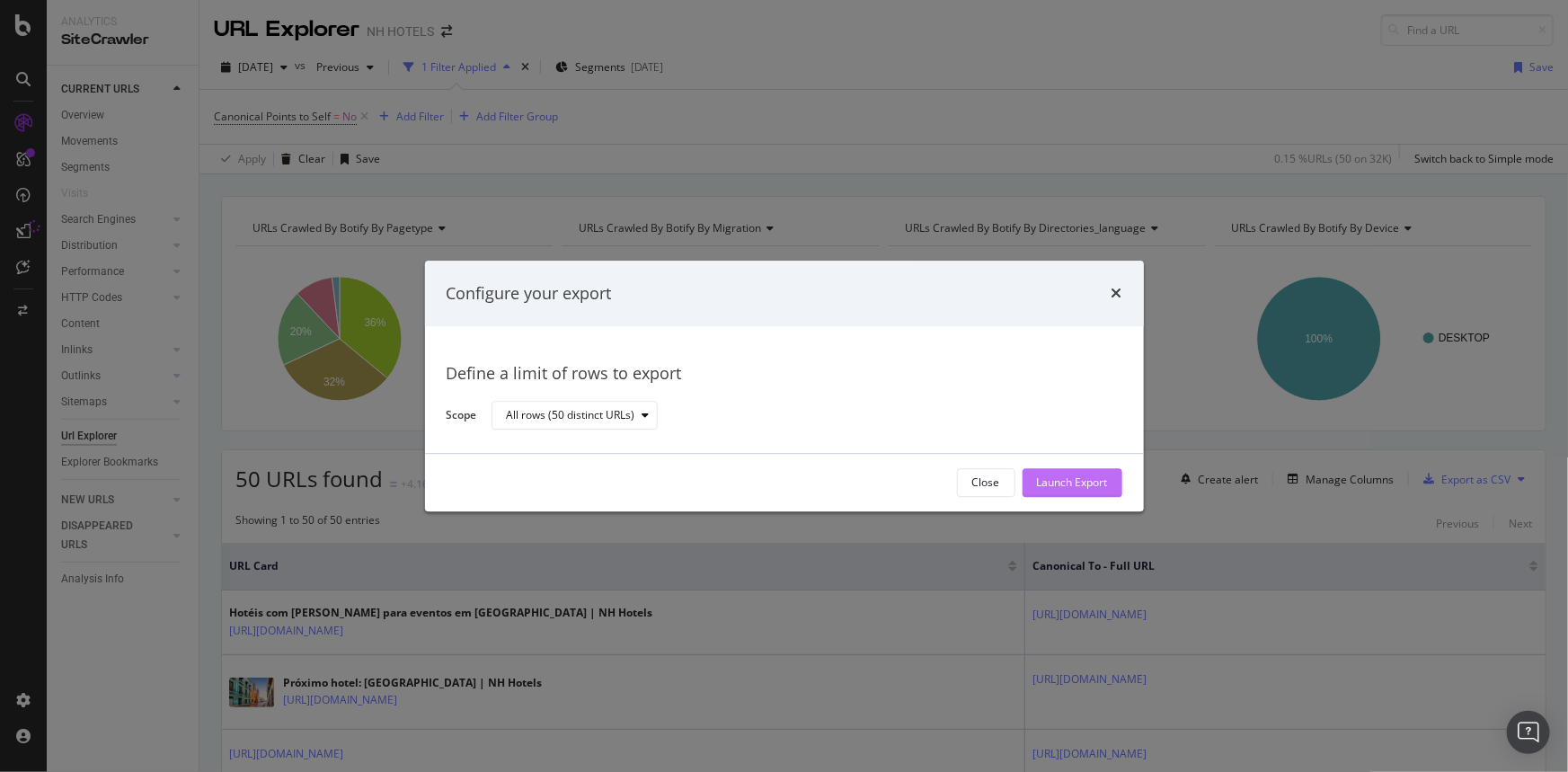
click at [1067, 473] on div "Launch Export" at bounding box center [1072, 481] width 71 height 27
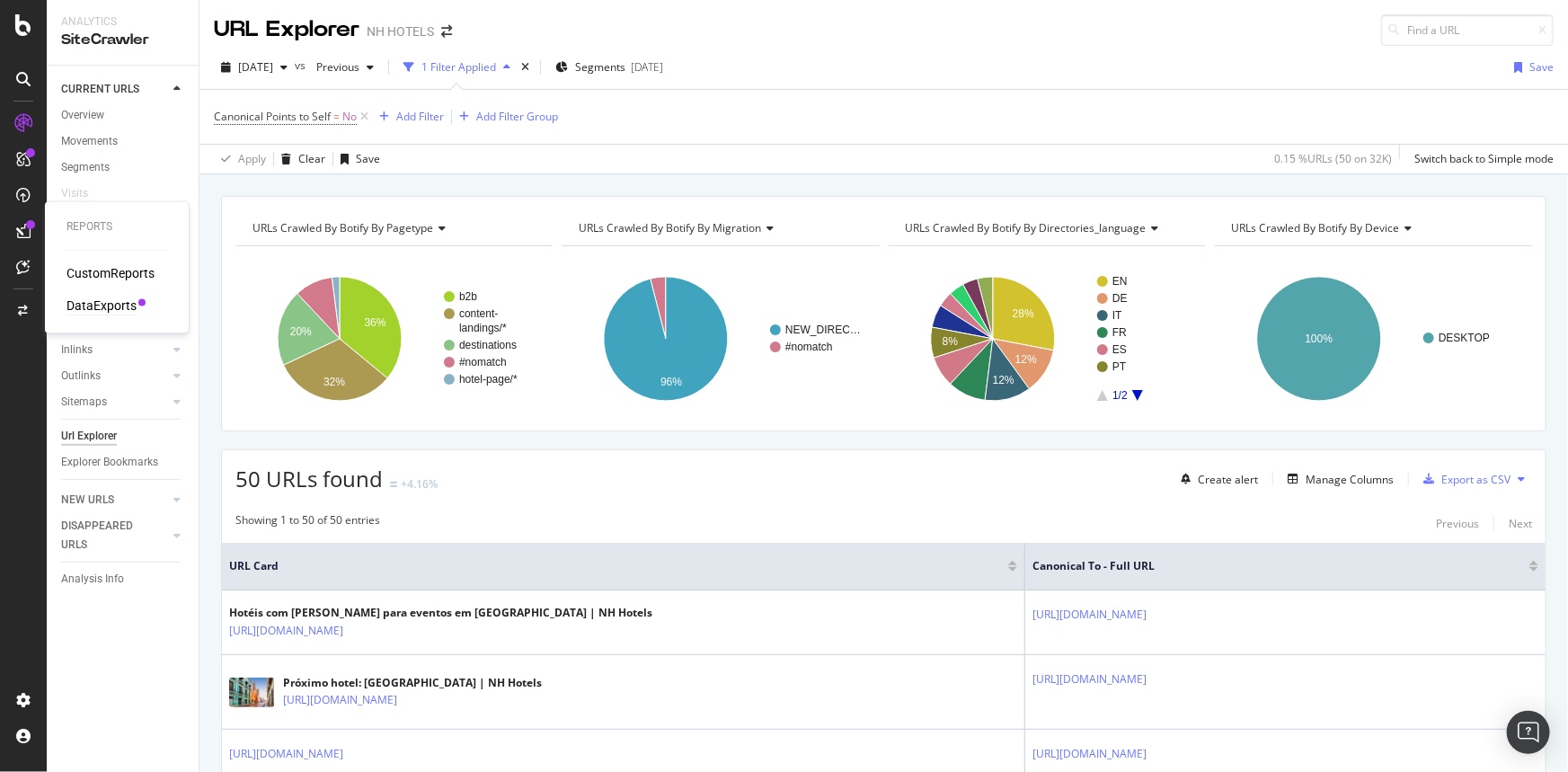
click at [116, 307] on div "DataExports" at bounding box center [101, 306] width 70 height 18
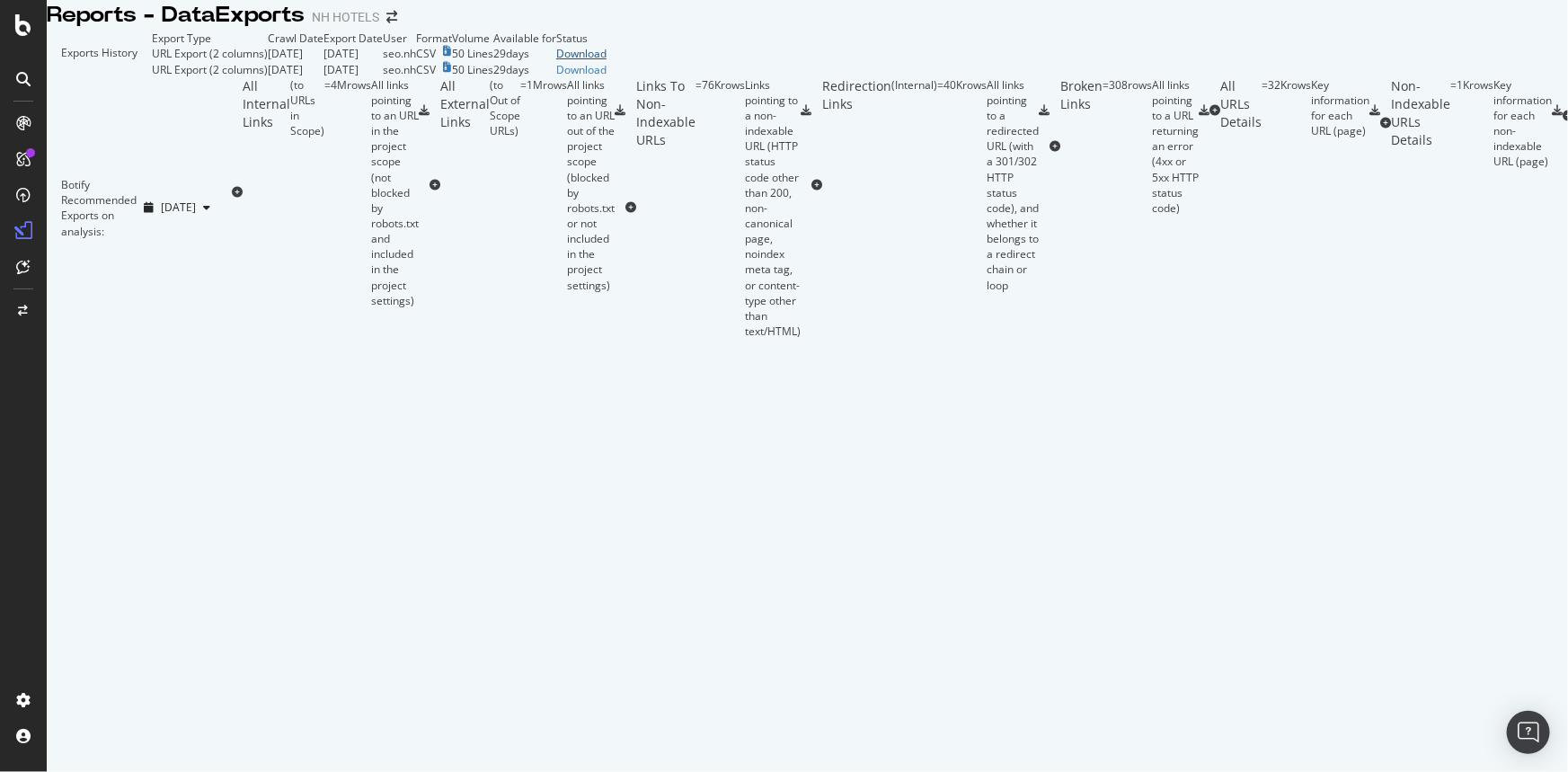
click at [606, 61] on div "Download" at bounding box center [580, 53] width 50 height 16
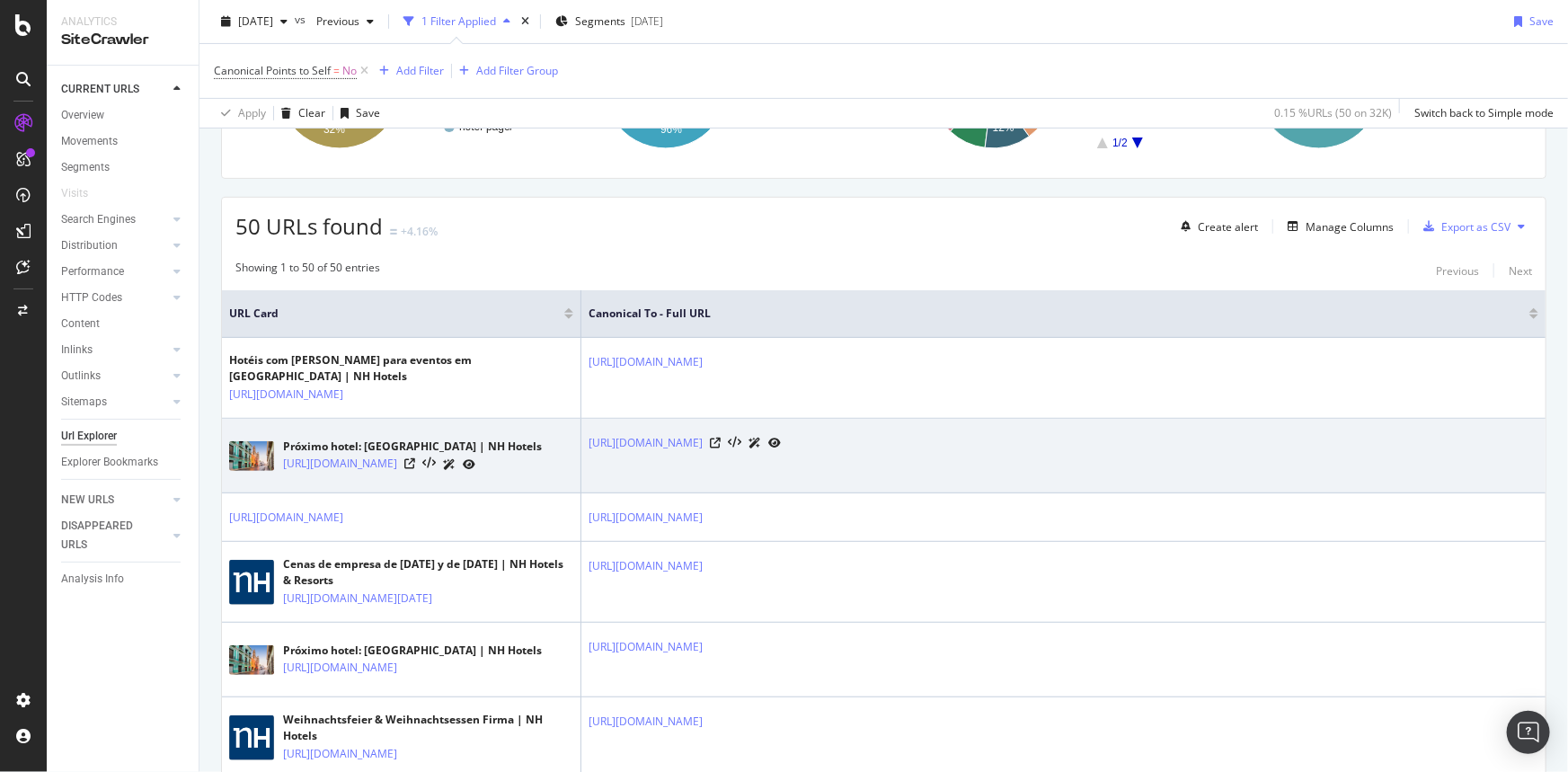
scroll to position [254, 0]
click at [415, 465] on icon at bounding box center [410, 462] width 11 height 11
click at [415, 467] on icon at bounding box center [410, 462] width 11 height 11
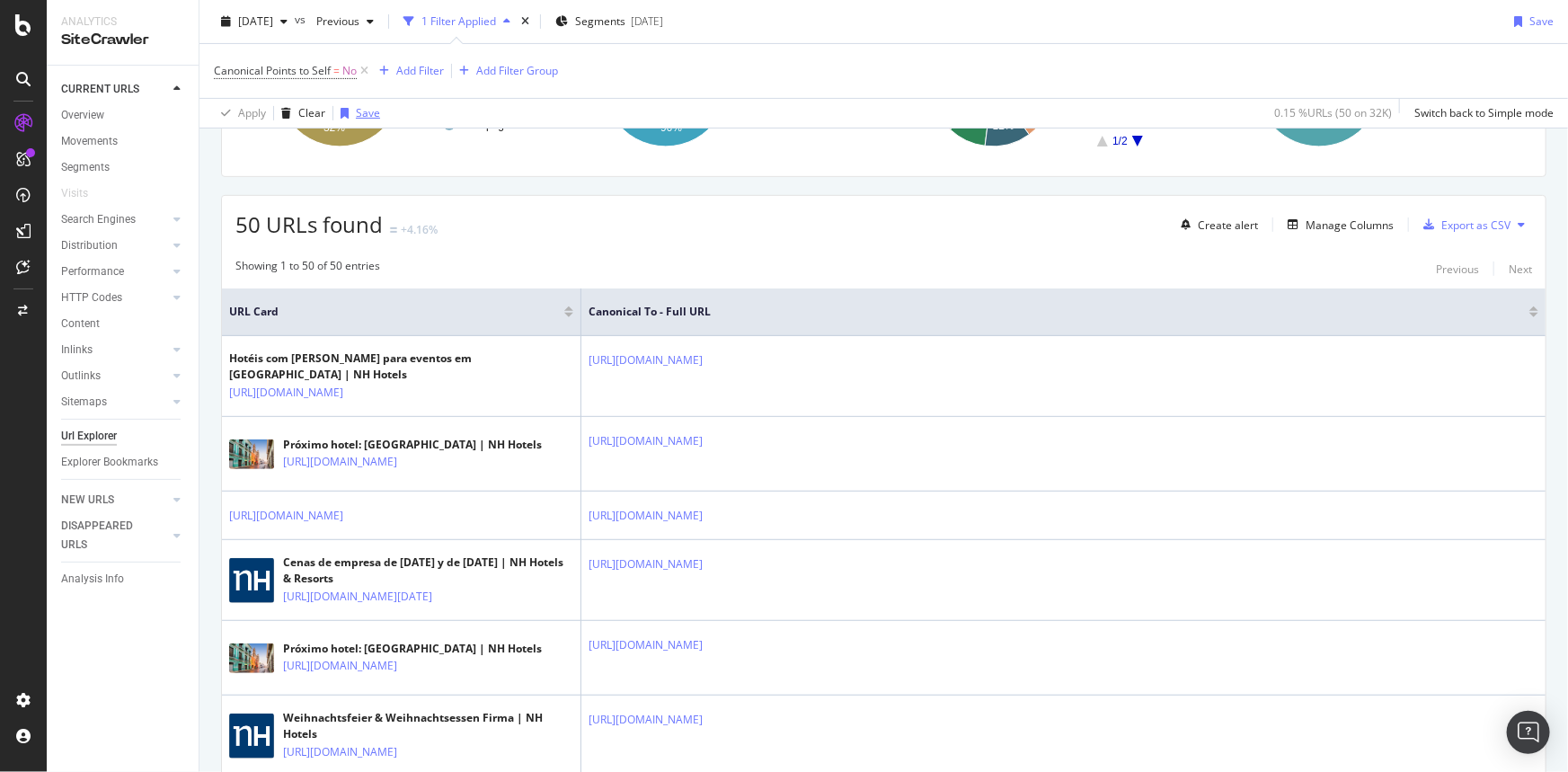
scroll to position [0, 0]
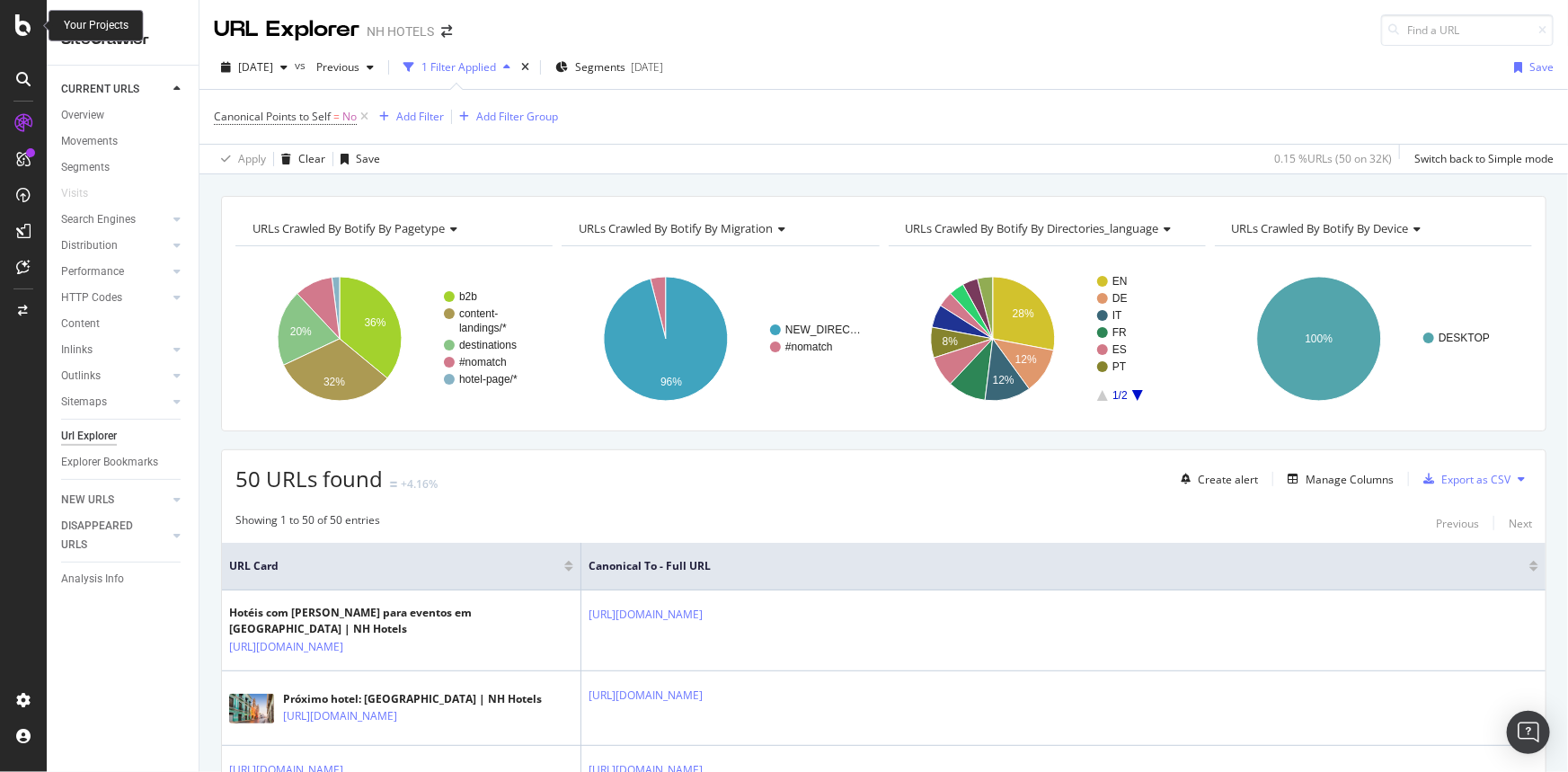
click at [32, 28] on div at bounding box center [23, 26] width 43 height 22
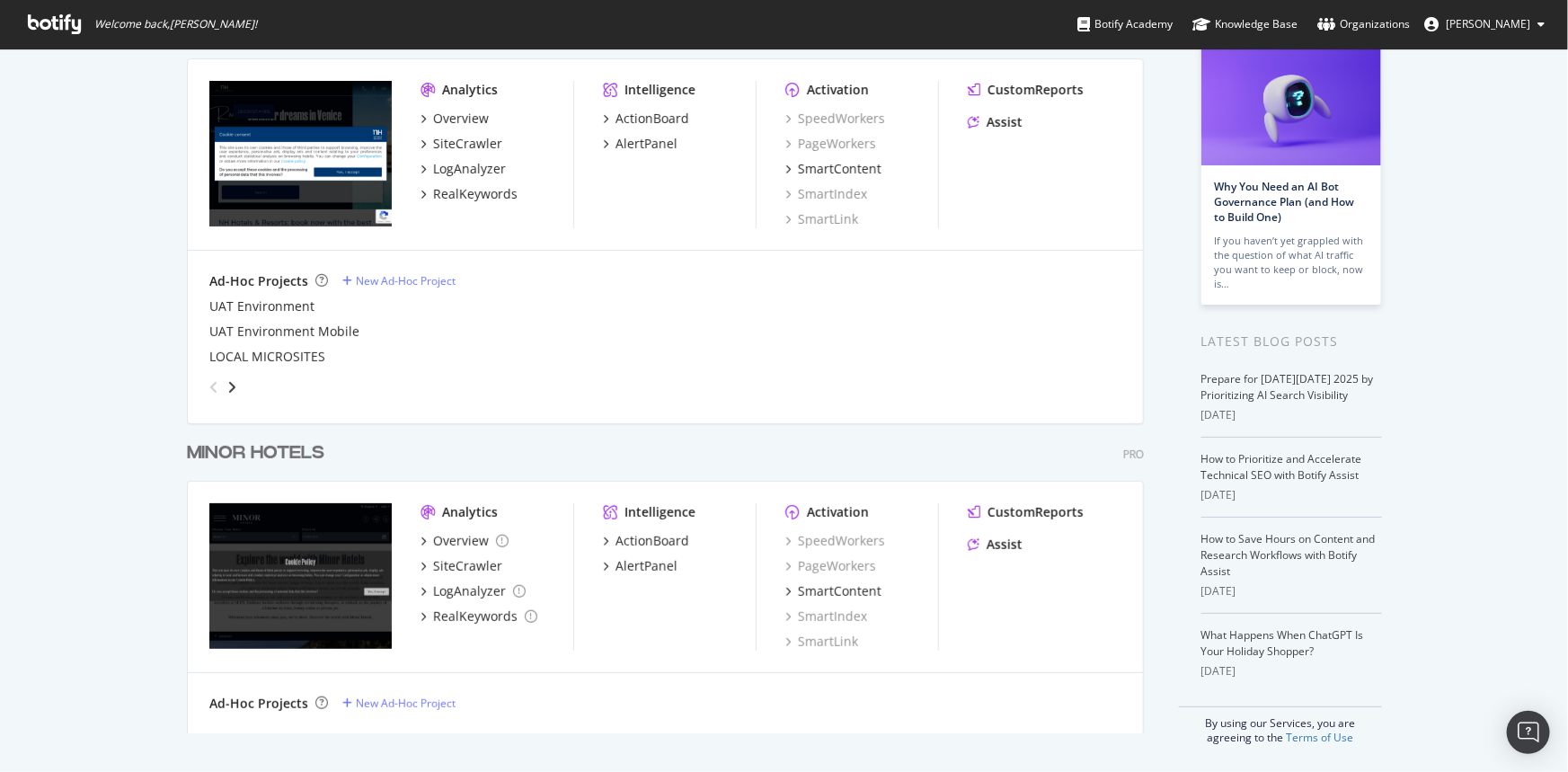
scroll to position [117, 0]
click at [237, 451] on div "MINOR HOTELS" at bounding box center [256, 452] width 138 height 26
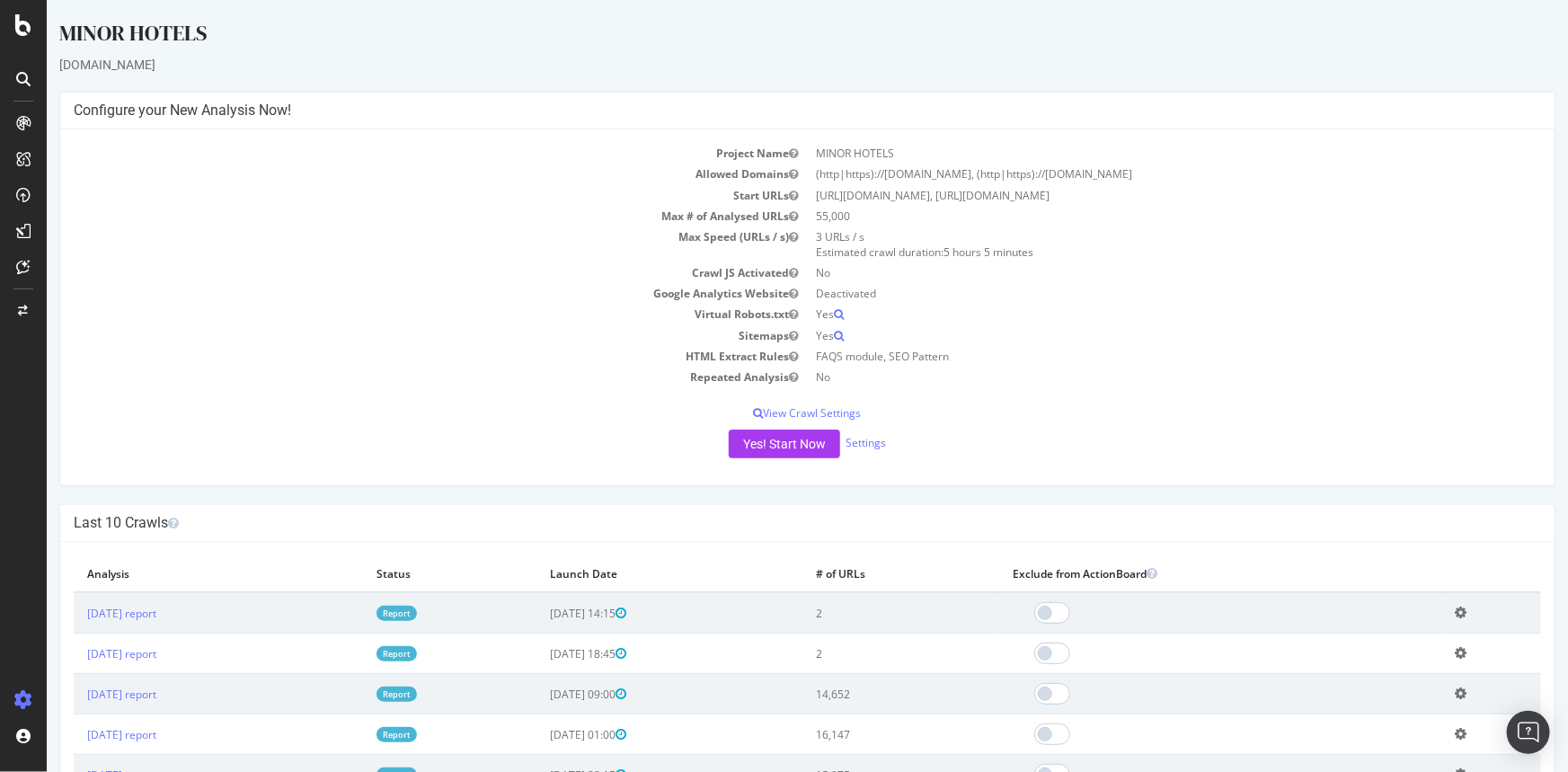
click at [472, 259] on td "Max Speed (URLs / s)" at bounding box center [439, 244] width 734 height 36
click at [1458, 617] on icon at bounding box center [1459, 612] width 12 height 14
click at [1219, 439] on div "Yes! Start Now Settings" at bounding box center [806, 443] width 1467 height 28
click at [862, 439] on link "Settings" at bounding box center [865, 442] width 40 height 16
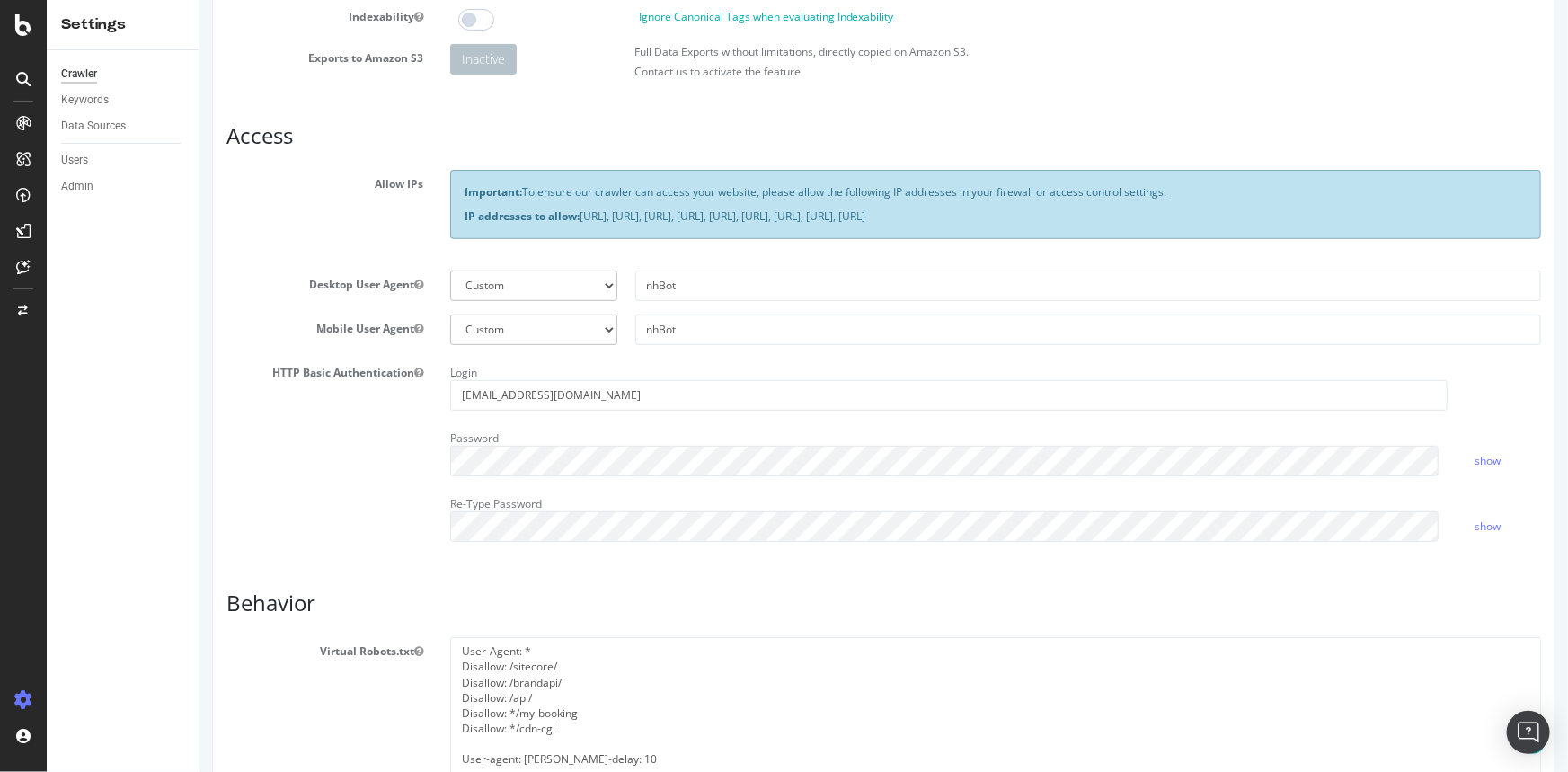
scroll to position [326, 0]
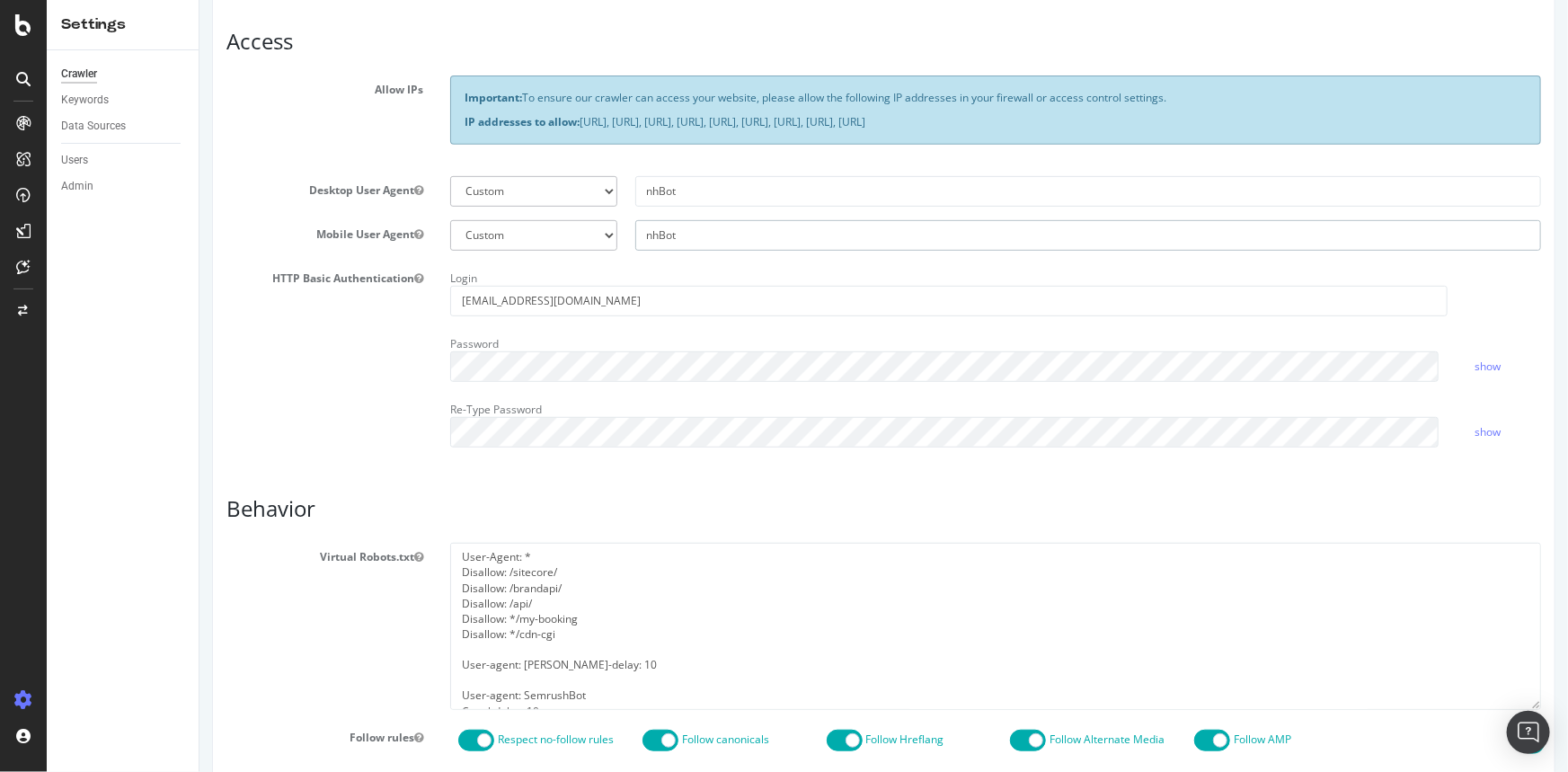
click at [684, 229] on input "nhBot" at bounding box center [1088, 235] width 906 height 30
click at [261, 437] on div "HTTP Basic Authentication Login [EMAIL_ADDRESS][DOMAIN_NAME] Password show Re-T…" at bounding box center [882, 362] width 1342 height 197
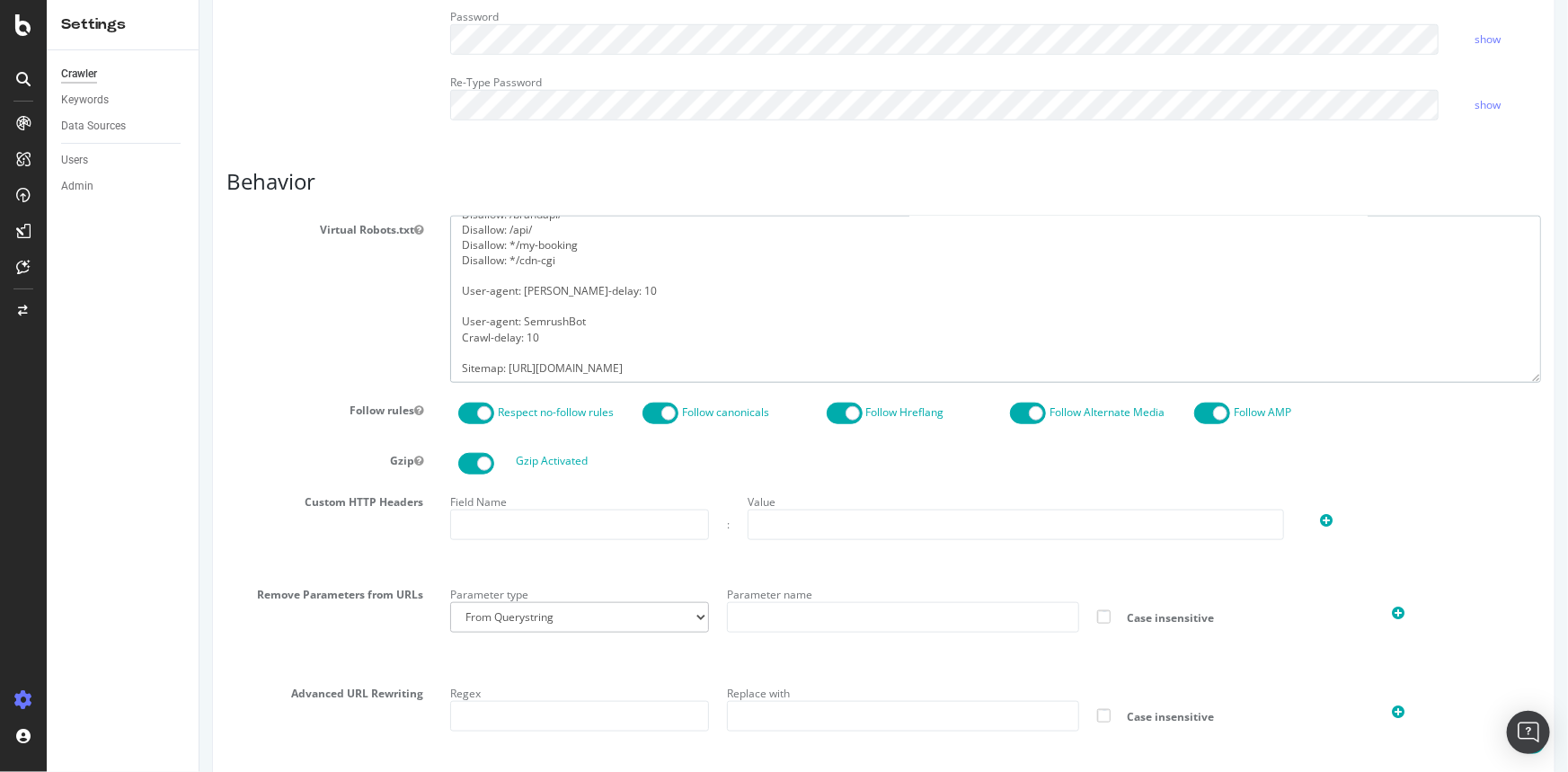
scroll to position [0, 0]
drag, startPoint x: 746, startPoint y: 362, endPoint x: 386, endPoint y: 139, distance: 423.5
click at [386, 139] on div "Report features Content Quality Evaluate Content Quality Identify areas of your…" at bounding box center [882, 173] width 1314 height 1395
click at [392, 350] on div "Virtual Robots.txt User-Agent: * Disallow: /sitecore/ Disallow: /brandapi/ Disa…" at bounding box center [882, 298] width 1342 height 166
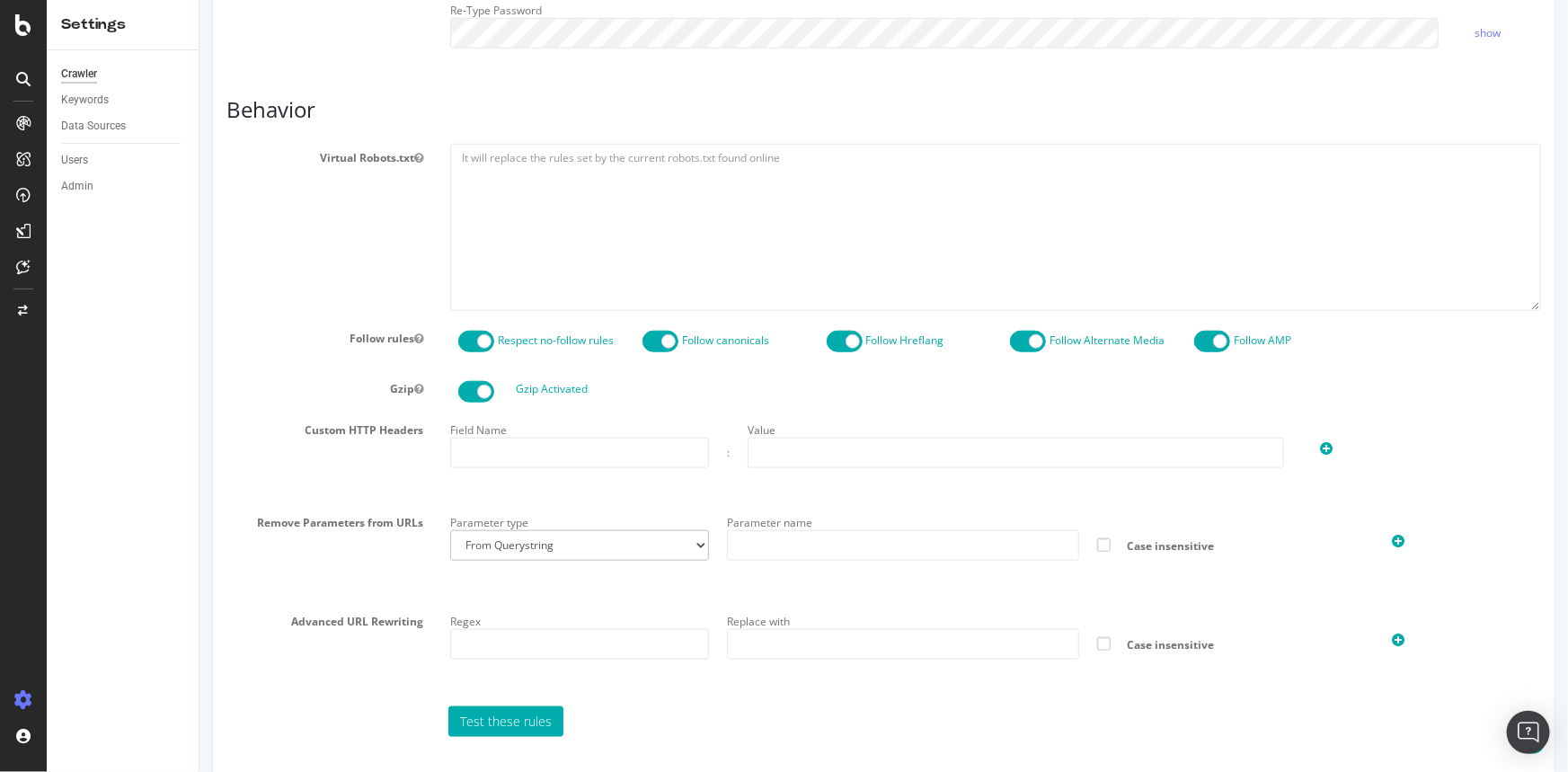
scroll to position [798, 0]
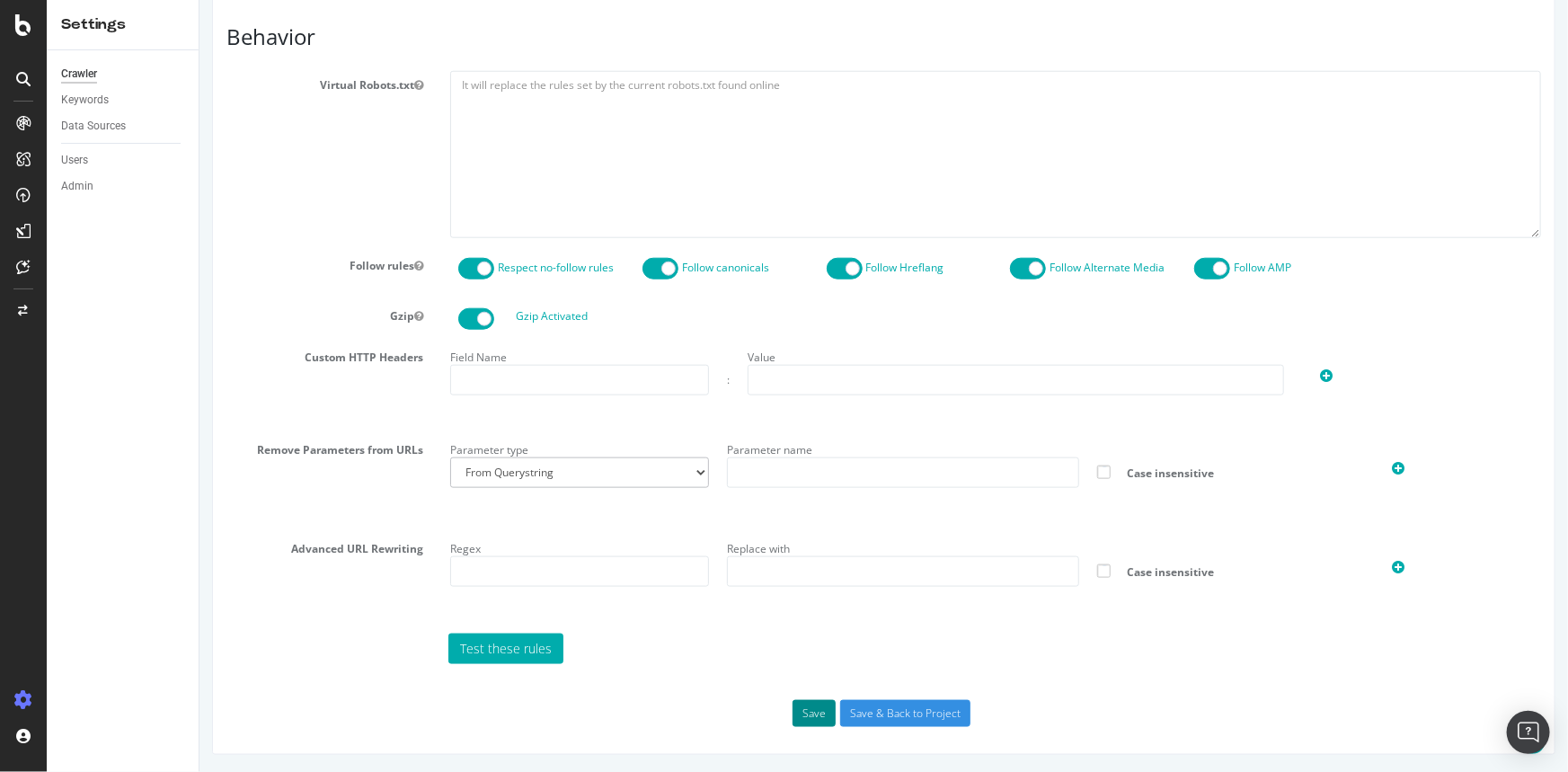
click at [817, 711] on button "Save" at bounding box center [812, 712] width 43 height 27
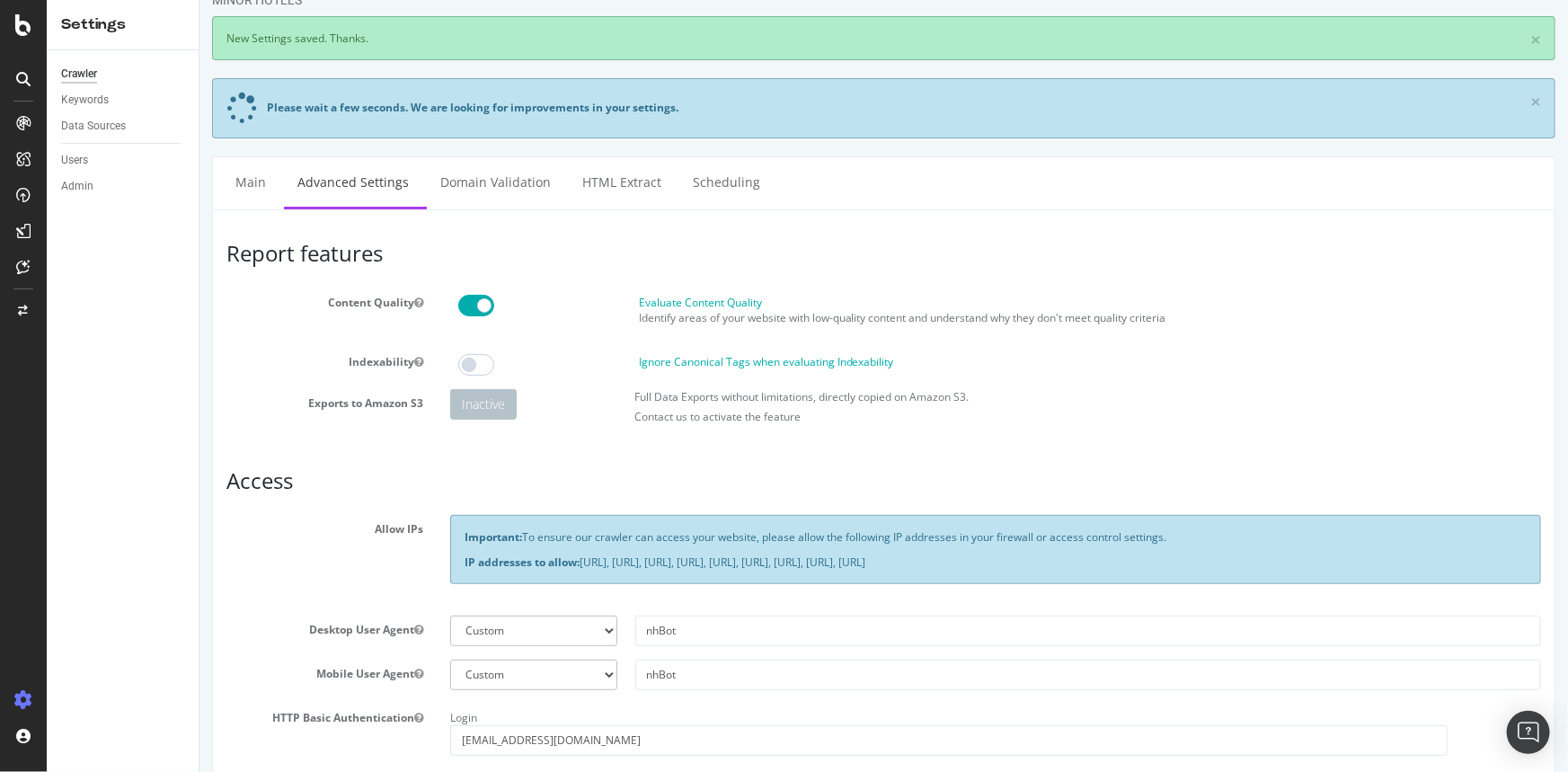
scroll to position [0, 0]
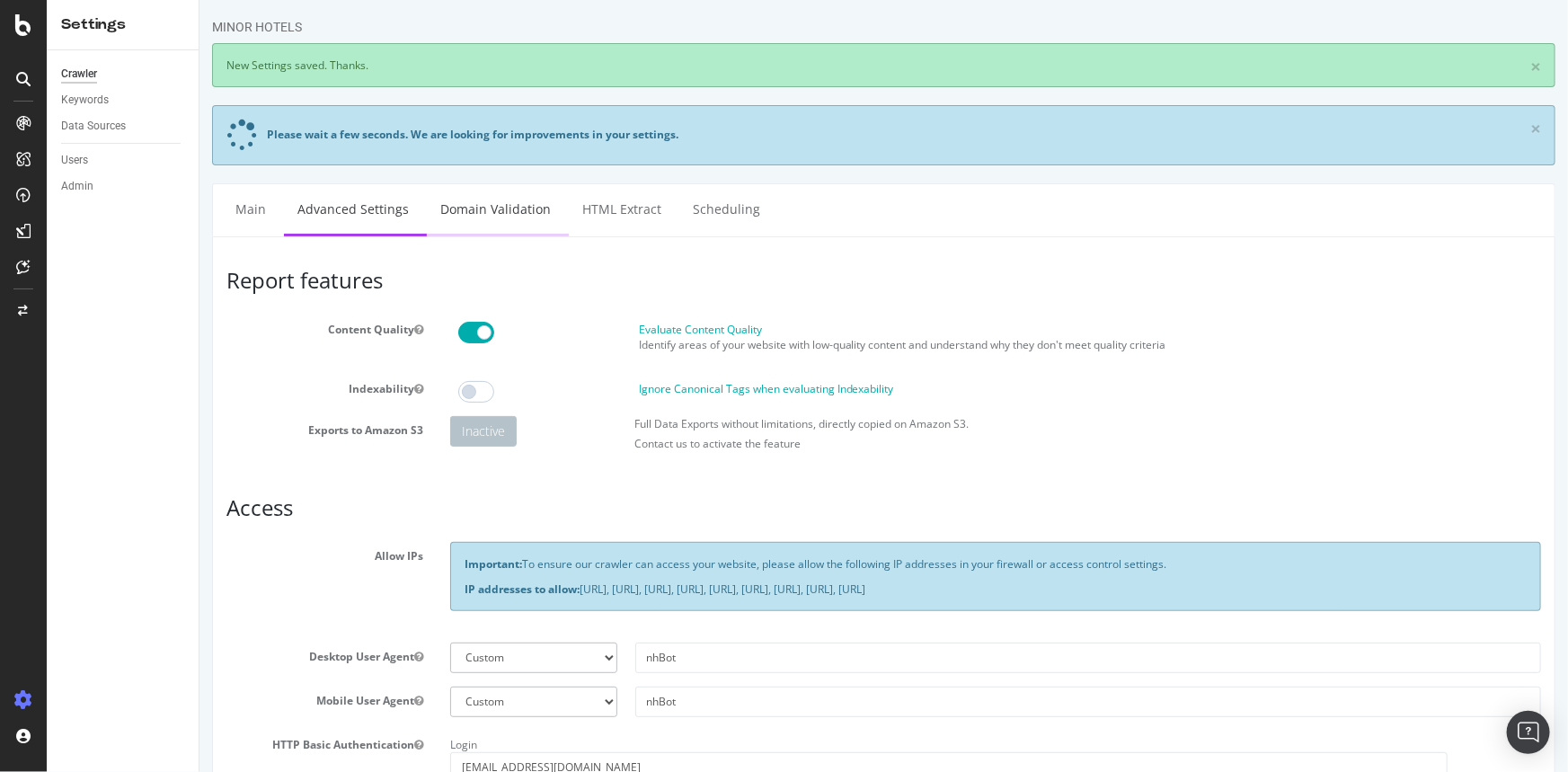
click at [462, 207] on link "Domain Validation" at bounding box center [494, 209] width 138 height 50
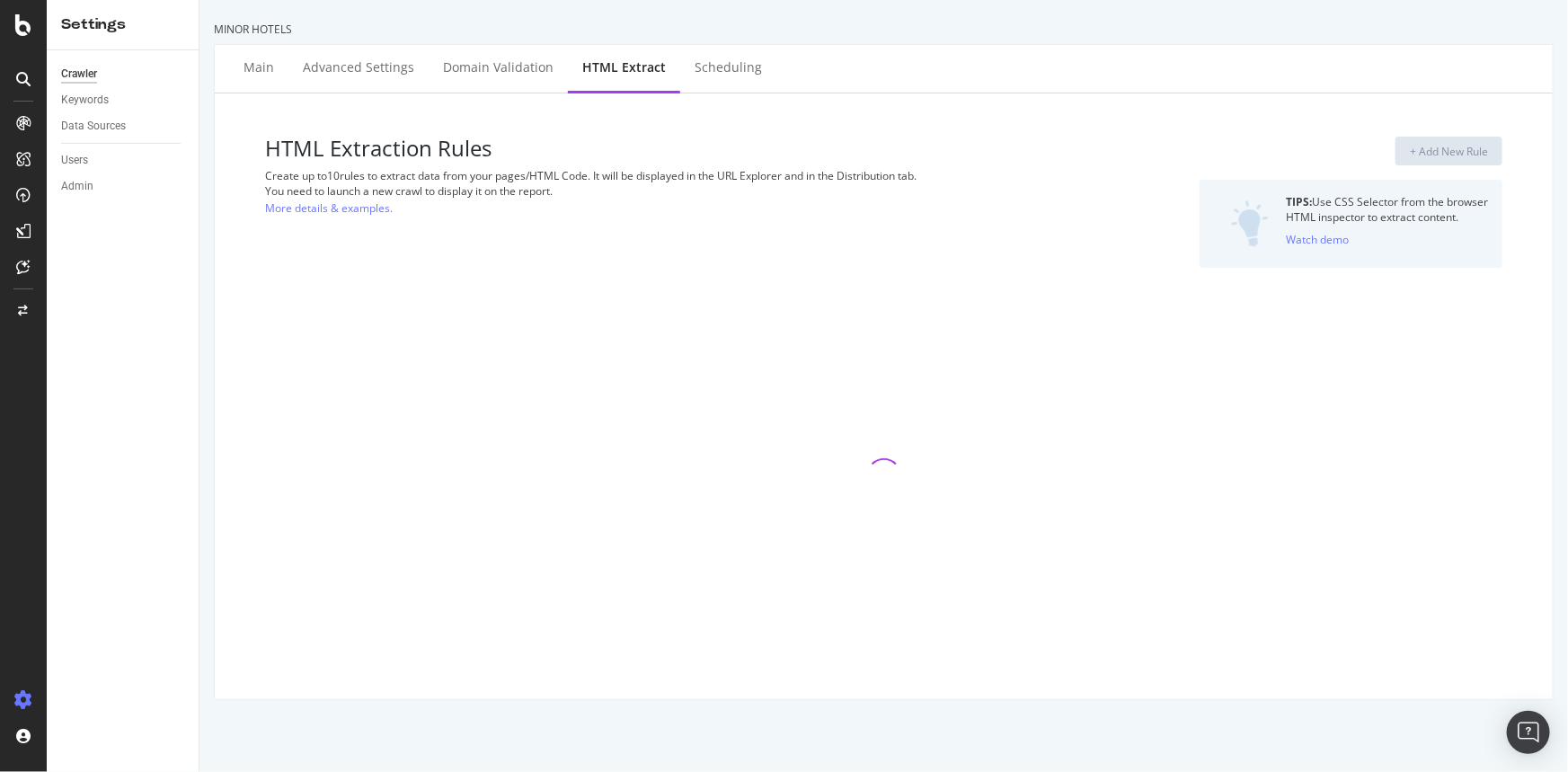
select select "list"
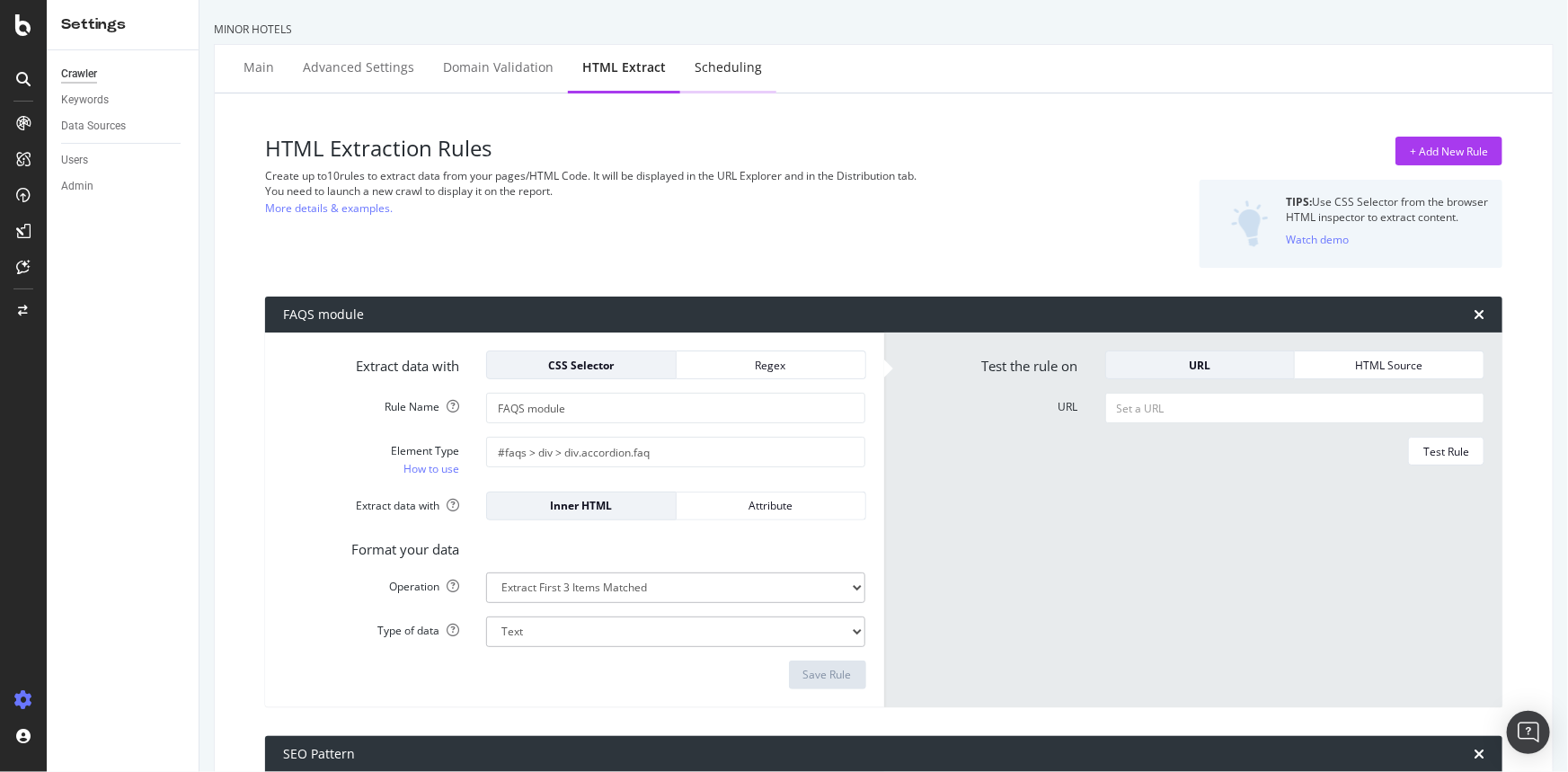
click at [734, 75] on div "Scheduling" at bounding box center [727, 68] width 67 height 18
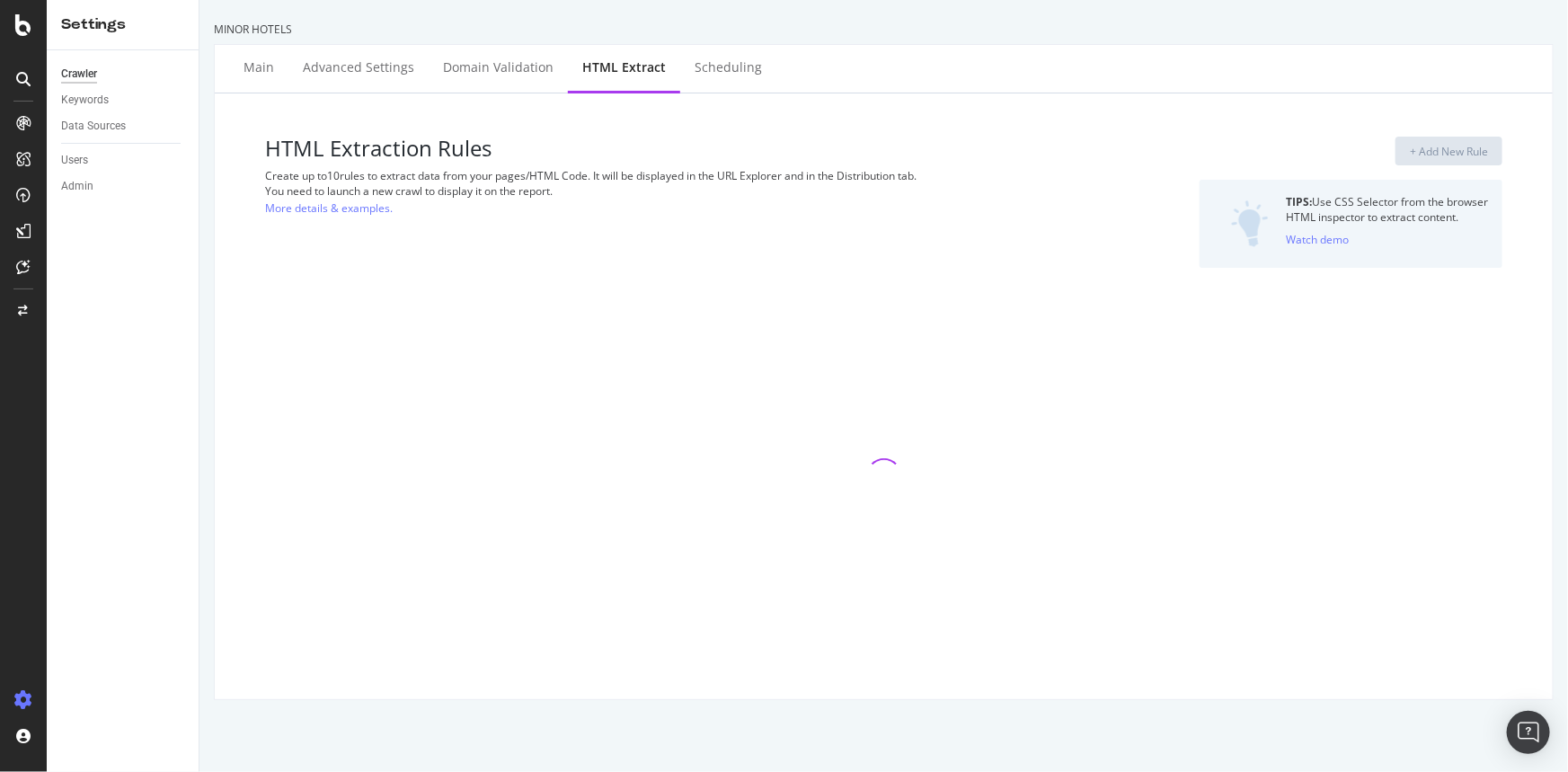
select select "list"
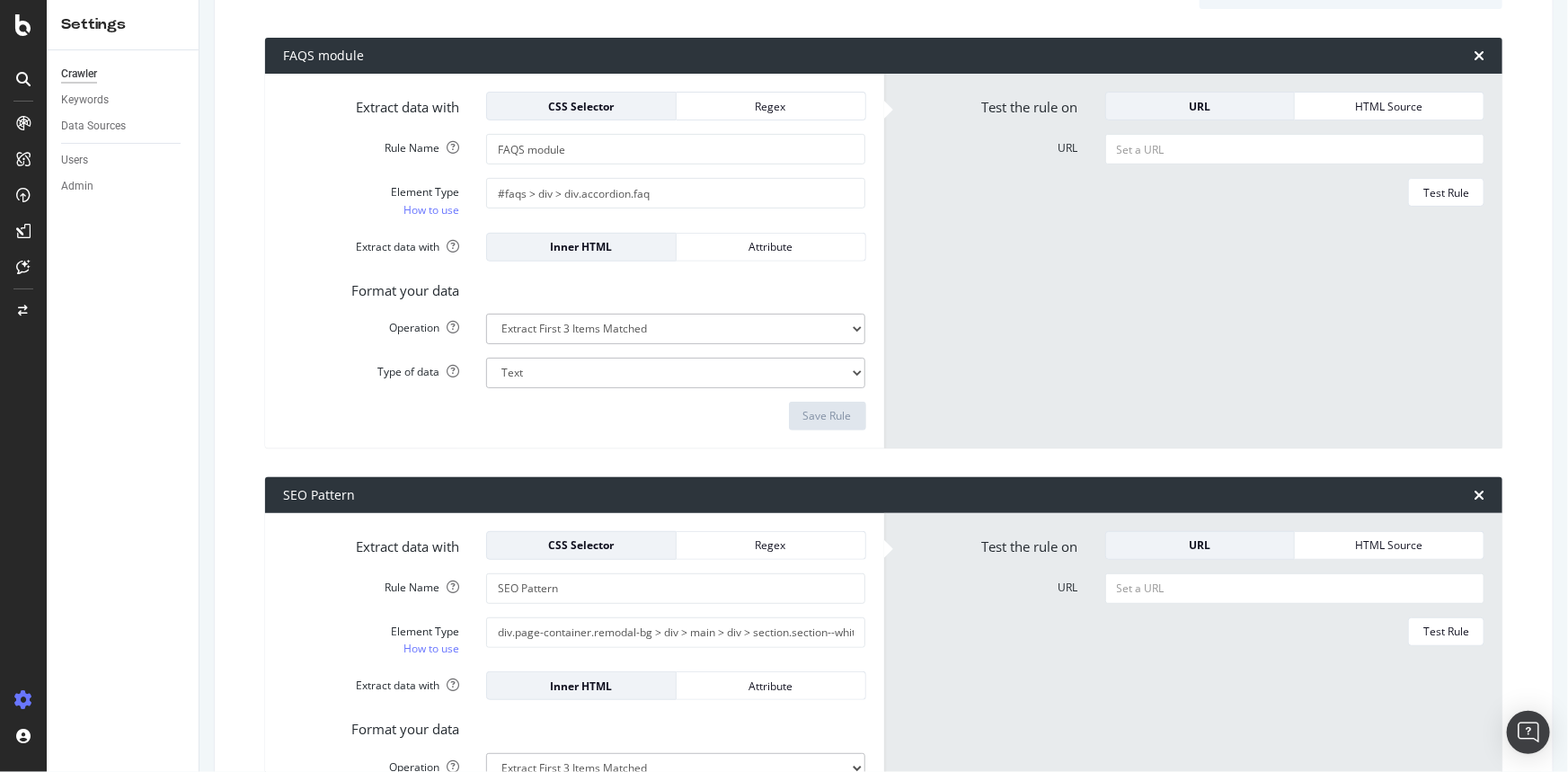
scroll to position [496, 0]
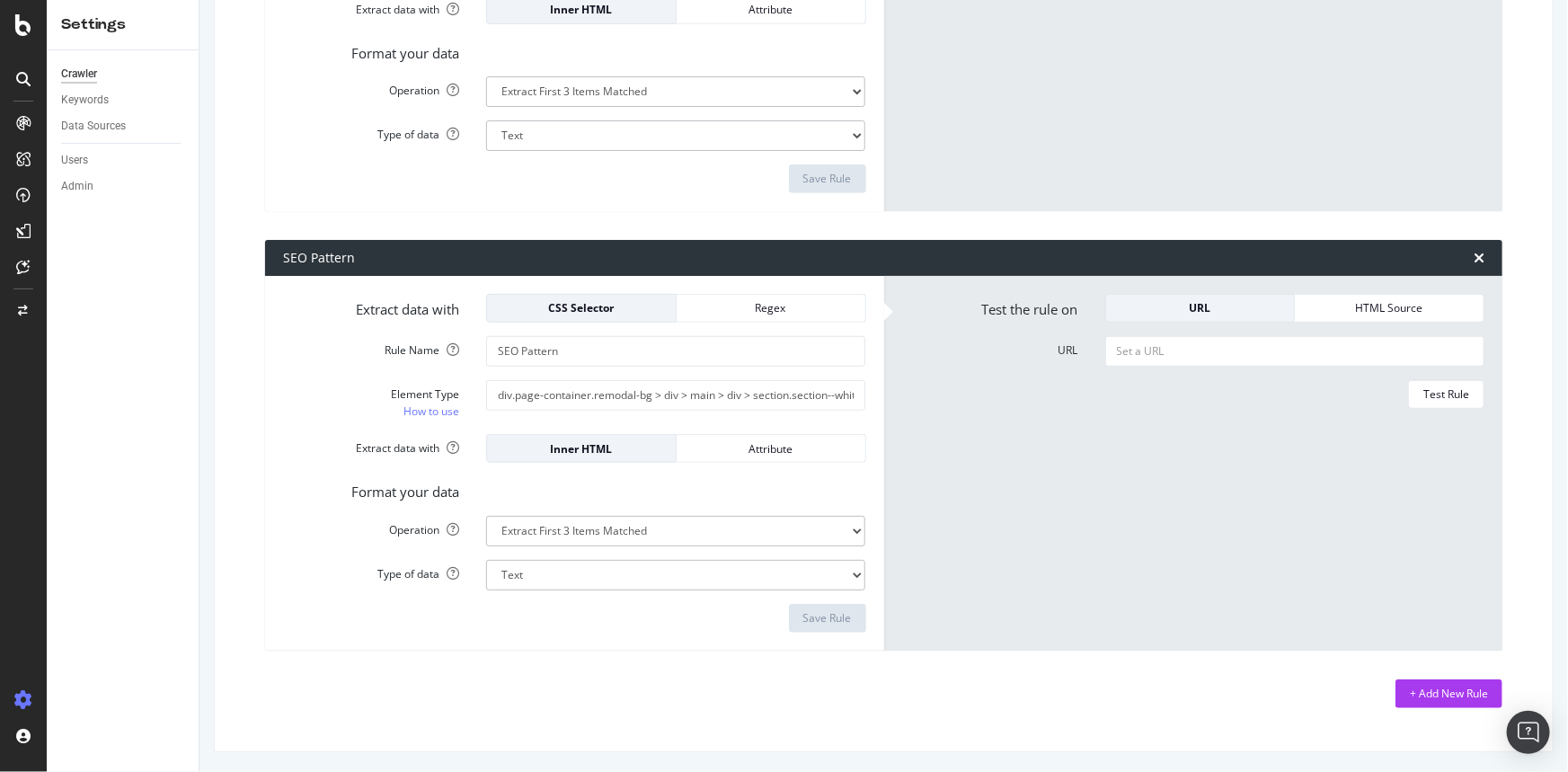
click at [565, 660] on div "HTML Extraction Rules Create up to 10 rules to extract data from your pages/HTM…" at bounding box center [883, 174] width 1309 height 1124
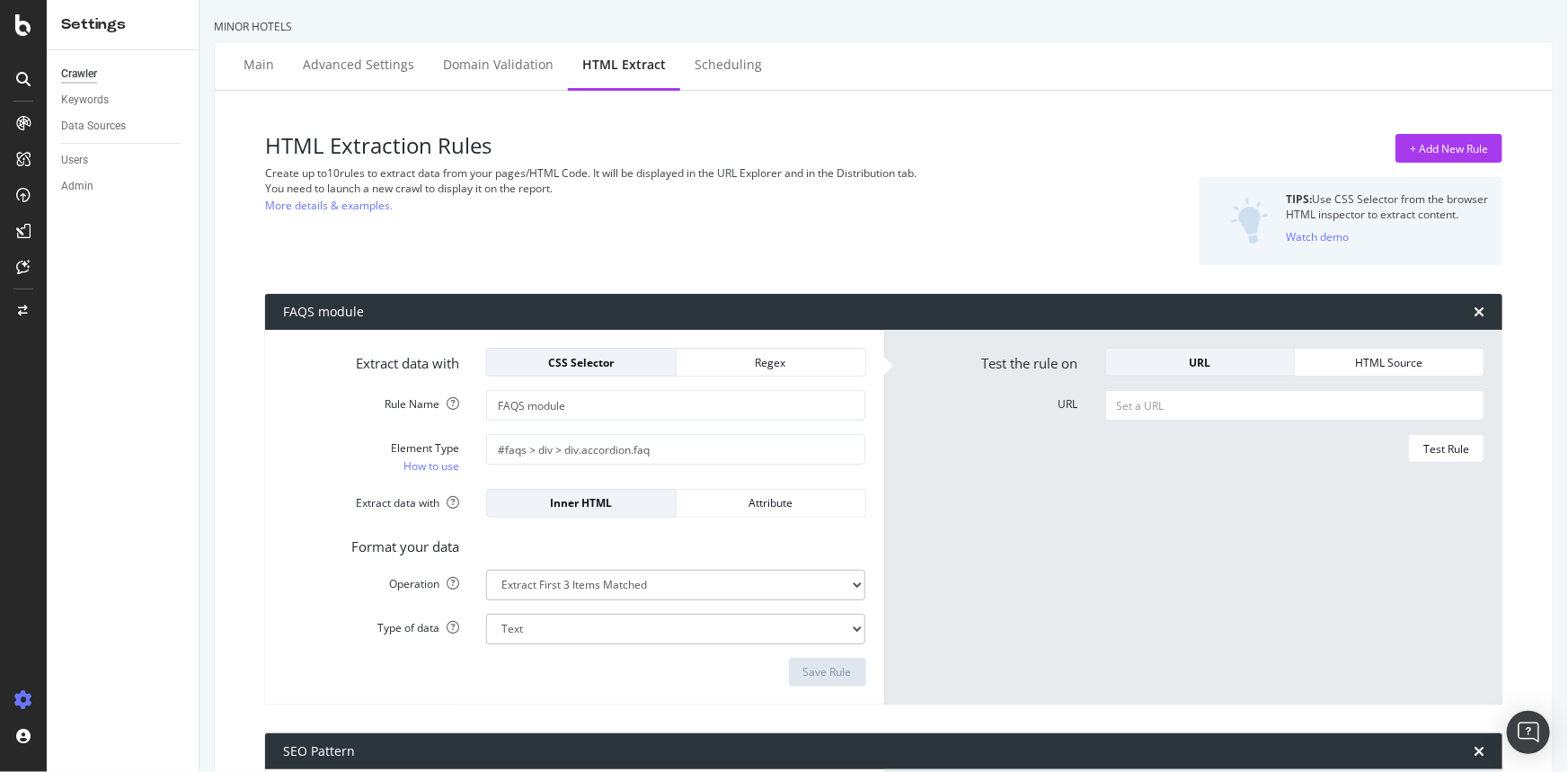
scroll to position [0, 0]
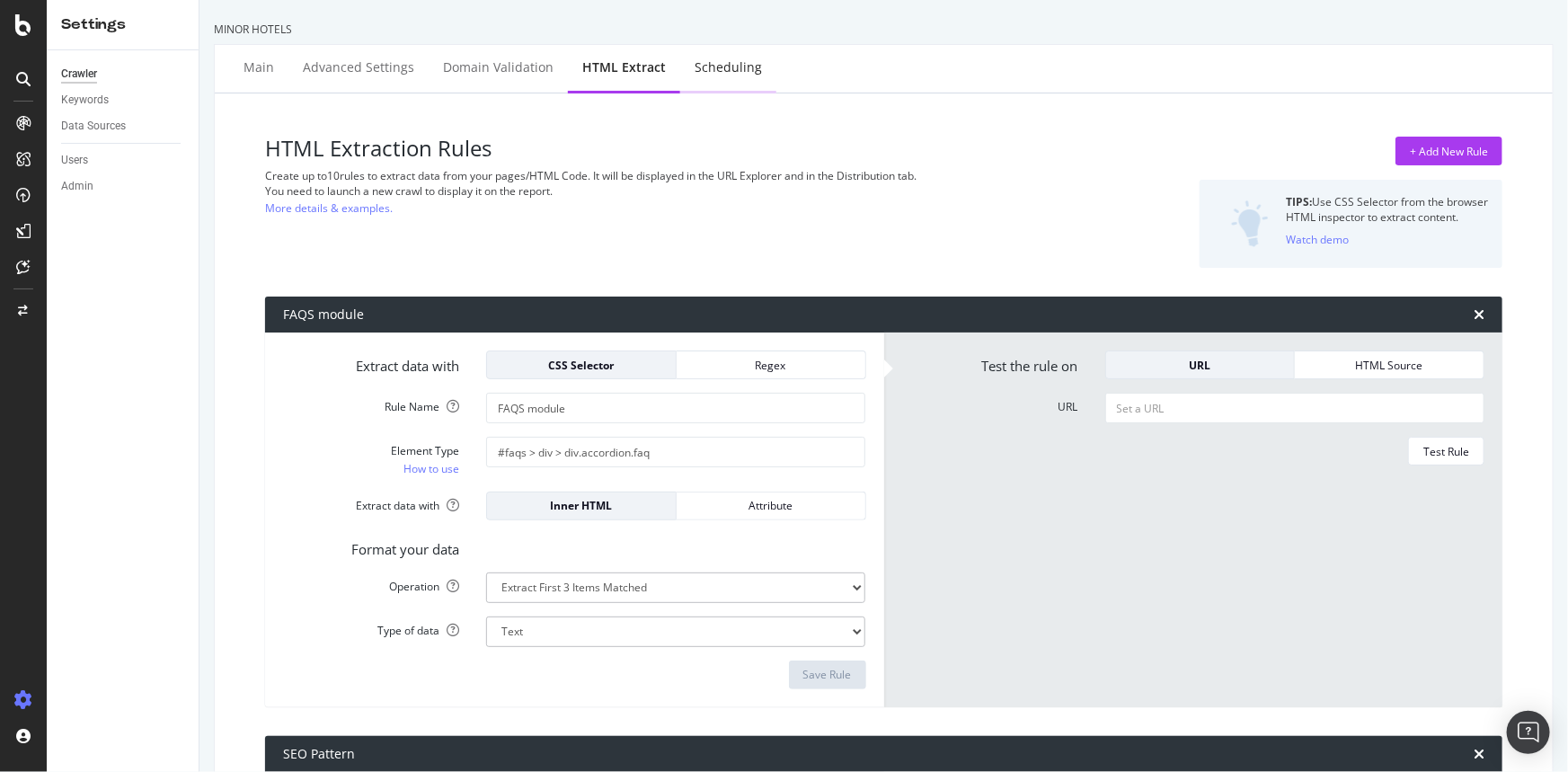
click at [734, 72] on div "Scheduling" at bounding box center [727, 68] width 67 height 18
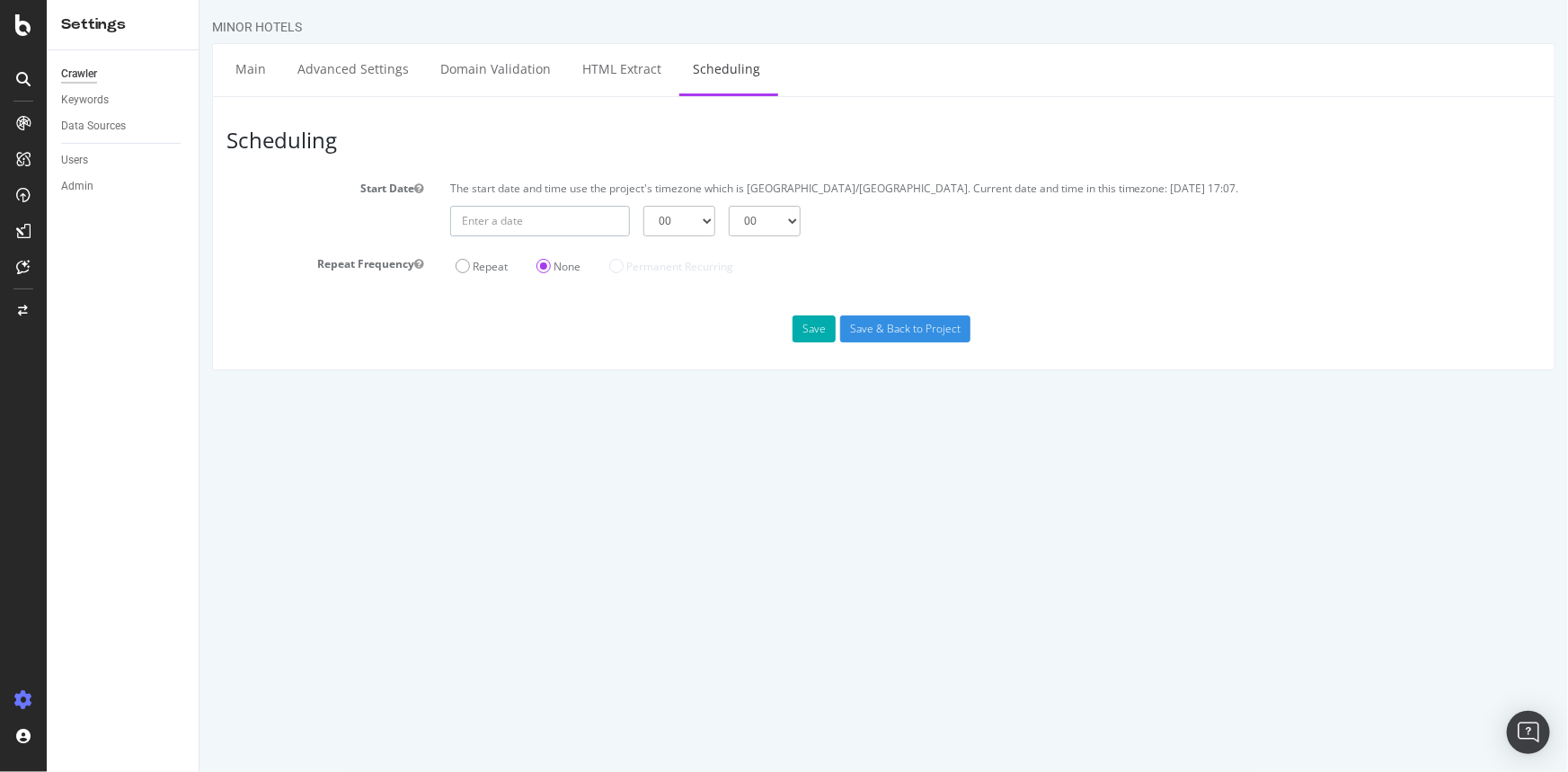
type input "[DATE]"
click at [598, 229] on input "[DATE]" at bounding box center [539, 220] width 180 height 30
click at [627, 163] on header "Scheduling" at bounding box center [882, 143] width 1332 height 64
click at [528, 218] on input "[DATE]" at bounding box center [539, 220] width 180 height 30
click at [521, 339] on td "6" at bounding box center [514, 343] width 43 height 27
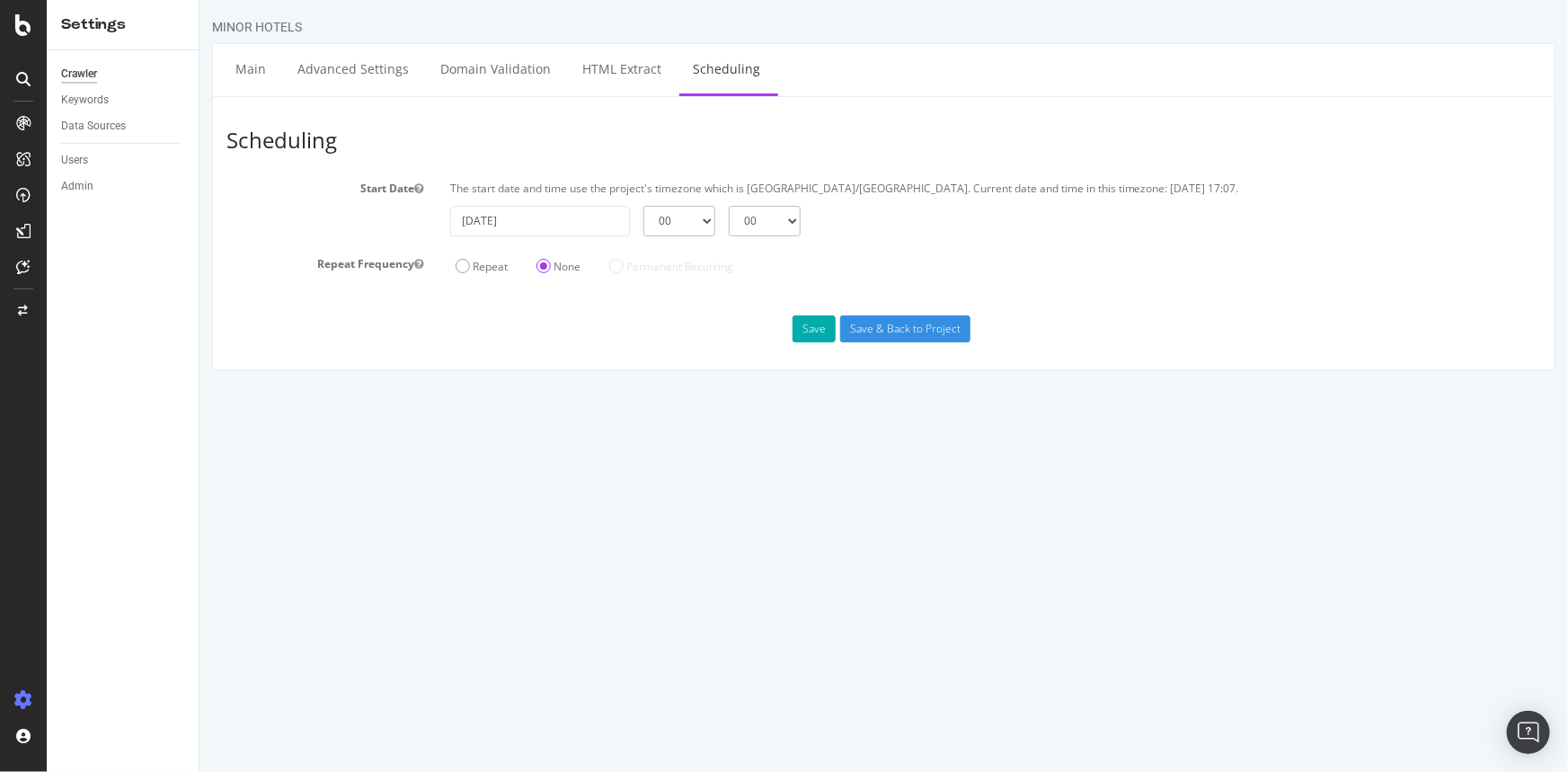
click at [668, 226] on select "00 01 02 03 04 05 06 07 08 09 10 11 12 13 14 15 16 17 18 19 20 21 22 23" at bounding box center [678, 220] width 72 height 30
select select "17"
click at [642, 205] on select "00 01 02 03 04 05 06 07 08 09 10 11 12 13 14 15 16 17 18 19 20 21 22 23" at bounding box center [678, 220] width 72 height 30
click at [738, 212] on select "00 15 30 45" at bounding box center [764, 220] width 72 height 30
select select "15"
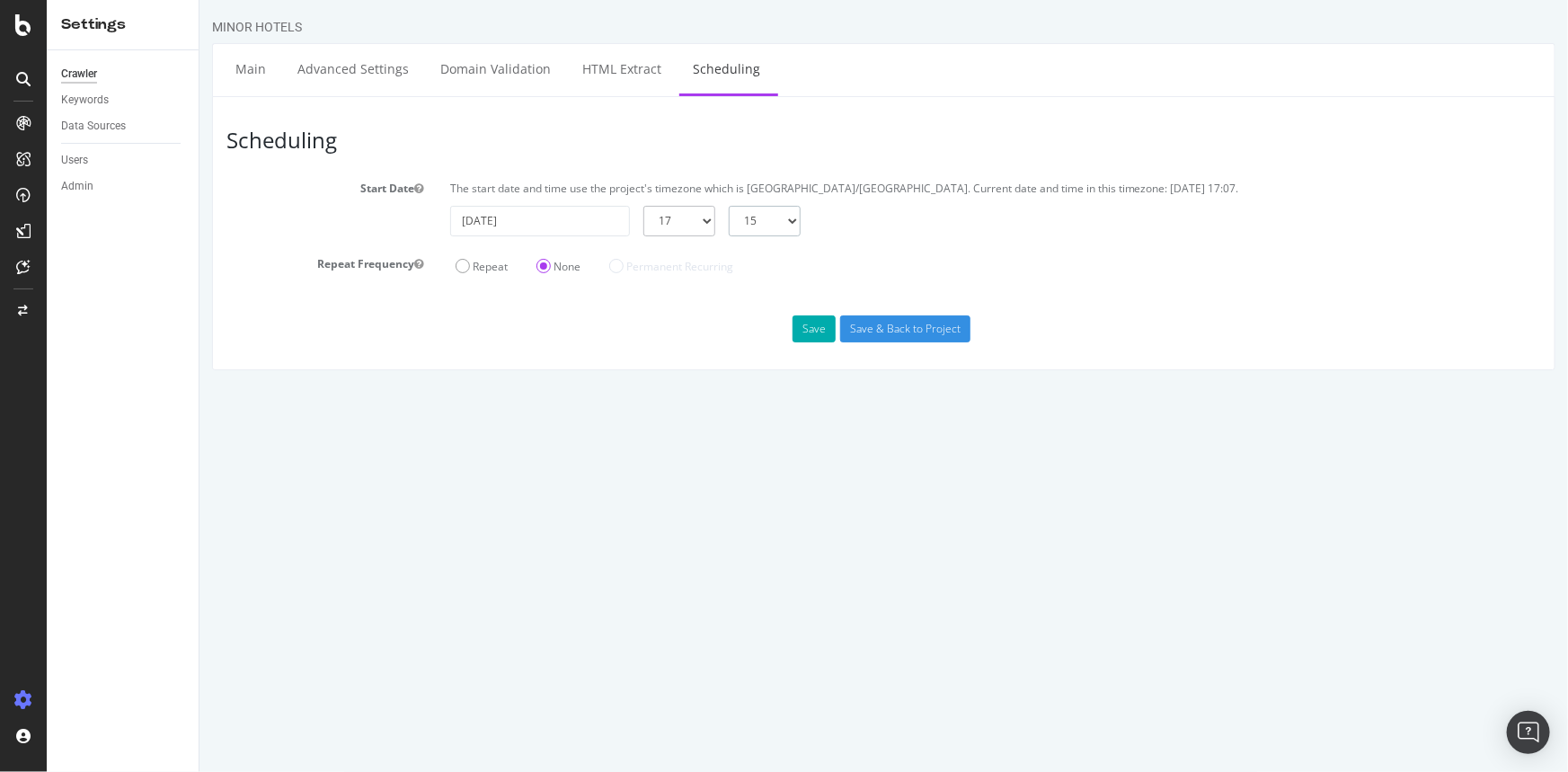
click at [728, 205] on select "00 15 30 45" at bounding box center [764, 220] width 72 height 30
click at [731, 319] on div "Save Save & Back to Project" at bounding box center [882, 328] width 1342 height 27
click at [804, 323] on button "Save" at bounding box center [812, 328] width 43 height 27
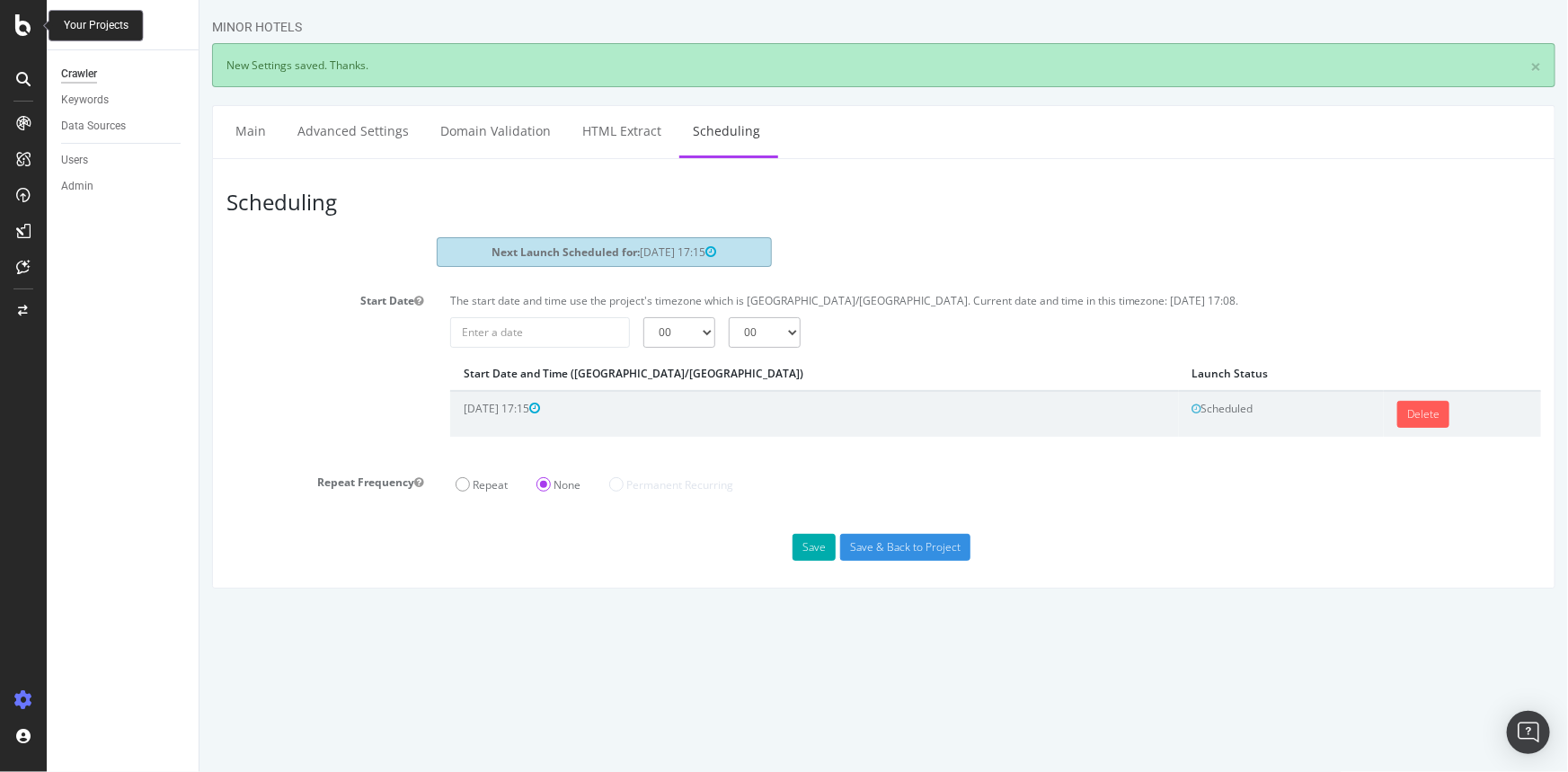
click at [28, 29] on icon at bounding box center [24, 26] width 17 height 22
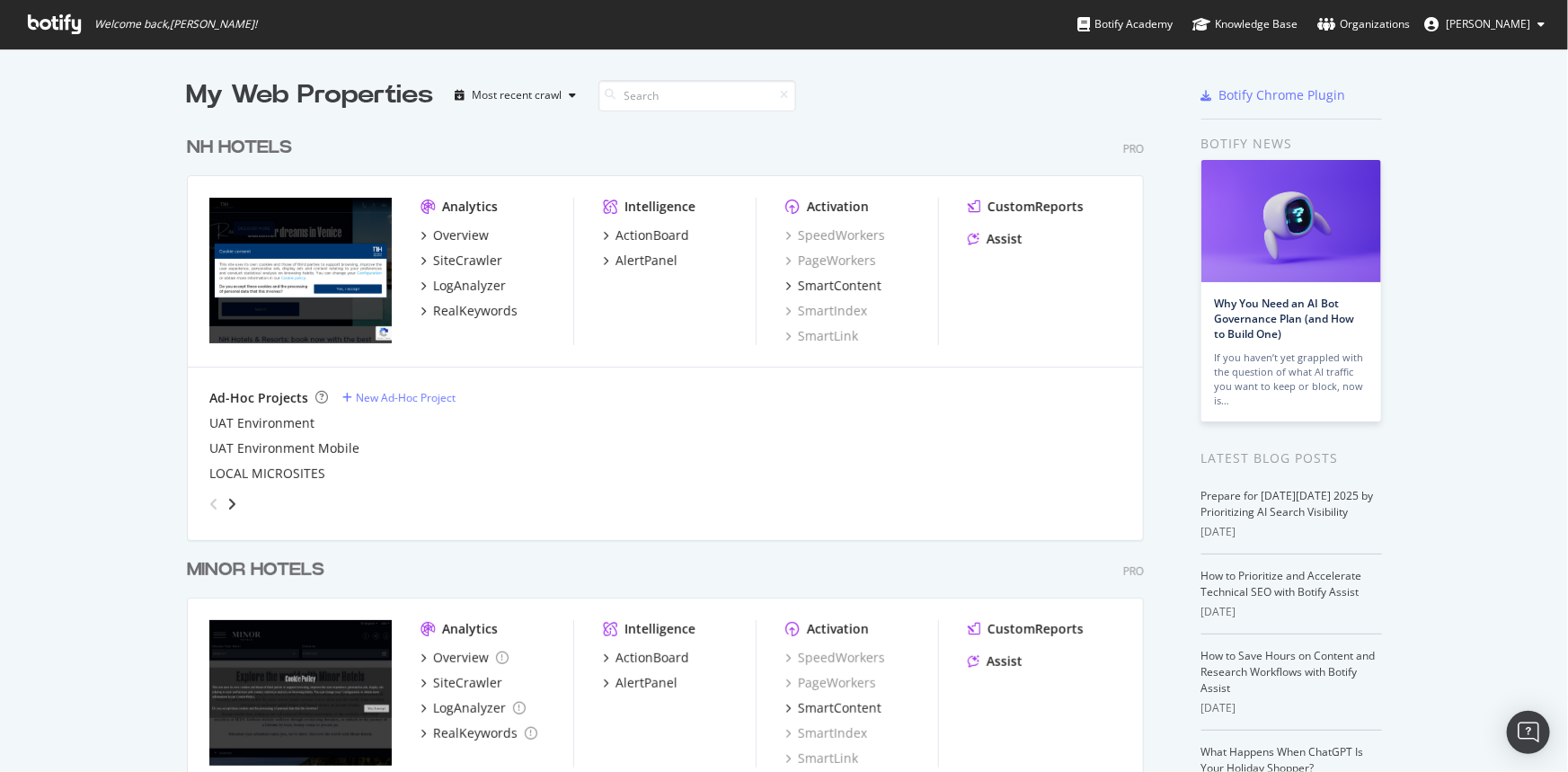
scroll to position [759, 1543]
click at [91, 297] on div "My Web Properties Most recent crawl NH HOTELS Pro Analytics Overview SiteCrawle…" at bounding box center [784, 469] width 1568 height 842
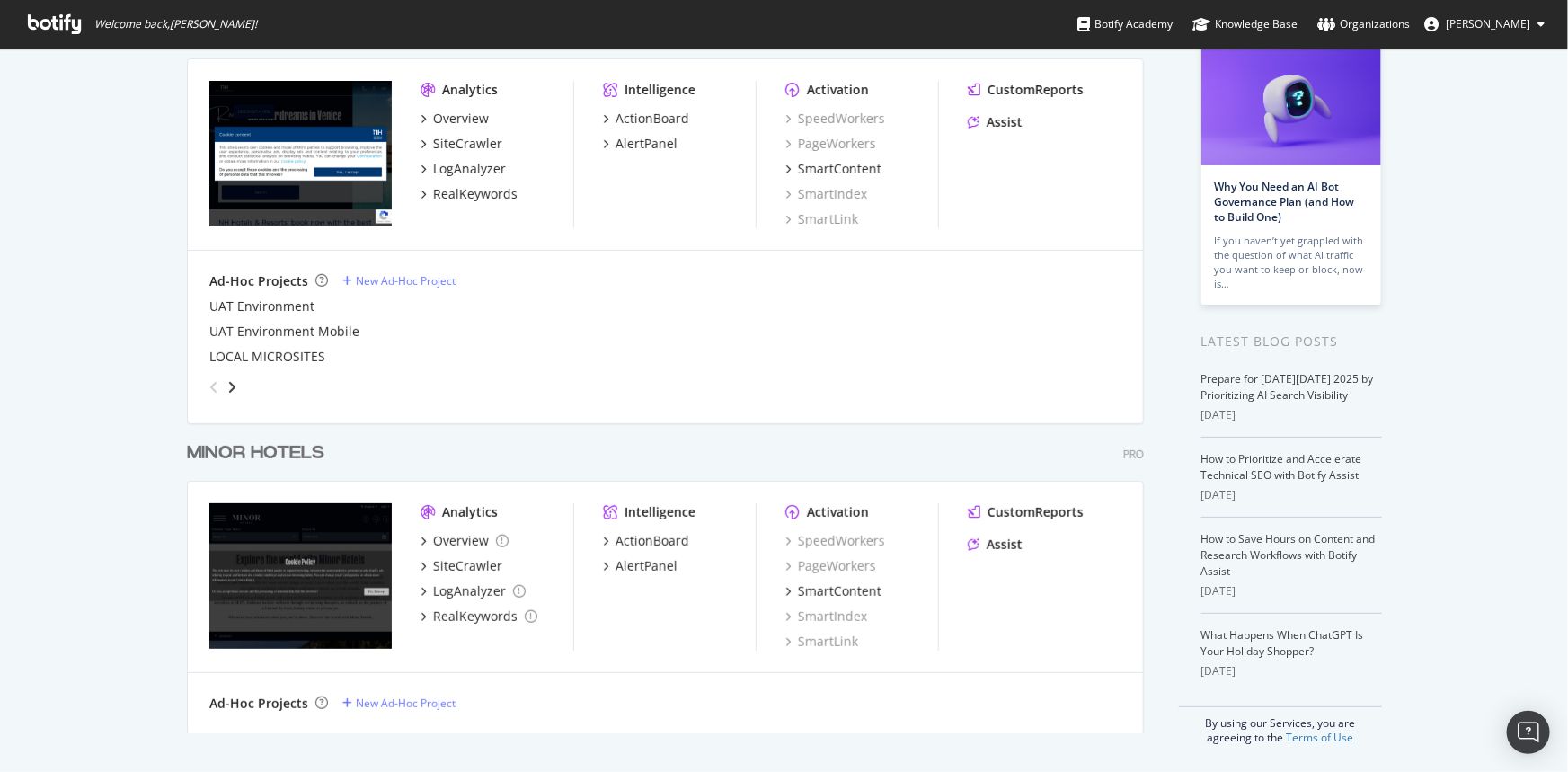
scroll to position [117, 0]
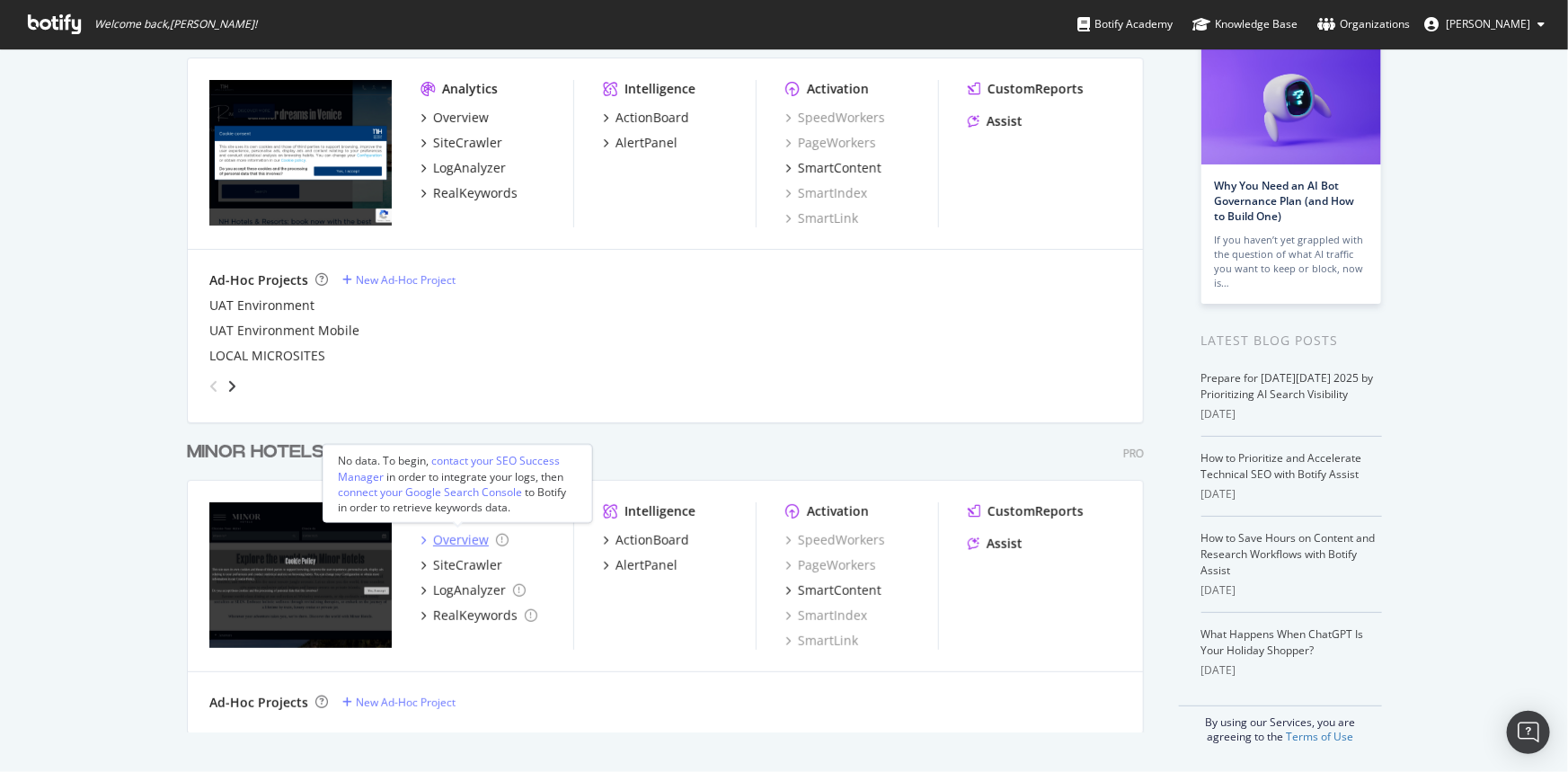
click at [440, 541] on div "Overview" at bounding box center [460, 540] width 56 height 18
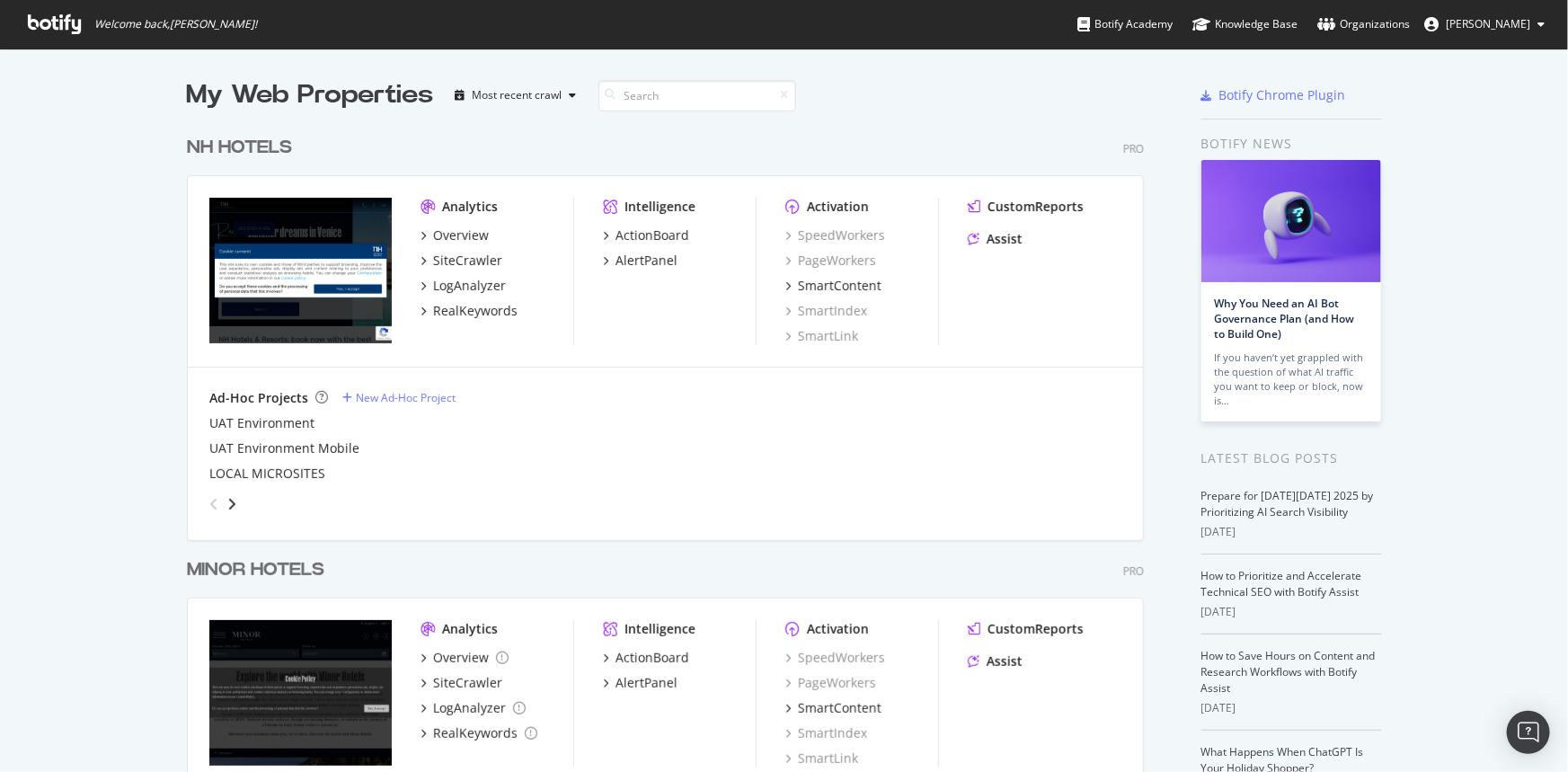
scroll to position [759, 1543]
click at [450, 687] on div "SiteCrawler" at bounding box center [467, 683] width 69 height 18
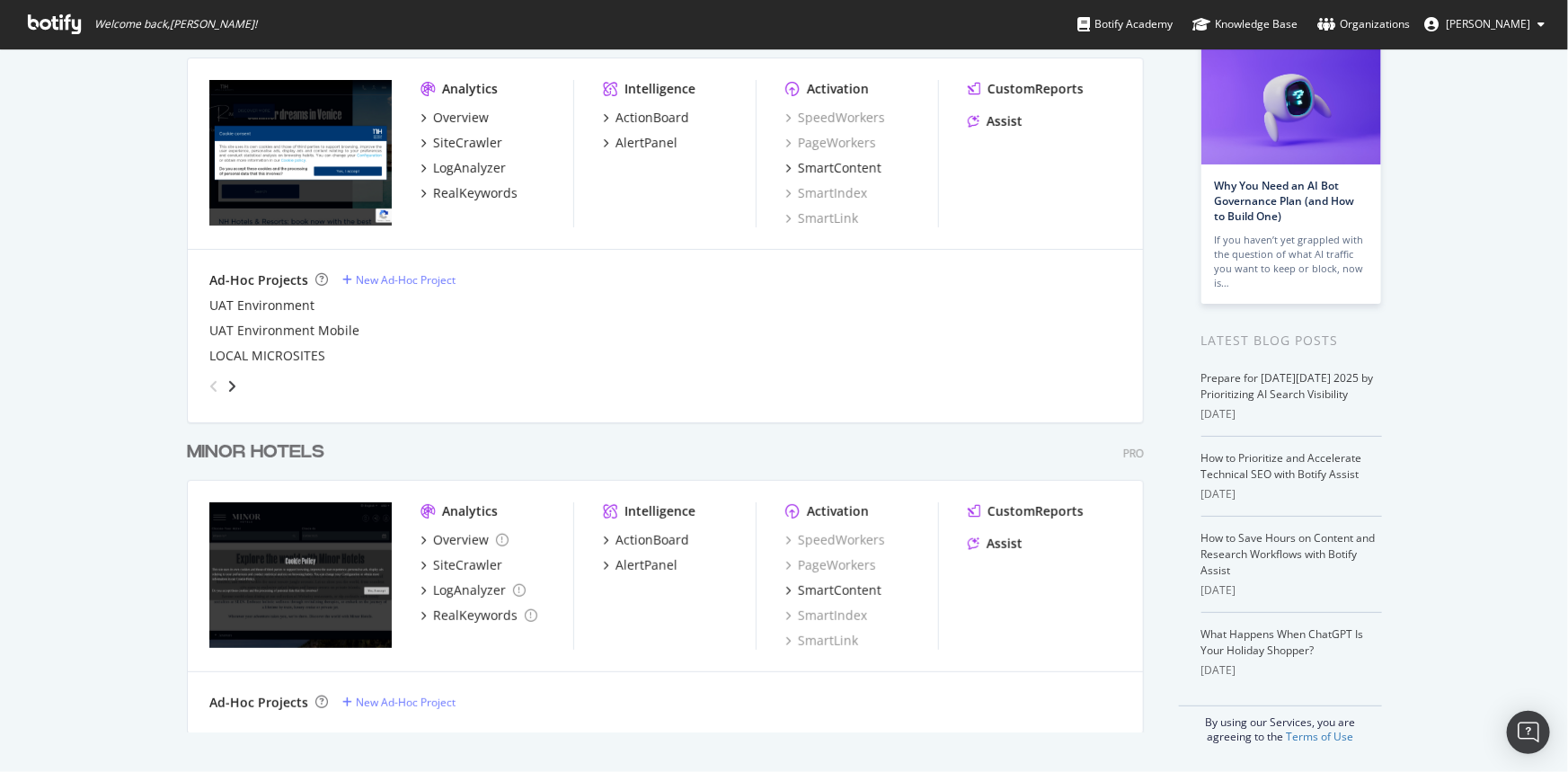
scroll to position [759, 1543]
